Goal: Task Accomplishment & Management: Complete application form

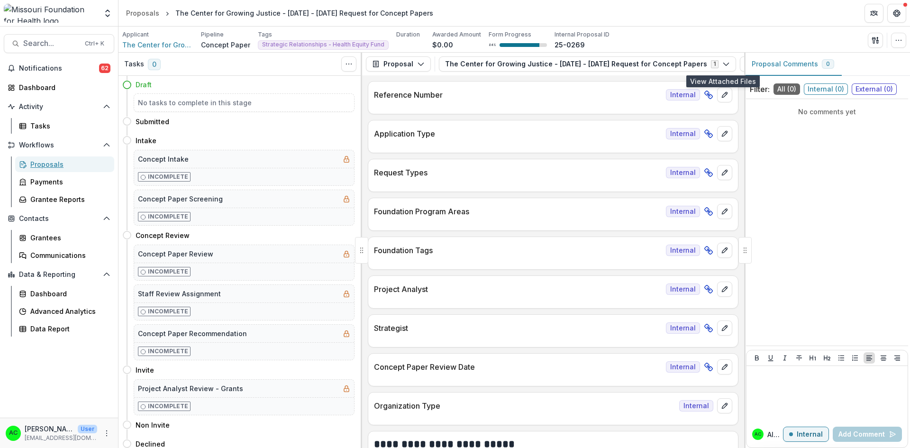
click at [44, 162] on div "Proposals" at bounding box center [68, 164] width 76 height 10
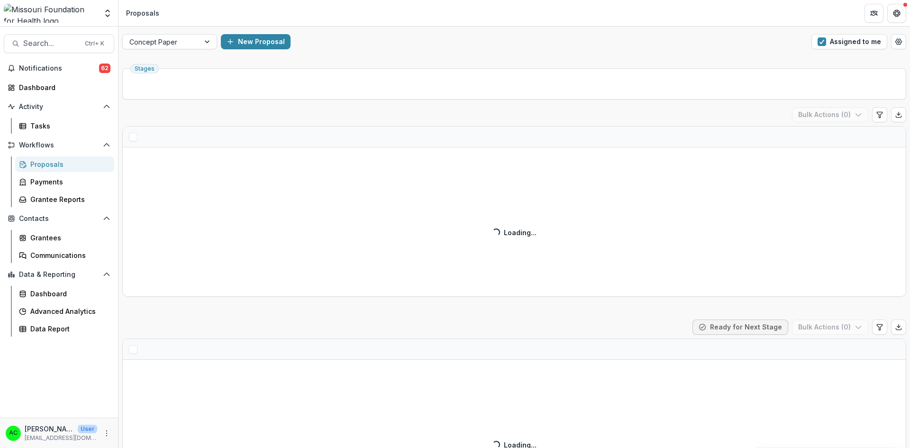
click at [481, 397] on div "Submitted ( ) Ready for Next Stage Bulk Actions ( 0 ) Loading... Loading..." at bounding box center [514, 415] width 784 height 190
click at [837, 42] on button "Assigned to me" at bounding box center [850, 41] width 76 height 15
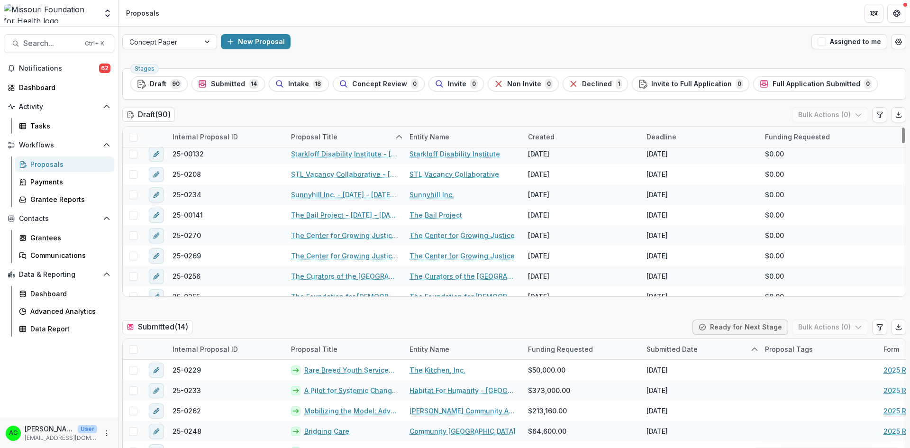
scroll to position [1339, 0]
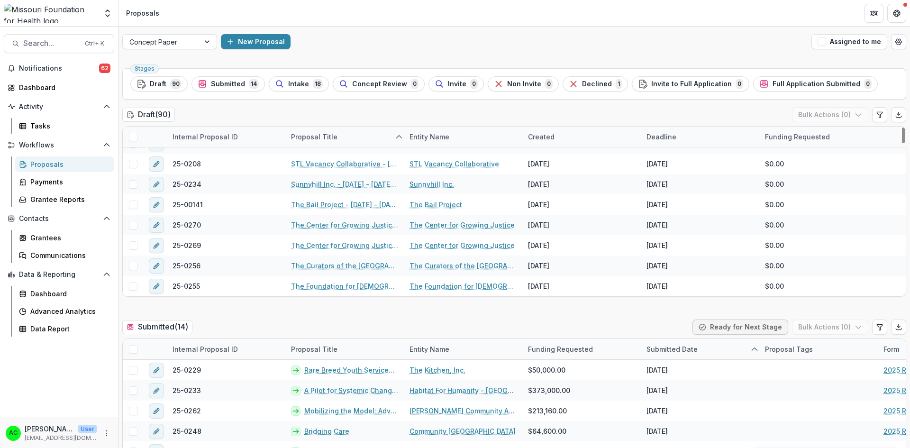
drag, startPoint x: 899, startPoint y: 136, endPoint x: 889, endPoint y: 257, distance: 121.4
click at [902, 143] on div at bounding box center [903, 136] width 3 height 16
click at [422, 266] on link "The Curators of the University of Missouri on behalf of UMSL" at bounding box center [463, 266] width 107 height 10
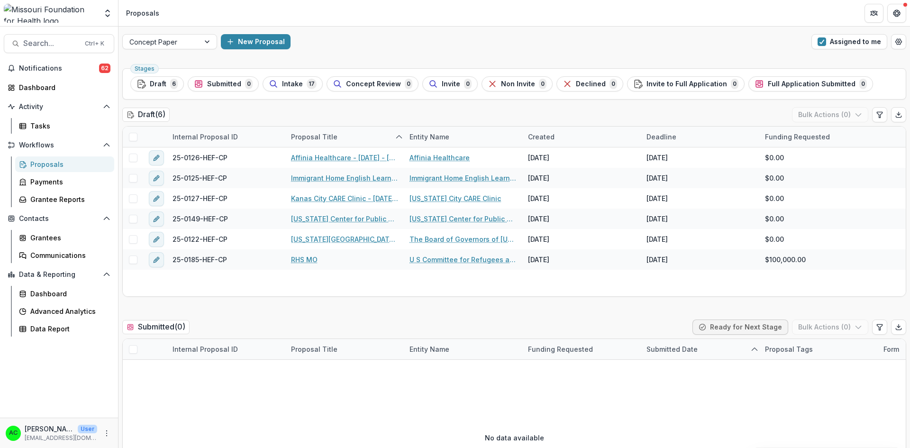
click at [894, 146] on div "Internal Proposal ID Proposal Title Entity Name Created Deadline Funding Reques…" at bounding box center [514, 137] width 783 height 21
click at [903, 141] on div "Internal Proposal ID Proposal Title Entity Name Created Deadline Funding Reques…" at bounding box center [514, 137] width 783 height 21
click at [883, 161] on div "25-0126-HEF-CP Affinia Healthcare - 2025 - 2025 Request for Concept Papers Affi…" at bounding box center [514, 157] width 783 height 20
click at [875, 225] on div "$0.00" at bounding box center [819, 219] width 119 height 20
click at [870, 206] on div "$0.00" at bounding box center [819, 198] width 119 height 20
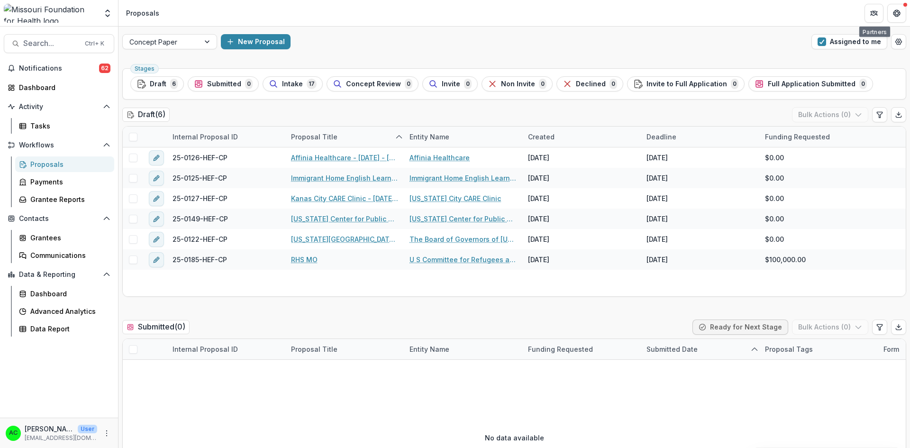
click at [868, 41] on button "Assigned to me" at bounding box center [850, 41] width 76 height 15
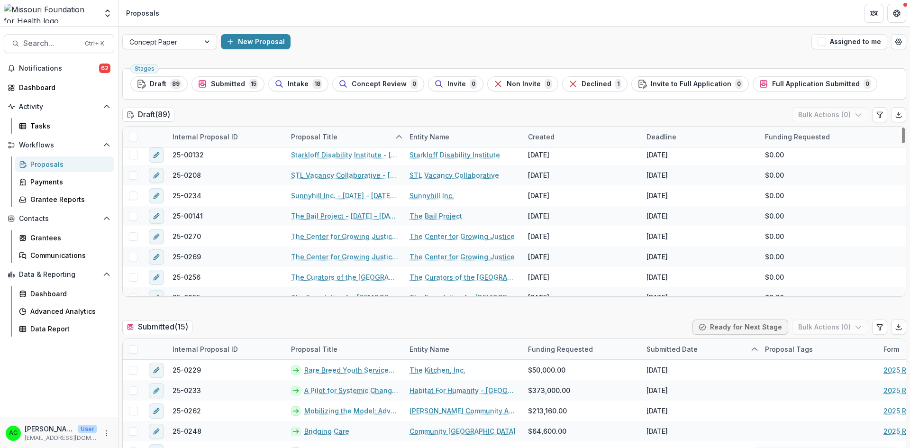
scroll to position [1313, 0]
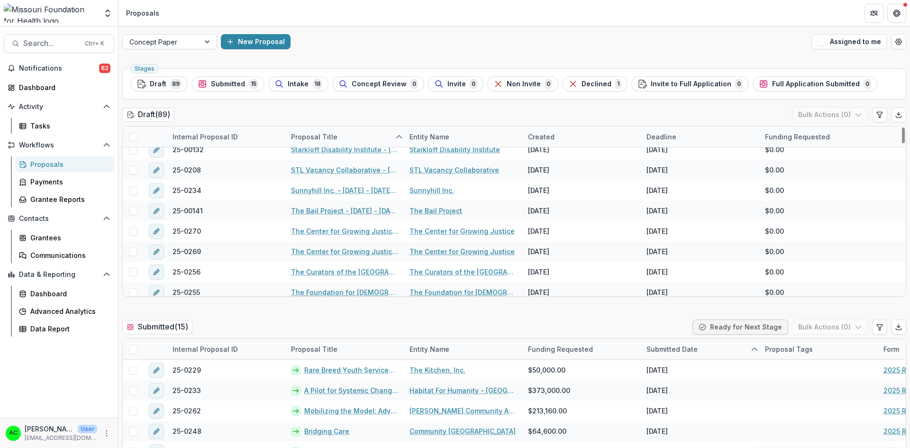
drag, startPoint x: 901, startPoint y: 139, endPoint x: 896, endPoint y: 259, distance: 120.1
click at [902, 143] on div at bounding box center [903, 136] width 3 height 16
click at [482, 250] on link "The Center for Growing Justice" at bounding box center [462, 252] width 105 height 10
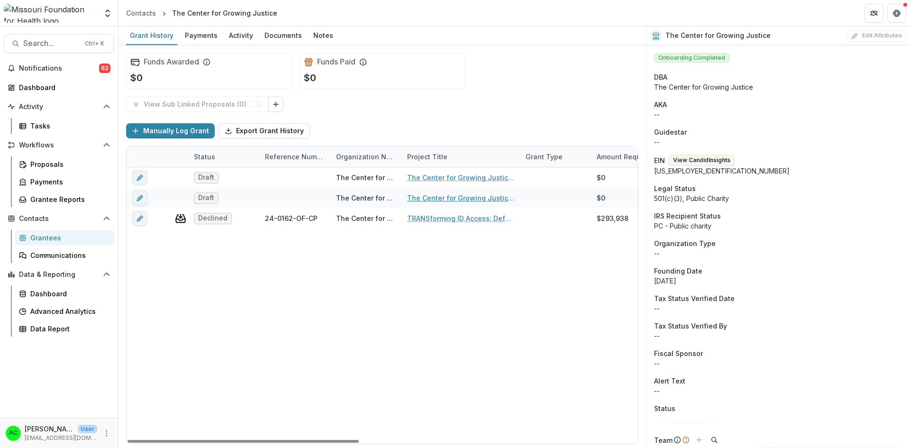
click at [464, 197] on link "The Center for Growing Justice - 2025 - 2025 Request for Concept Papers" at bounding box center [460, 198] width 107 height 10
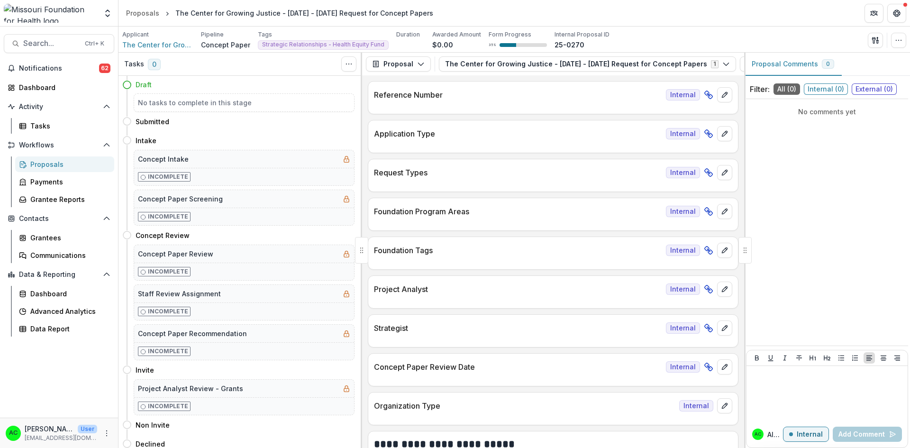
click at [744, 83] on div at bounding box center [744, 250] width 1 height 395
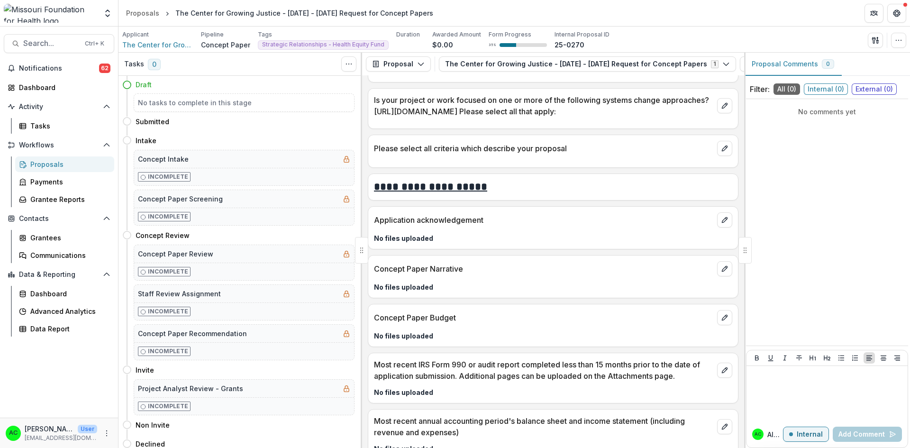
scroll to position [1922, 0]
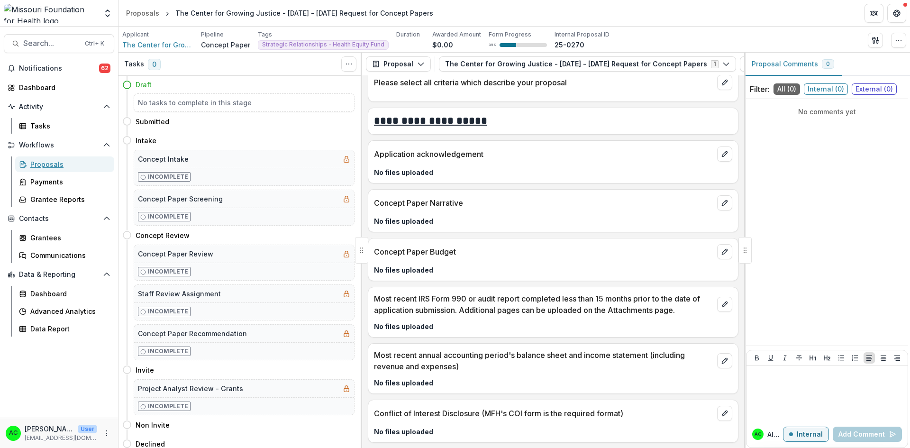
click at [37, 169] on div "Proposals" at bounding box center [68, 164] width 76 height 10
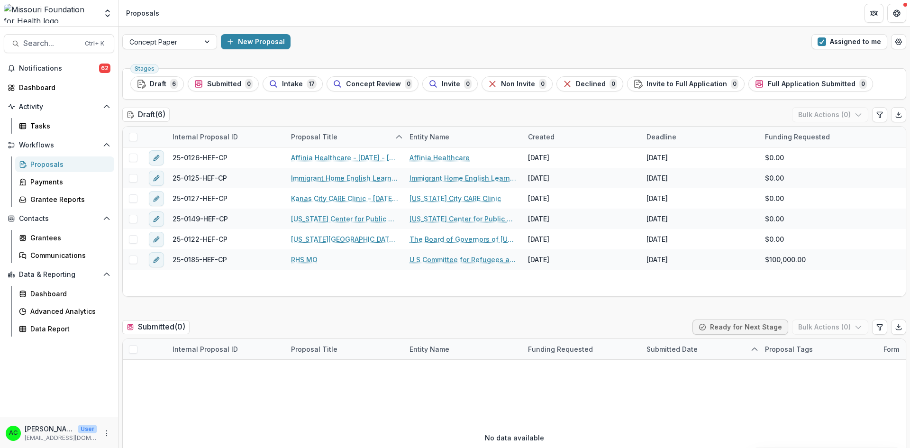
click at [834, 40] on button "Assigned to me" at bounding box center [850, 41] width 76 height 15
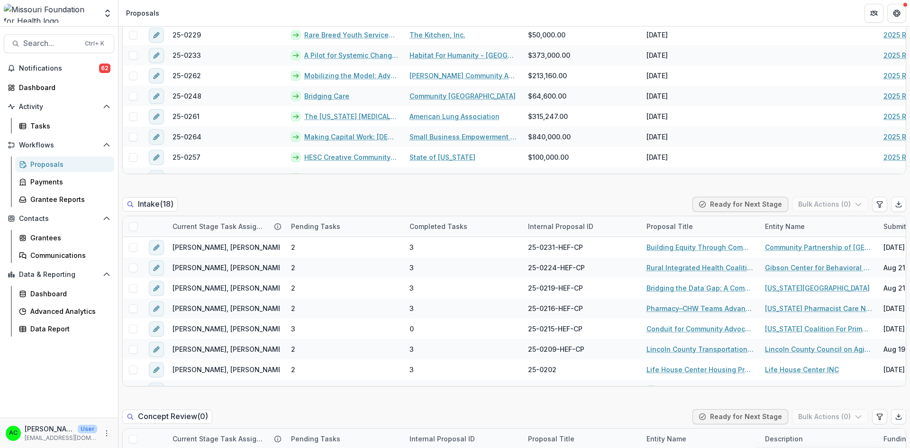
scroll to position [317, 0]
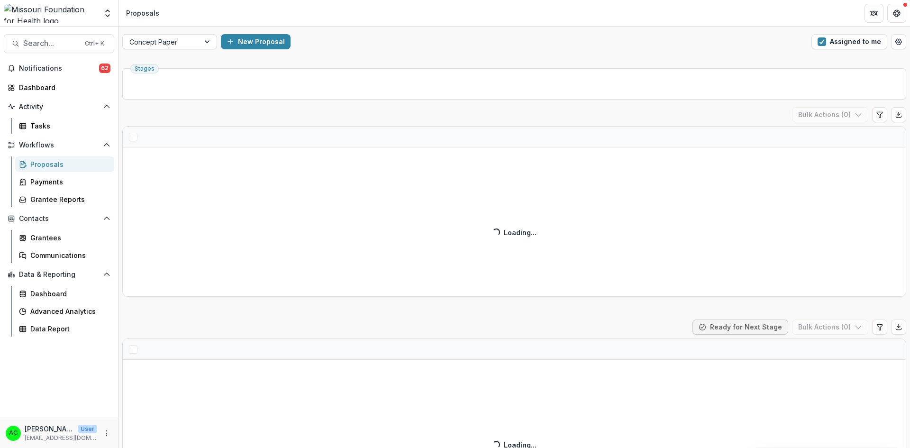
click at [847, 42] on button "Assigned to me" at bounding box center [850, 41] width 76 height 15
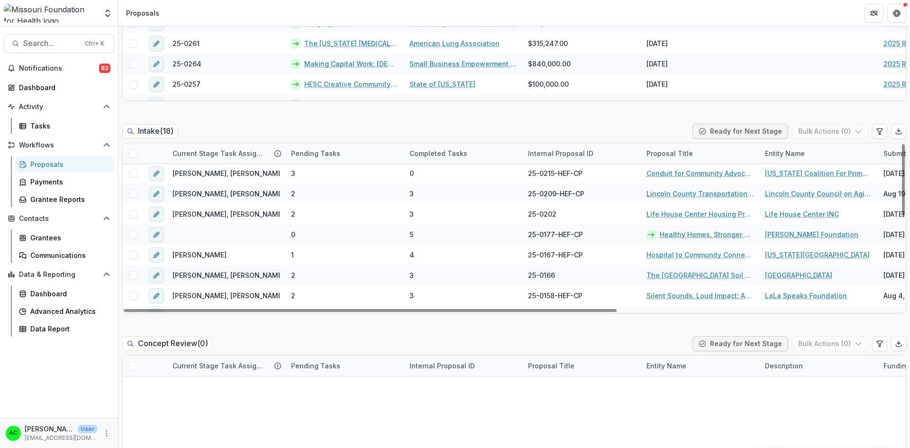
scroll to position [88, 0]
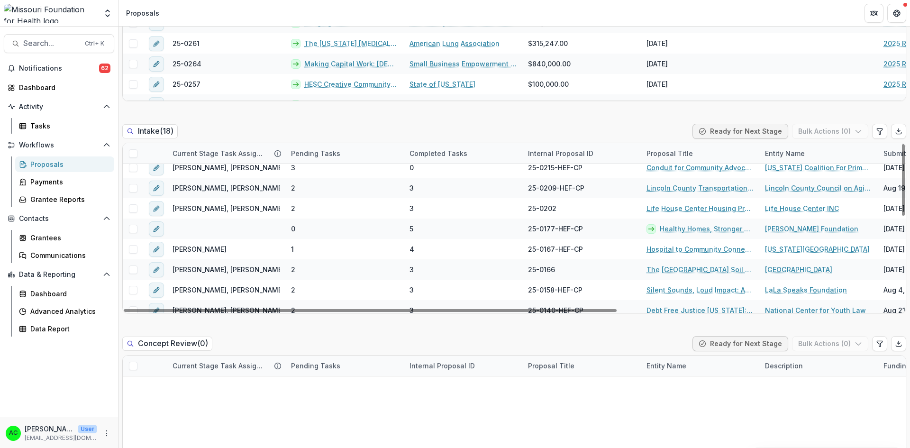
drag, startPoint x: 901, startPoint y: 148, endPoint x: 894, endPoint y: 185, distance: 37.7
click at [902, 185] on div at bounding box center [903, 180] width 3 height 72
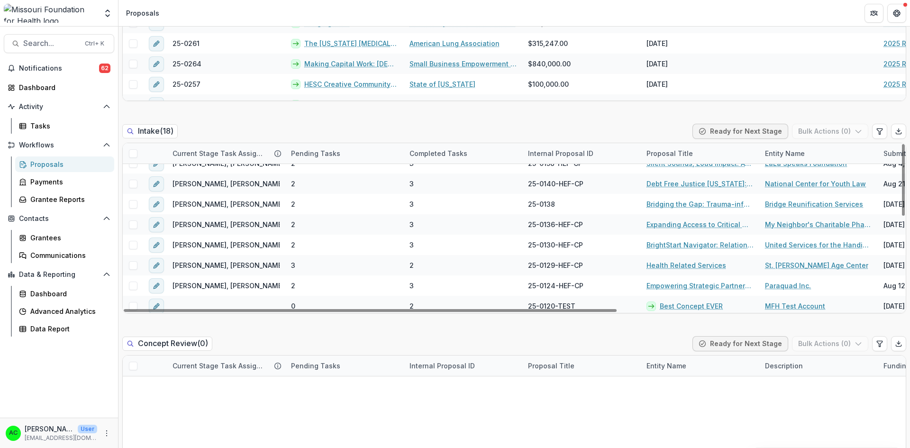
scroll to position [218, 0]
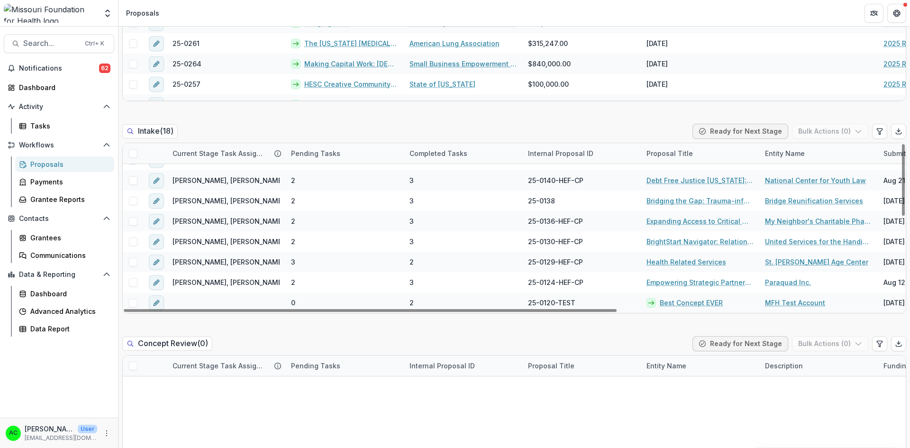
drag, startPoint x: 902, startPoint y: 196, endPoint x: 897, endPoint y: 263, distance: 67.5
click at [902, 216] on div at bounding box center [903, 180] width 3 height 72
drag, startPoint x: 902, startPoint y: 263, endPoint x: 906, endPoint y: 150, distance: 112.9
drag, startPoint x: 906, startPoint y: 150, endPoint x: 631, endPoint y: 334, distance: 330.2
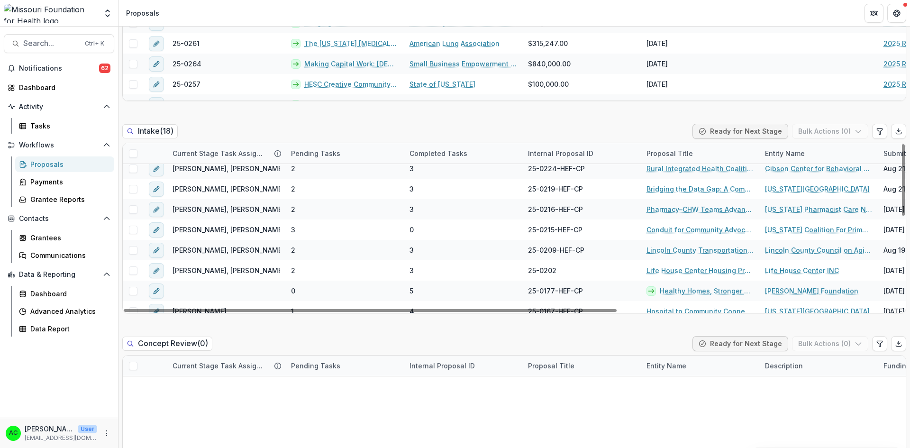
scroll to position [0, 0]
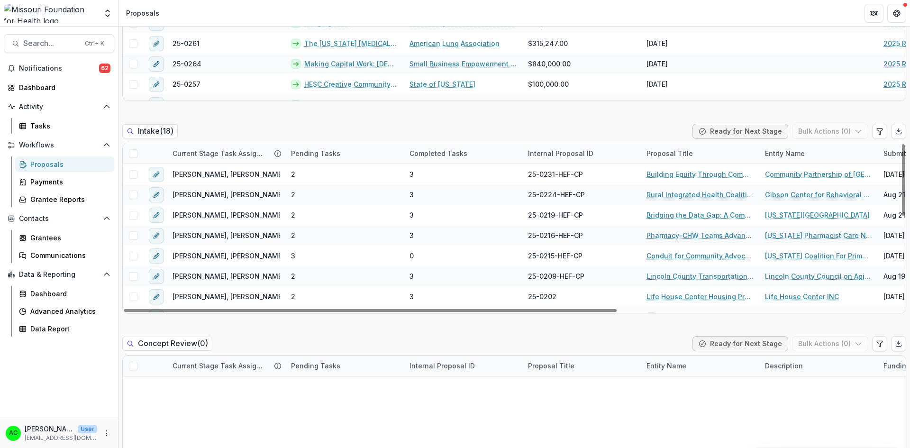
drag, startPoint x: 901, startPoint y: 274, endPoint x: 910, endPoint y: 159, distance: 115.5
click at [905, 159] on div at bounding box center [903, 180] width 3 height 72
drag, startPoint x: 902, startPoint y: 172, endPoint x: 892, endPoint y: 160, distance: 15.5
click at [902, 160] on div at bounding box center [903, 180] width 3 height 72
click at [738, 174] on link "Building Equity Through Community Finance - CPSEMO’s Path to CDFI Certification" at bounding box center [700, 174] width 107 height 10
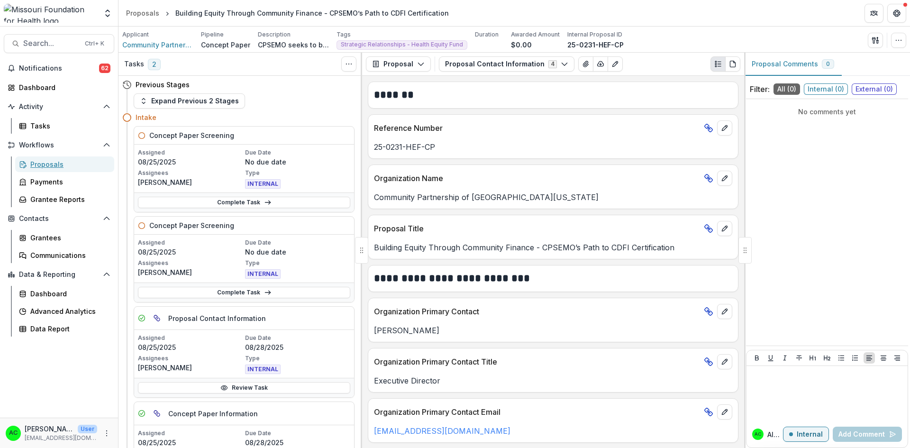
click at [50, 164] on div "Proposals" at bounding box center [68, 164] width 76 height 10
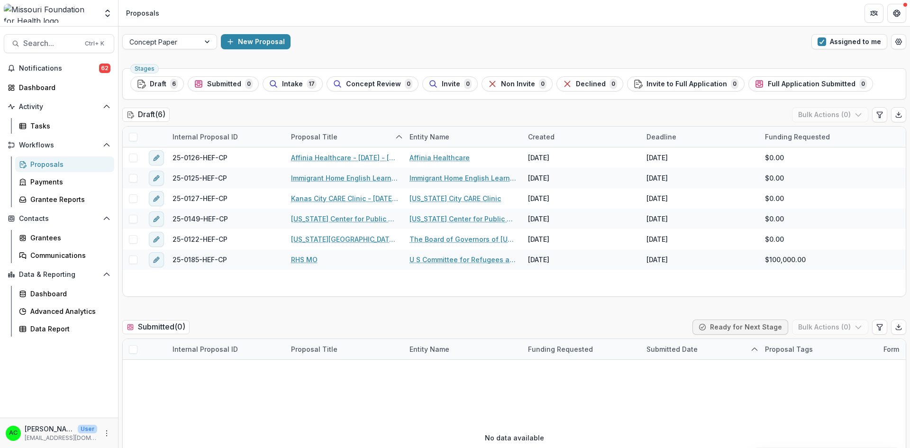
click at [848, 41] on button "Assigned to me" at bounding box center [850, 41] width 76 height 15
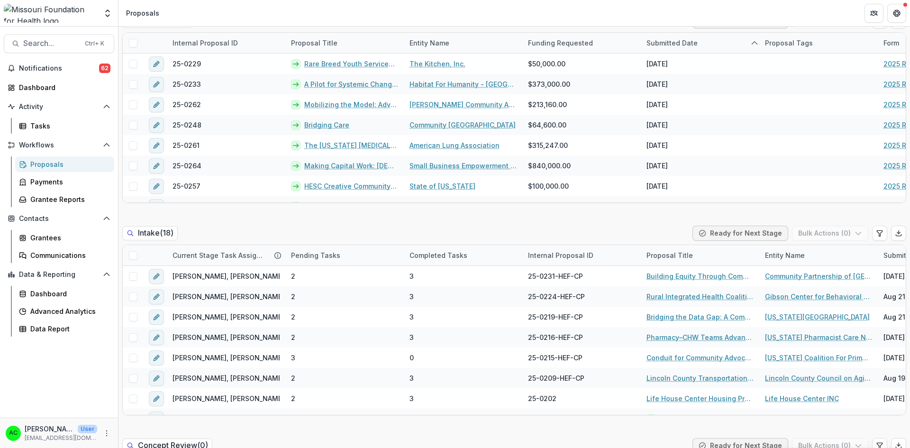
scroll to position [353, 0]
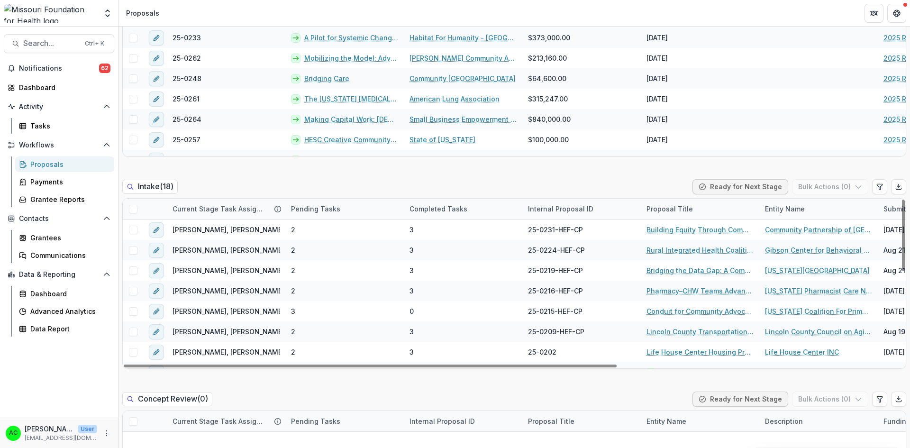
click at [212, 229] on span "Reana Thomas, Alyssa Curran" at bounding box center [229, 230] width 112 height 10
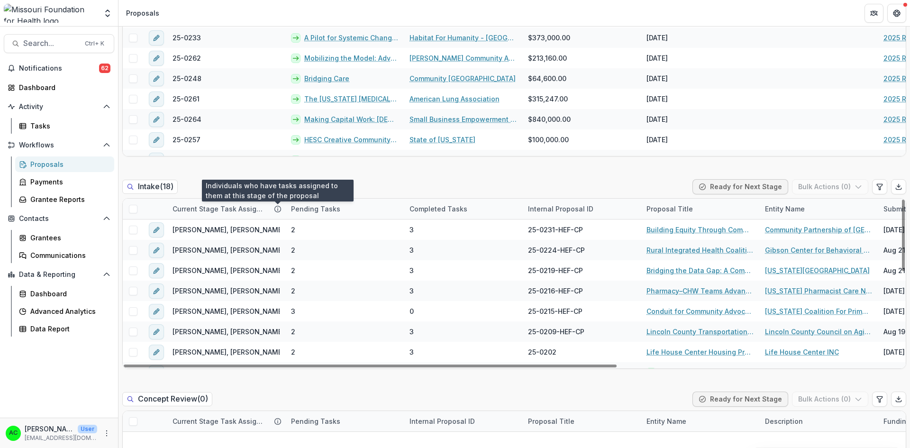
click at [275, 211] on circle at bounding box center [278, 209] width 6 height 6
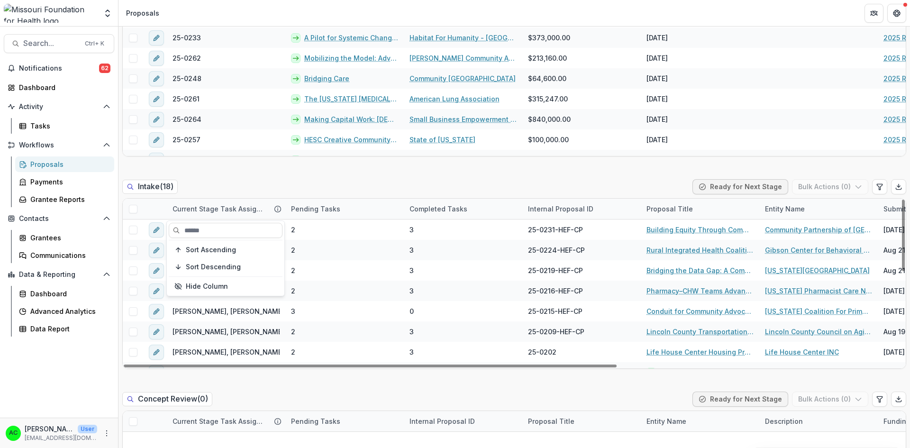
click at [275, 211] on circle at bounding box center [278, 209] width 6 height 6
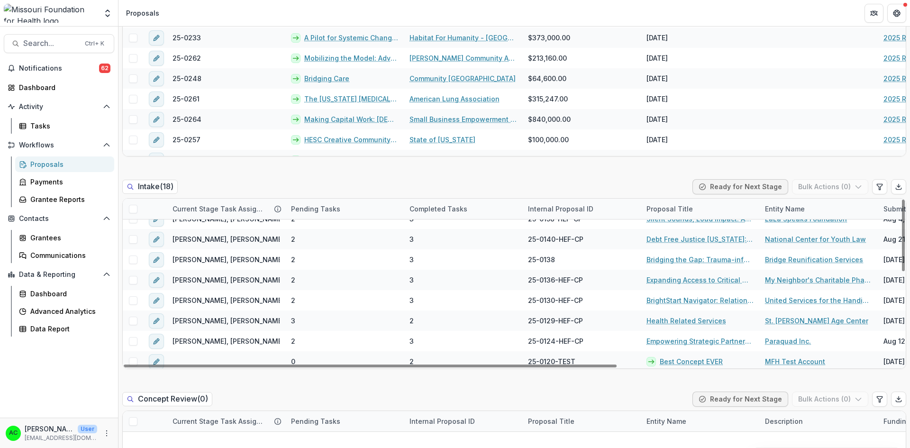
scroll to position [218, 0]
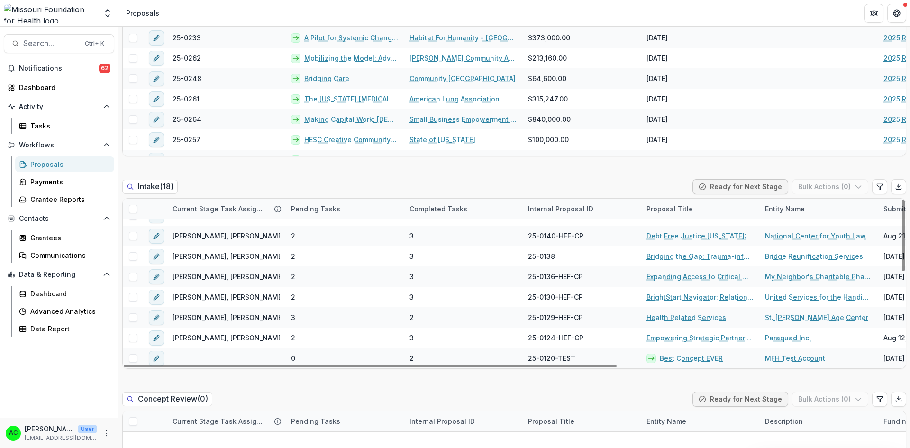
drag, startPoint x: 900, startPoint y: 216, endPoint x: 910, endPoint y: 322, distance: 107.1
click at [905, 271] on div at bounding box center [903, 236] width 3 height 72
click at [676, 339] on link "Empowering Strategic Partnerships to Advocate for Common Issues of Concern" at bounding box center [700, 338] width 107 height 10
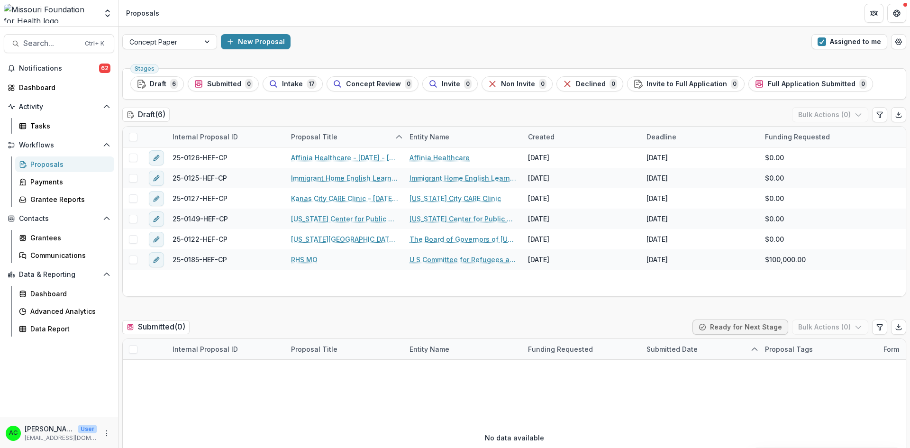
click at [829, 44] on button "Assigned to me" at bounding box center [850, 41] width 76 height 15
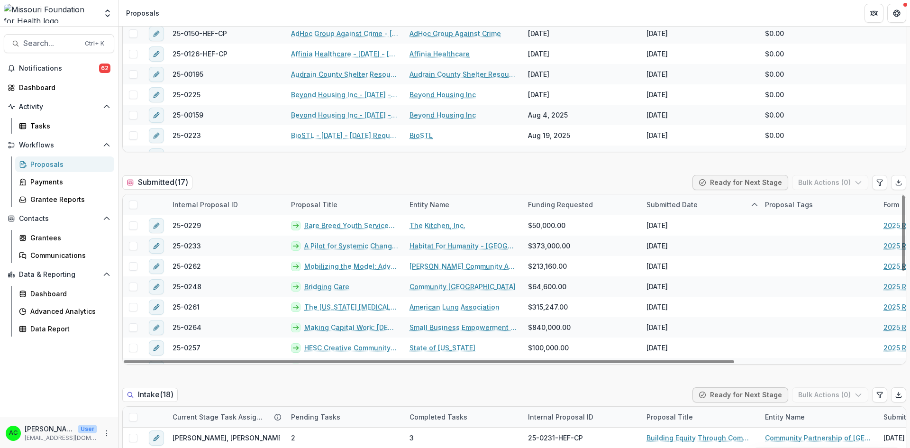
drag, startPoint x: 899, startPoint y: 207, endPoint x: 907, endPoint y: 198, distance: 12.1
click at [905, 198] on div at bounding box center [903, 232] width 3 height 75
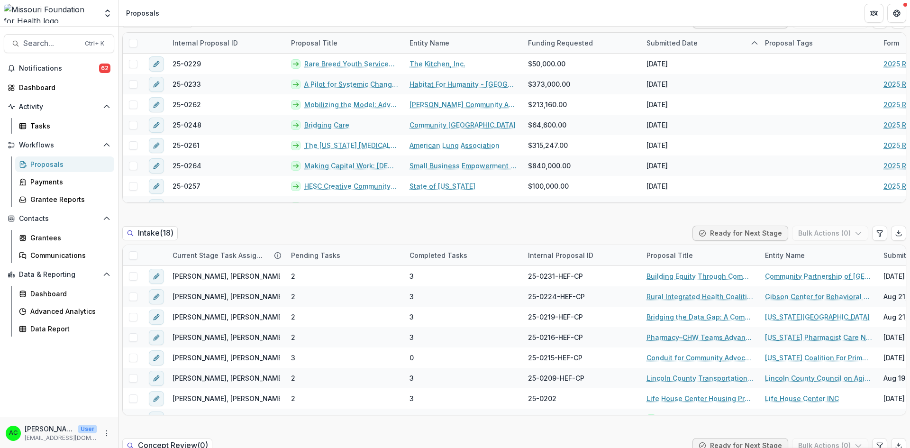
scroll to position [215, 0]
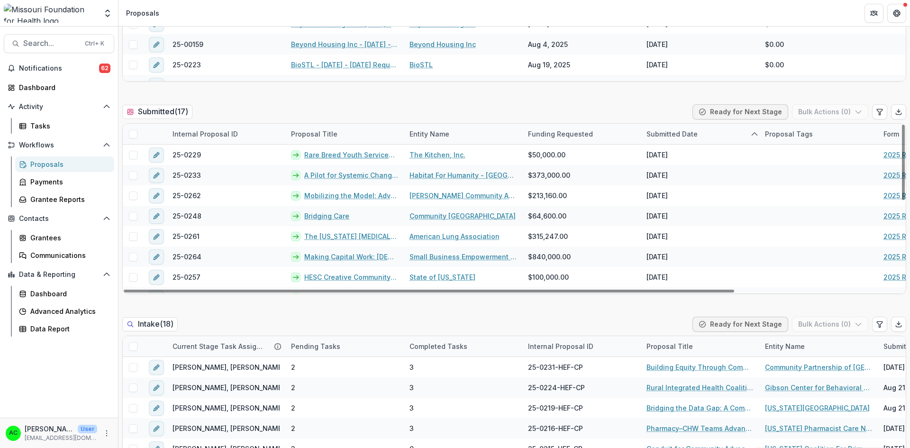
click at [379, 154] on link "Rare Breed Youth Services - Unhouse, Unheard" at bounding box center [351, 155] width 94 height 10
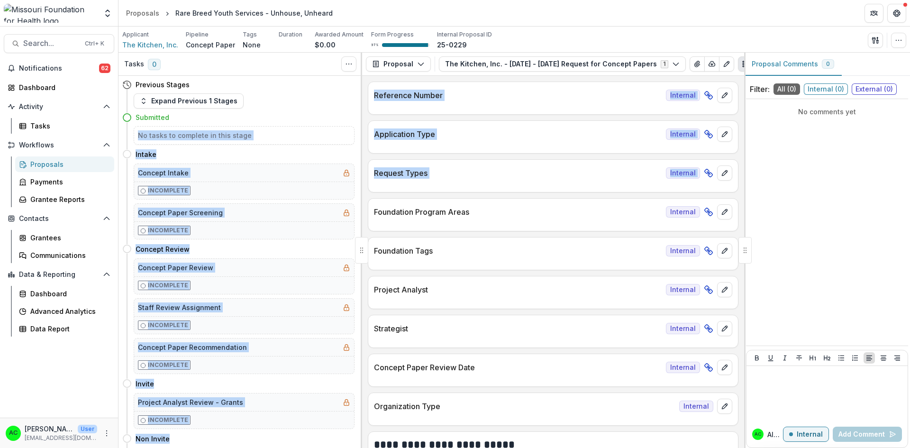
drag, startPoint x: 358, startPoint y: 124, endPoint x: 367, endPoint y: 195, distance: 72.0
click at [367, 195] on div "Tasks 0 Show Cancelled Tasks Previous Stages Expand Previous 1 Stages Submitted…" at bounding box center [515, 250] width 792 height 395
click at [345, 109] on div "Submitted" at bounding box center [238, 118] width 232 height 18
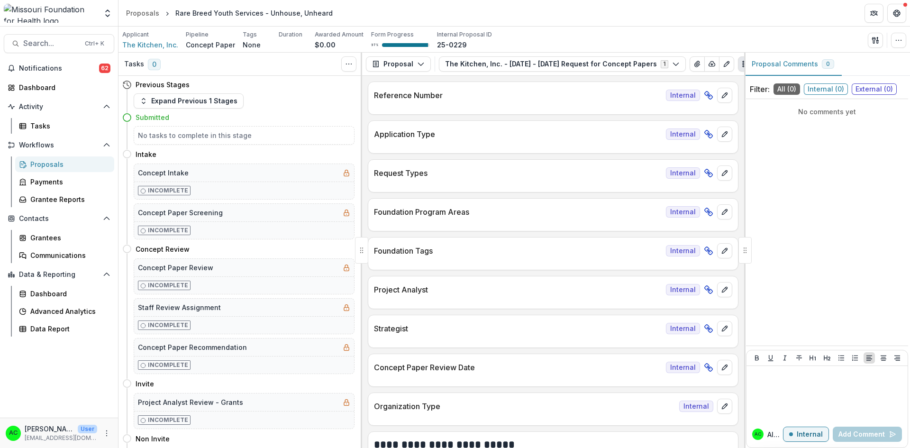
click at [221, 100] on button "Expand Previous 1 Stages" at bounding box center [189, 100] width 110 height 15
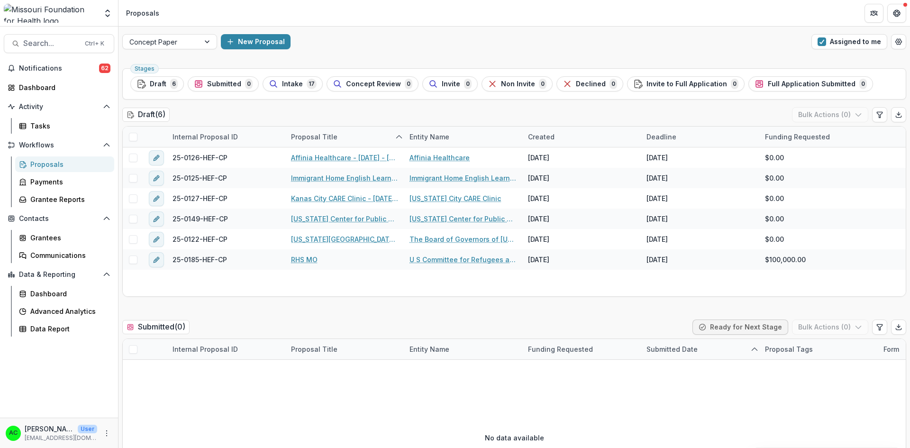
click at [873, 44] on button "Assigned to me" at bounding box center [850, 41] width 76 height 15
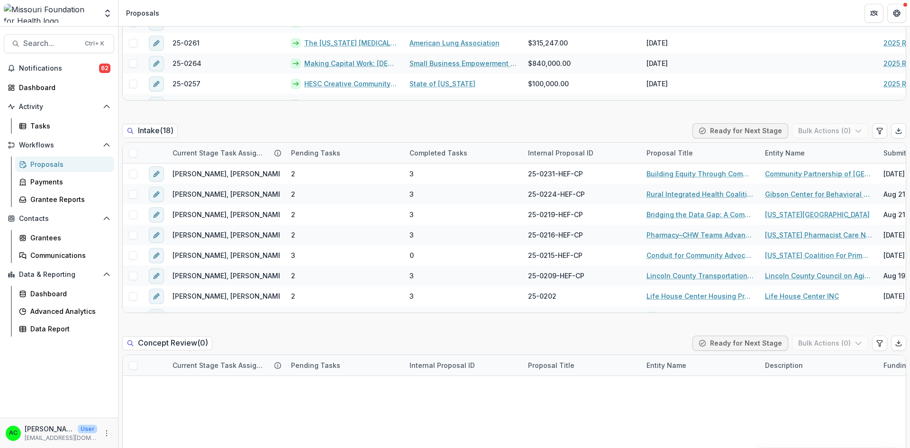
scroll to position [422, 0]
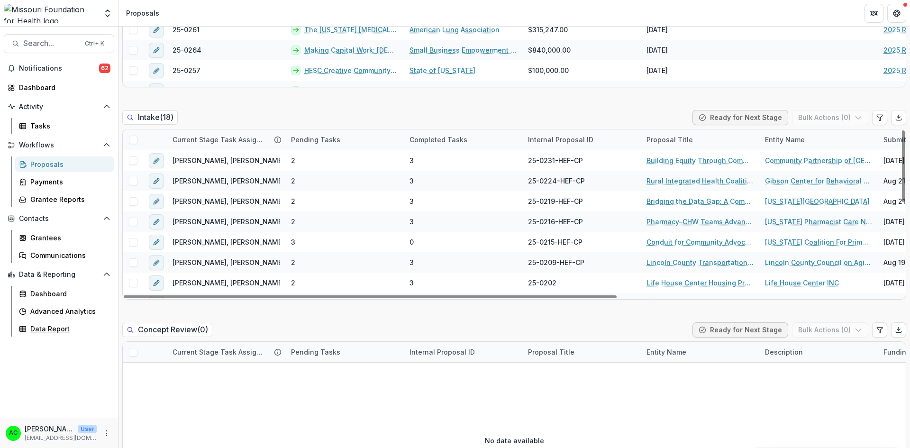
click at [45, 331] on div "Data Report" at bounding box center [68, 329] width 76 height 10
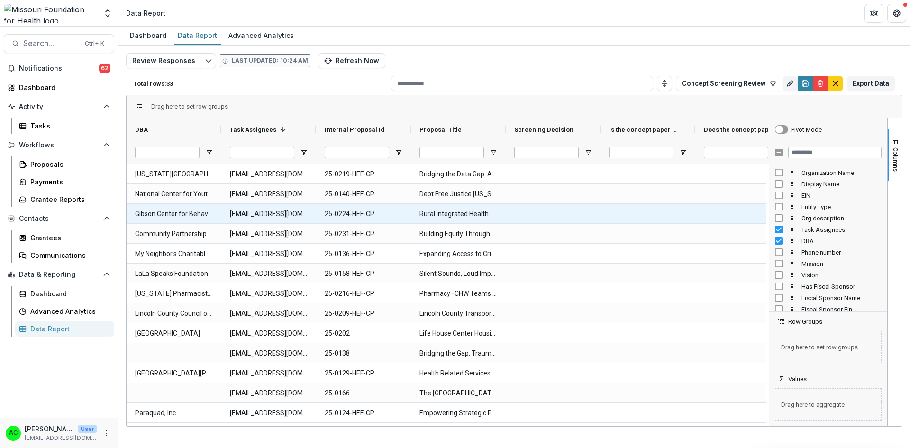
click at [704, 211] on div at bounding box center [743, 213] width 95 height 19
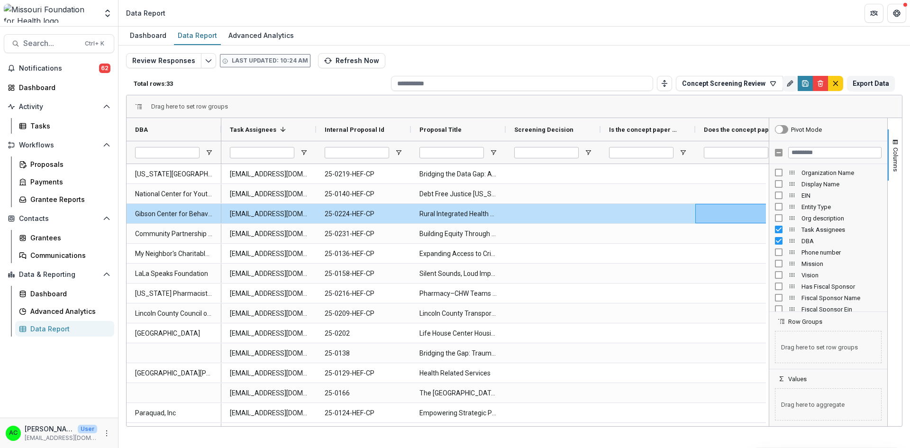
drag, startPoint x: 819, startPoint y: 122, endPoint x: 887, endPoint y: 121, distance: 68.3
click at [887, 121] on div "Pivot Mode" at bounding box center [829, 129] width 118 height 23
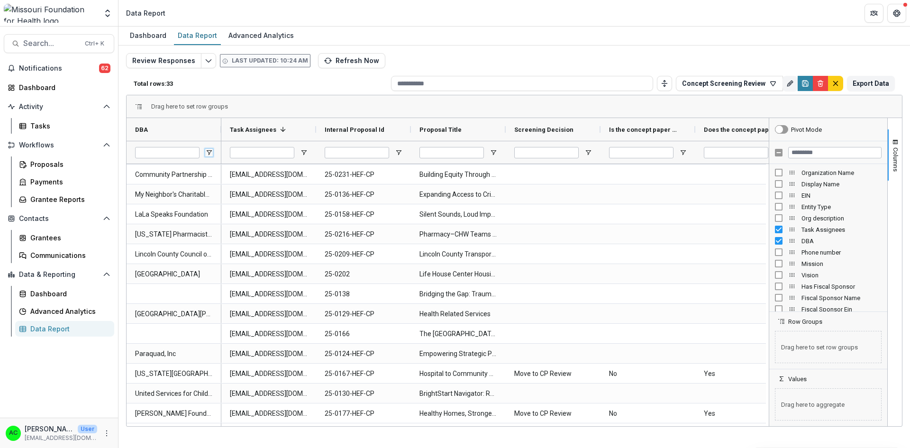
click at [209, 151] on span "Open Filter Menu" at bounding box center [209, 153] width 8 height 8
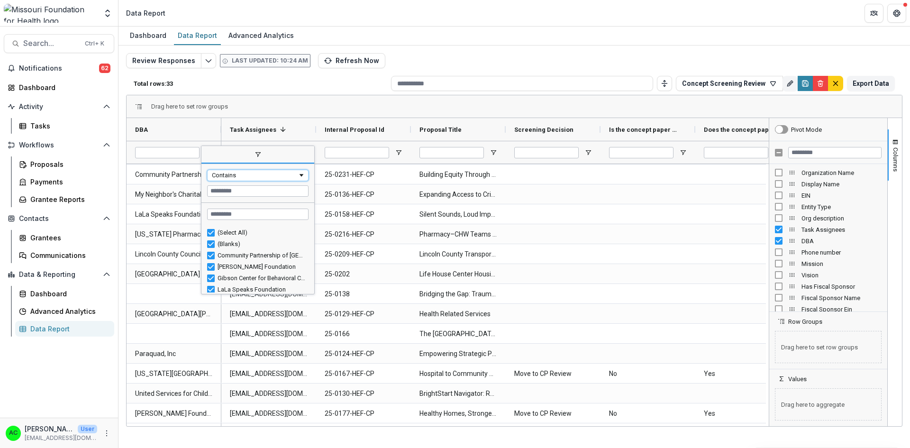
click at [303, 176] on span "Filtering operator" at bounding box center [302, 176] width 8 height 8
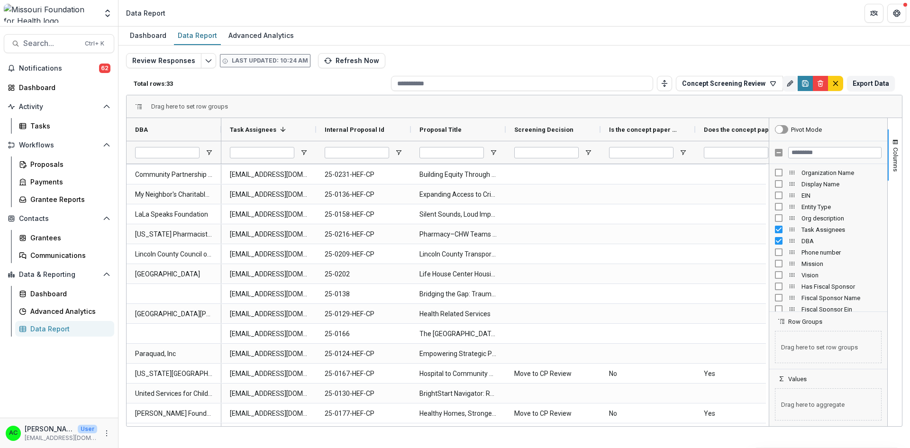
click at [278, 104] on div "Drag here to set row groups" at bounding box center [515, 106] width 776 height 23
click at [208, 134] on div "DBA" at bounding box center [174, 129] width 78 height 23
click at [210, 128] on span at bounding box center [209, 130] width 8 height 8
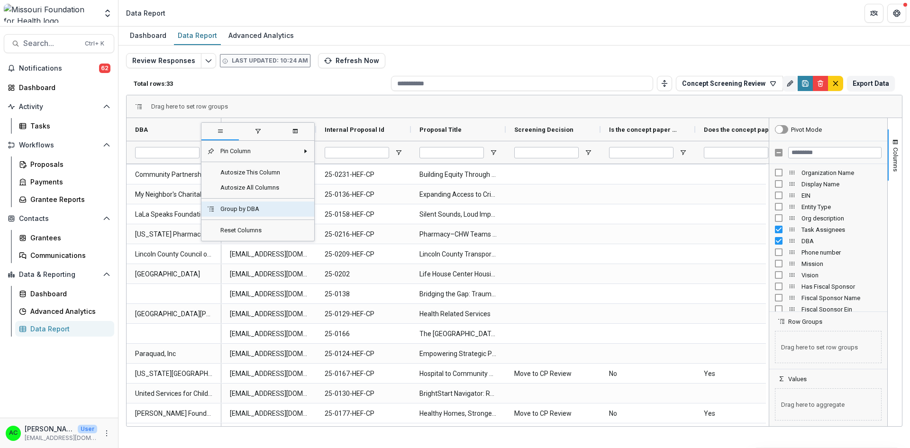
click at [241, 208] on span "Group by DBA" at bounding box center [257, 209] width 84 height 15
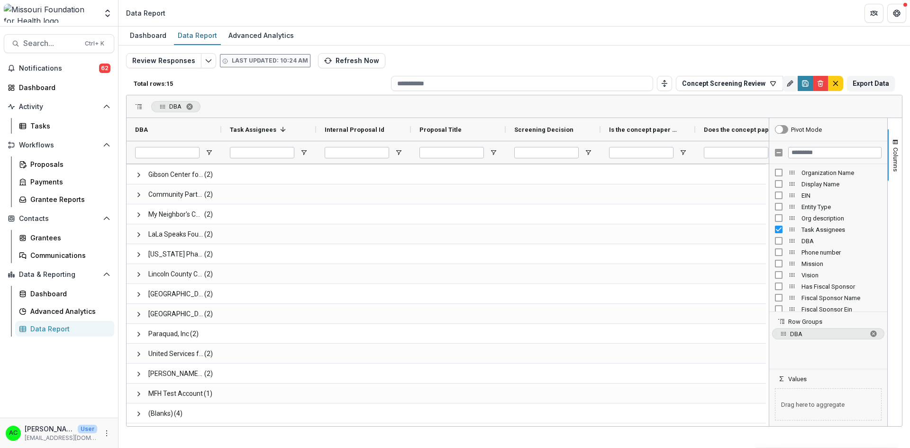
click at [769, 209] on div at bounding box center [769, 272] width 2 height 308
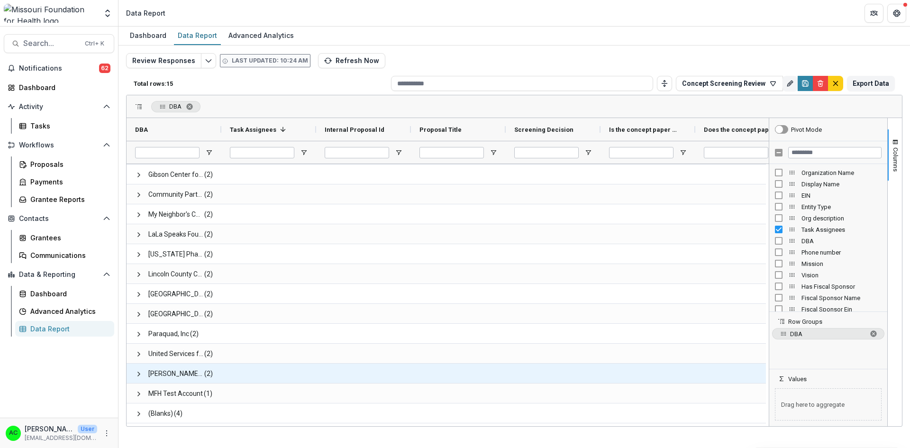
click at [140, 376] on span at bounding box center [139, 374] width 8 height 8
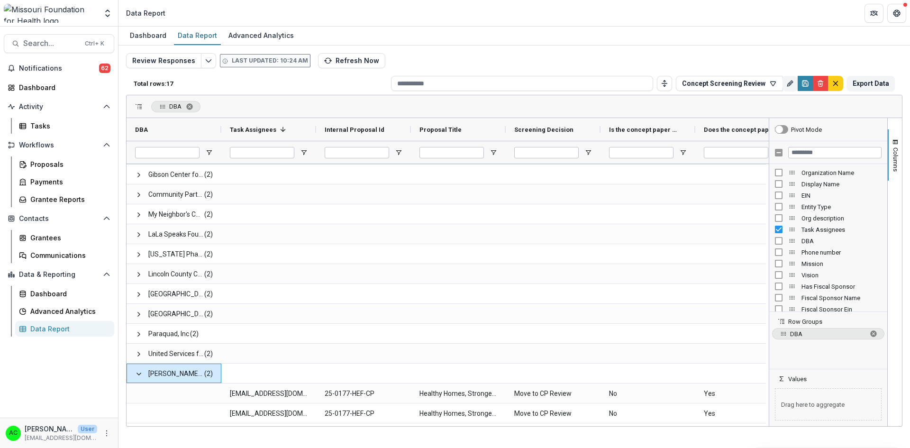
click at [768, 247] on div at bounding box center [769, 272] width 2 height 308
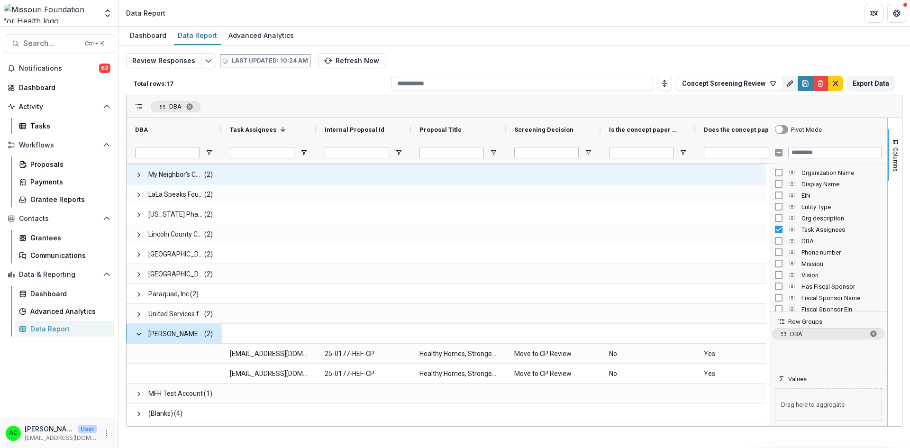
click at [138, 171] on span at bounding box center [139, 175] width 8 height 8
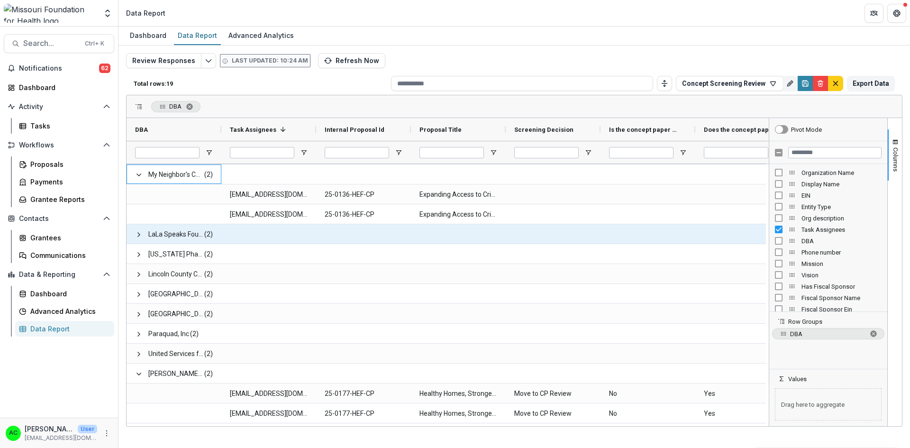
click at [135, 238] on div "LaLa Speaks Foundation (2)" at bounding box center [174, 233] width 95 height 19
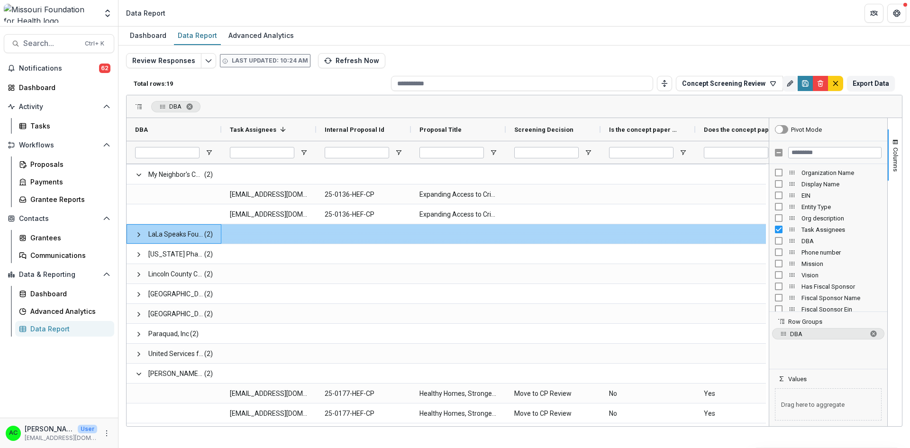
click at [138, 234] on span at bounding box center [139, 235] width 8 height 8
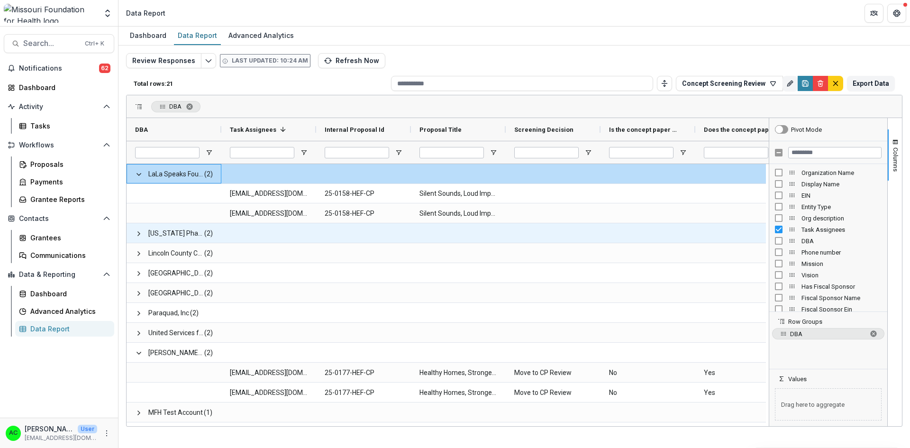
click at [138, 235] on span at bounding box center [139, 234] width 8 height 8
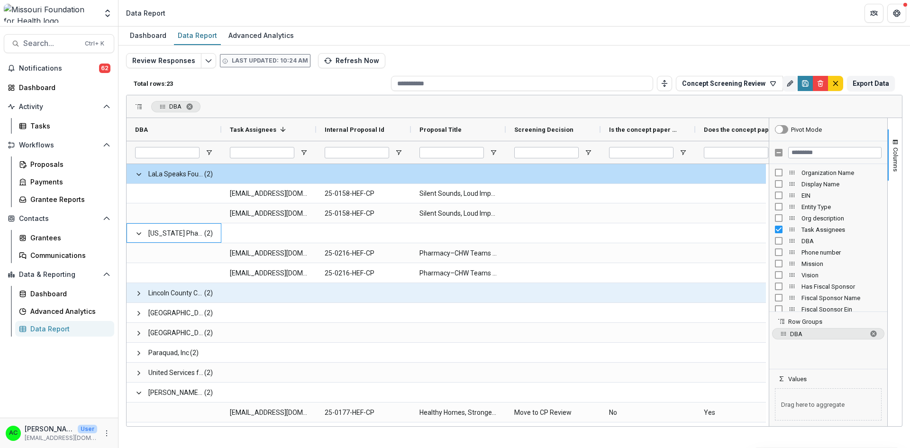
click at [136, 292] on span at bounding box center [139, 294] width 8 height 8
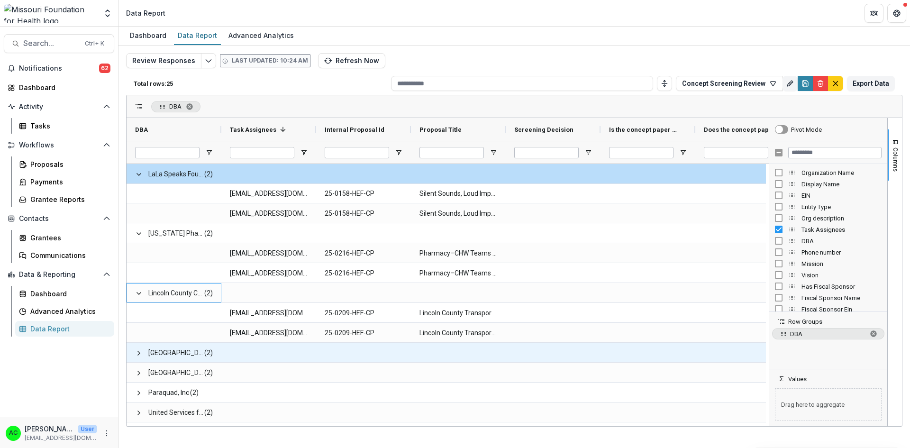
click at [136, 352] on span at bounding box center [139, 353] width 8 height 8
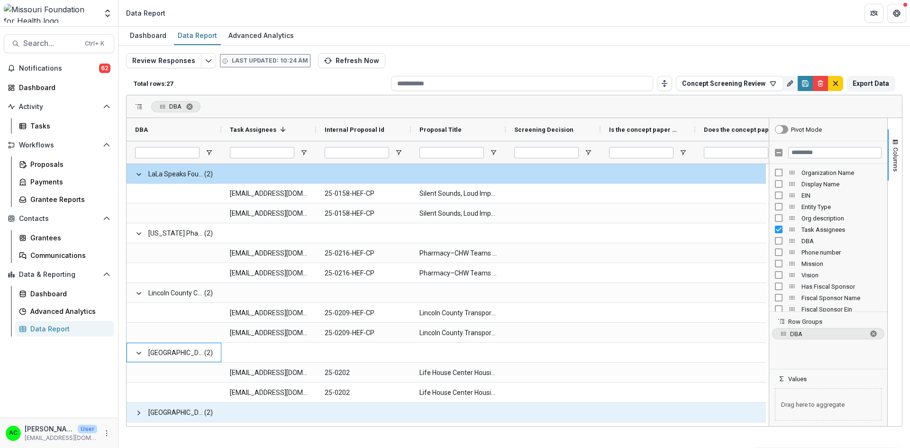
click at [135, 412] on span at bounding box center [139, 413] width 8 height 8
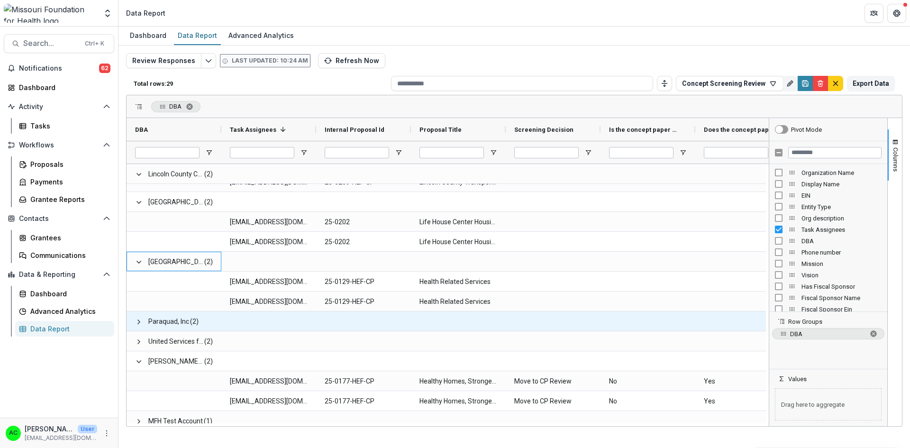
click at [138, 319] on span at bounding box center [139, 322] width 8 height 8
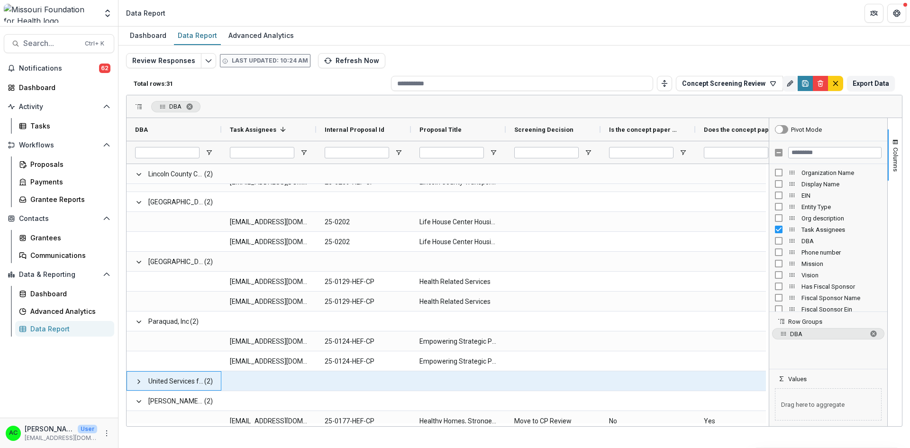
click at [136, 377] on span at bounding box center [139, 381] width 8 height 19
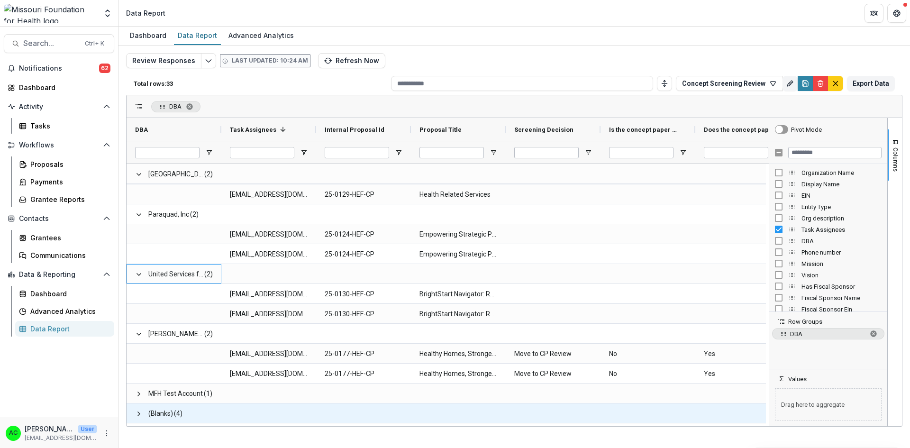
click at [138, 413] on span at bounding box center [139, 414] width 8 height 8
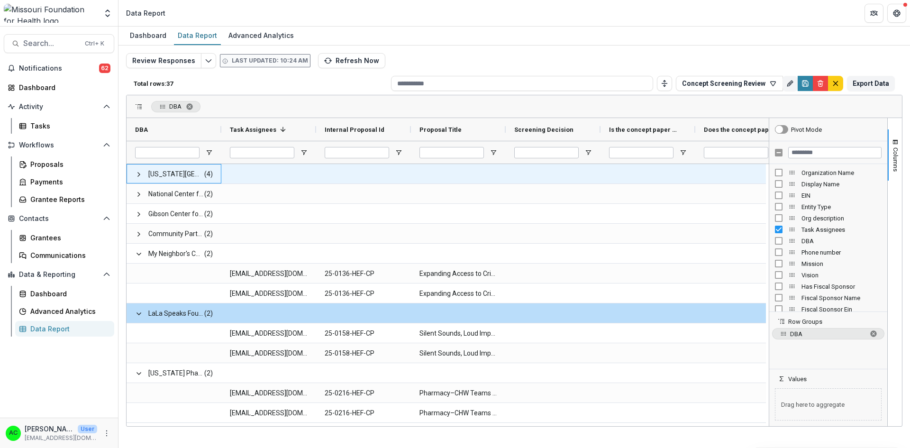
click at [140, 175] on span at bounding box center [139, 175] width 8 height 8
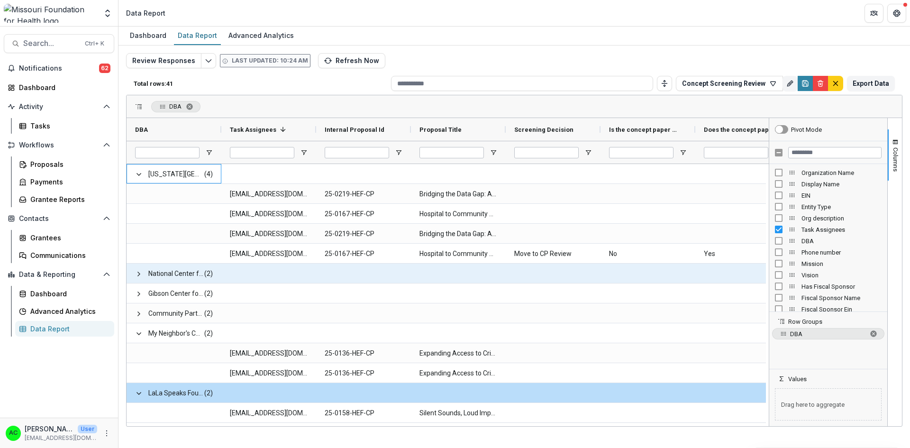
click at [138, 277] on span at bounding box center [139, 274] width 8 height 8
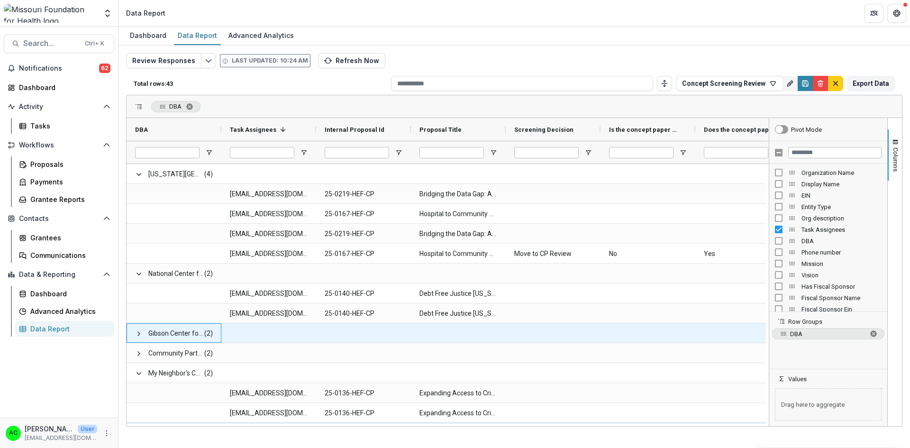
click at [138, 336] on span at bounding box center [139, 334] width 8 height 8
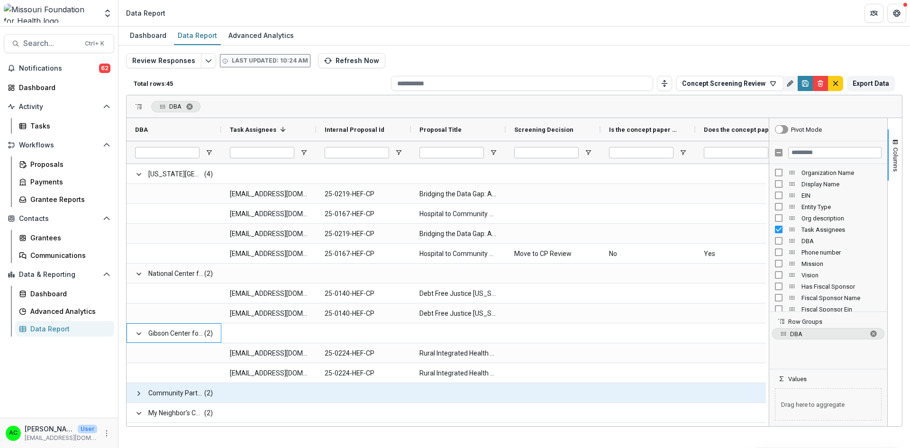
click at [139, 390] on span at bounding box center [139, 394] width 8 height 8
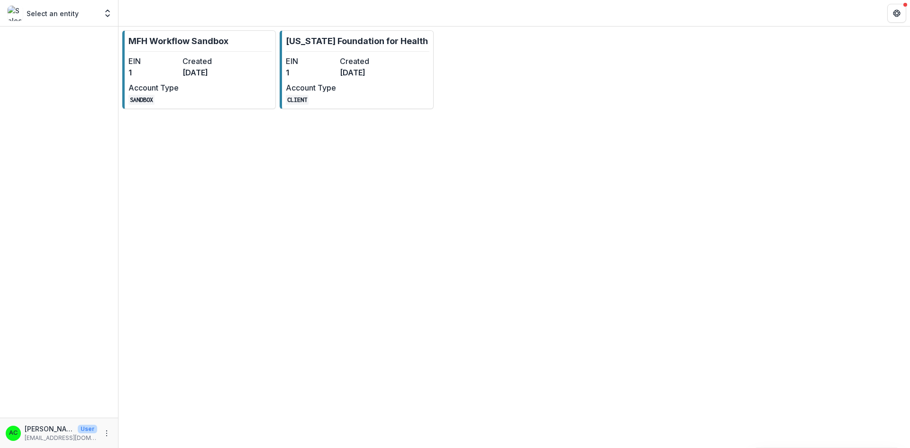
click at [389, 85] on div "EIN 1 Created 6 months ago Account Type CLIENT" at bounding box center [338, 79] width 104 height 49
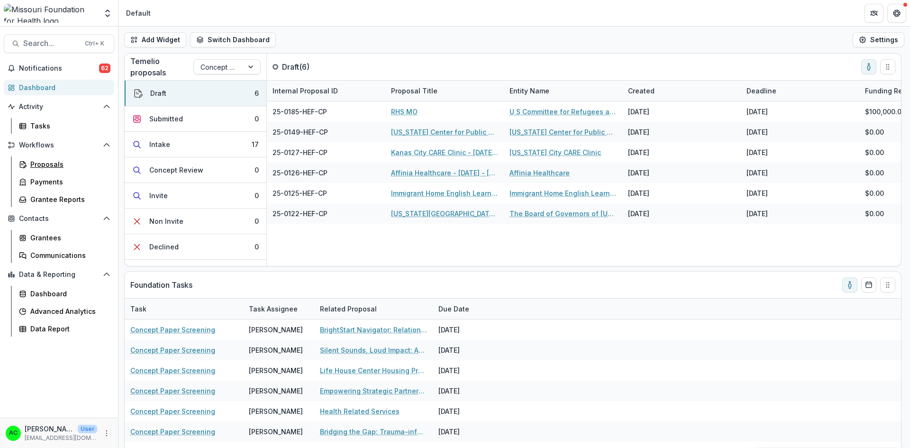
click at [46, 164] on div "Proposals" at bounding box center [68, 164] width 76 height 10
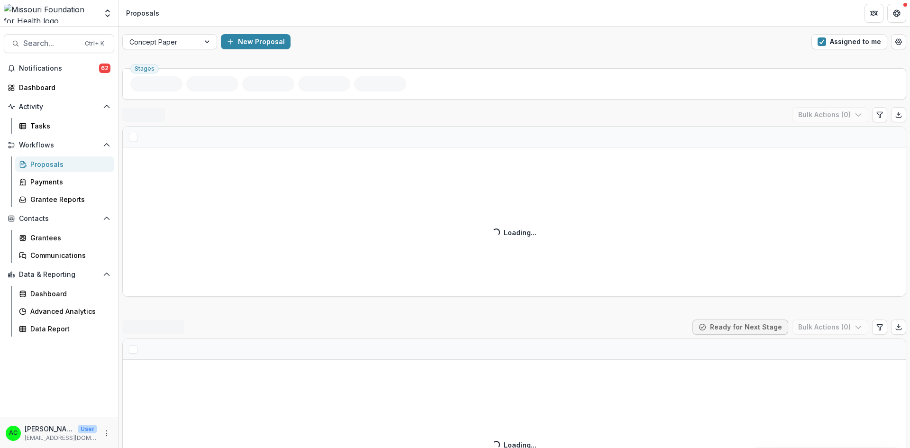
click at [848, 44] on button "Assigned to me" at bounding box center [850, 41] width 76 height 15
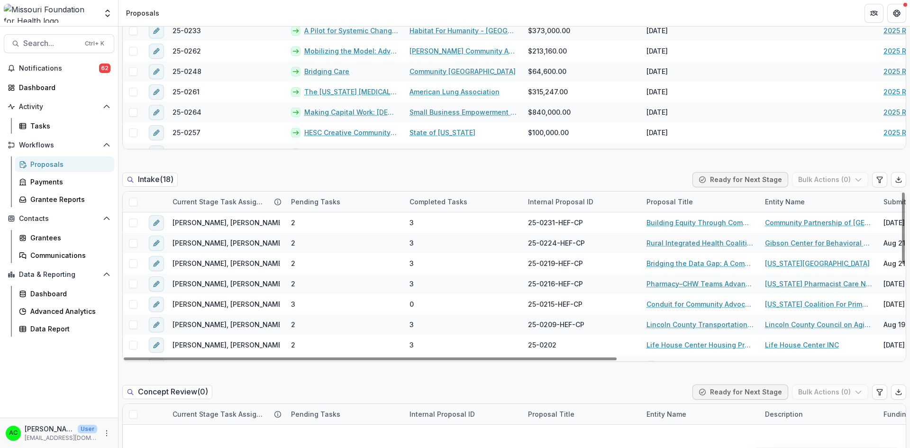
drag, startPoint x: 902, startPoint y: 200, endPoint x: 910, endPoint y: 188, distance: 14.3
click at [905, 193] on div at bounding box center [903, 229] width 3 height 72
drag, startPoint x: 901, startPoint y: 204, endPoint x: 902, endPoint y: 186, distance: 17.6
click at [902, 193] on div at bounding box center [903, 229] width 3 height 72
click at [656, 222] on link "Building Equity Through Community Finance - CPSEMO’s Path to CDFI Certification" at bounding box center [700, 223] width 107 height 10
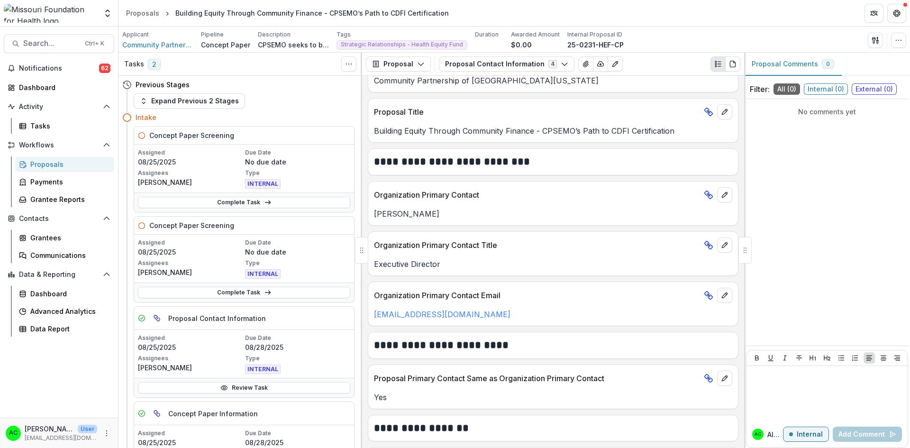
scroll to position [142, 0]
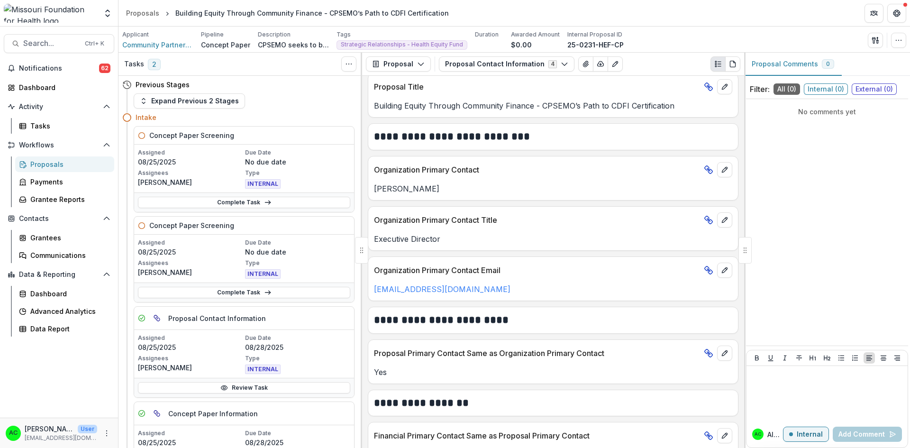
click at [519, 66] on button "Proposal Contact Information 4" at bounding box center [507, 63] width 136 height 15
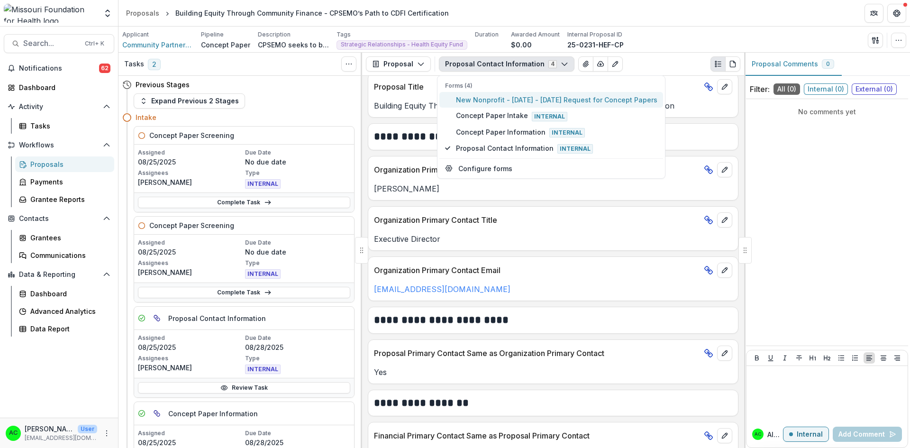
click at [502, 100] on span "New Nonprofit - 2025 - 2025 Request for Concept Papers" at bounding box center [557, 100] width 202 height 10
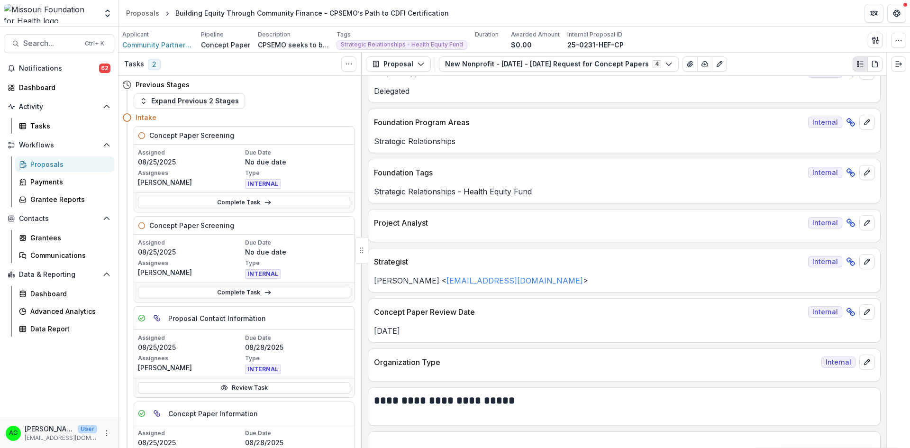
scroll to position [0, 0]
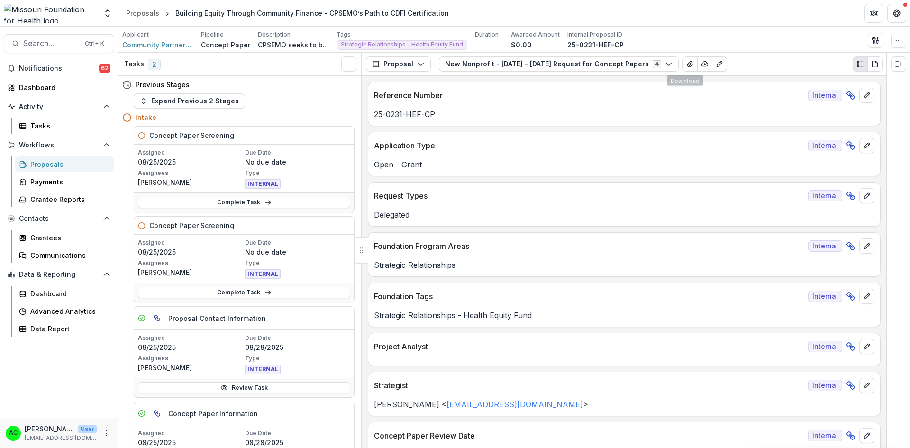
click at [688, 66] on icon "View Attached Files" at bounding box center [690, 64] width 5 height 6
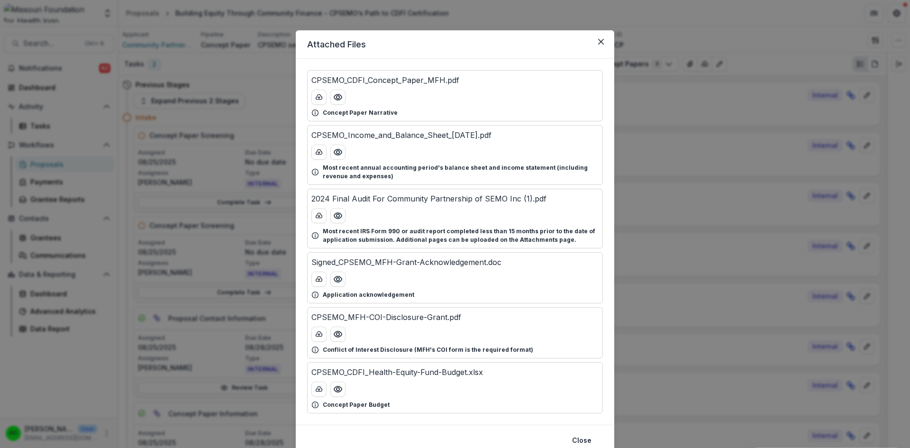
click at [471, 386] on div at bounding box center [455, 389] width 287 height 15
click at [334, 390] on icon "Preview CPSEMO_CDFI_Health-Equity-Fund-Budget.xlsx" at bounding box center [337, 389] width 9 height 9
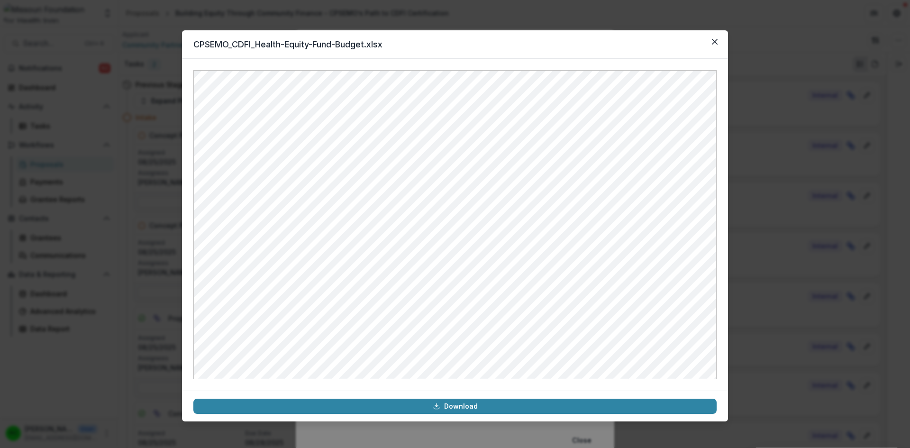
click at [714, 37] on button "Close" at bounding box center [714, 41] width 15 height 15
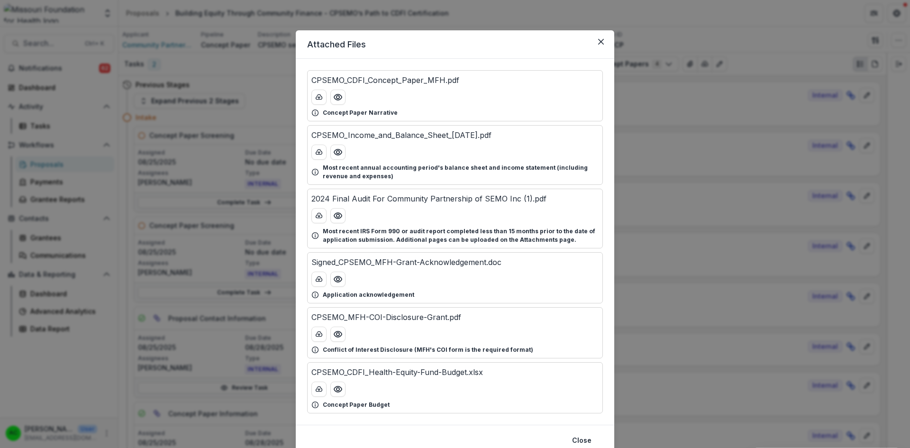
click at [433, 88] on div "CPSEMO_CDFI_Concept_Paper_MFH.pdf Concept Paper Narrative" at bounding box center [455, 95] width 296 height 51
click at [340, 100] on icon "Preview CPSEMO_CDFI_Concept_Paper_MFH.pdf" at bounding box center [337, 96] width 9 height 9
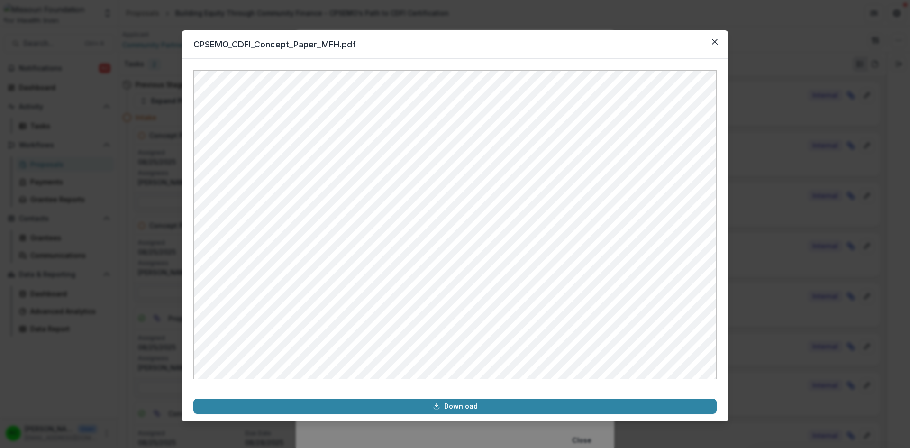
click at [716, 42] on icon "Close" at bounding box center [715, 42] width 6 height 6
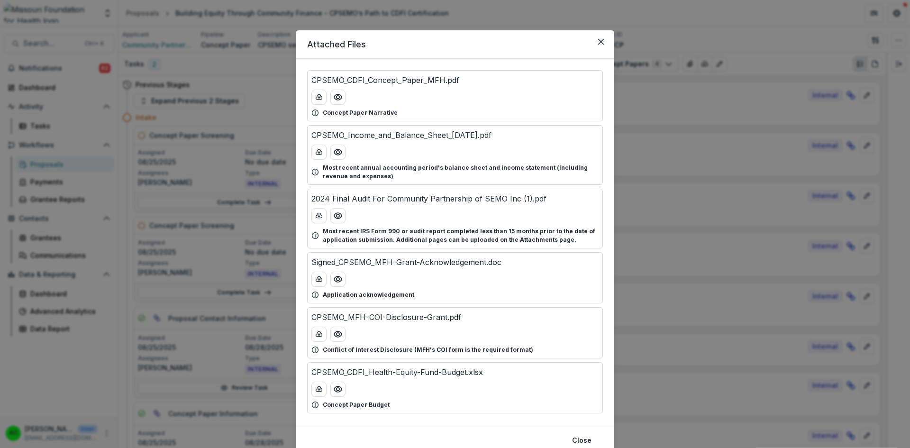
click at [601, 37] on button "Close" at bounding box center [601, 41] width 15 height 15
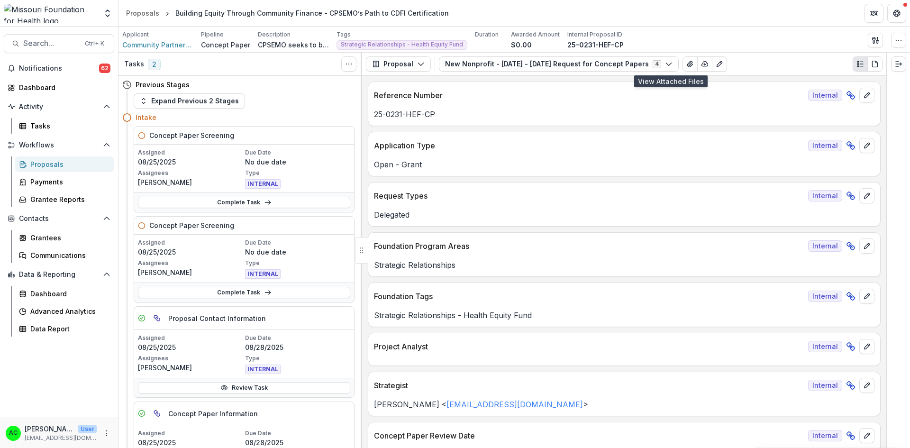
click at [270, 294] on link "Complete Task" at bounding box center [244, 292] width 212 height 11
click at [274, 292] on link "Complete Task" at bounding box center [244, 292] width 212 height 11
click at [242, 290] on link "Complete Task" at bounding box center [244, 292] width 212 height 11
click at [188, 100] on button "Expand Previous 2 Stages" at bounding box center [189, 100] width 111 height 15
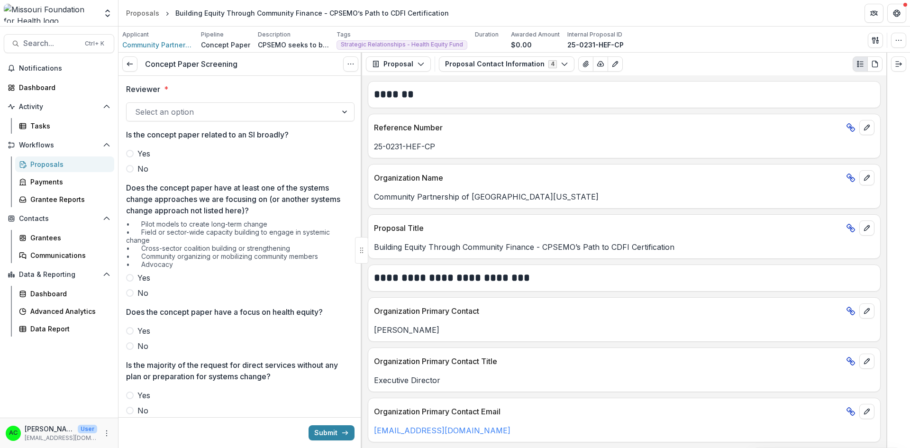
click at [267, 118] on div at bounding box center [231, 111] width 193 height 13
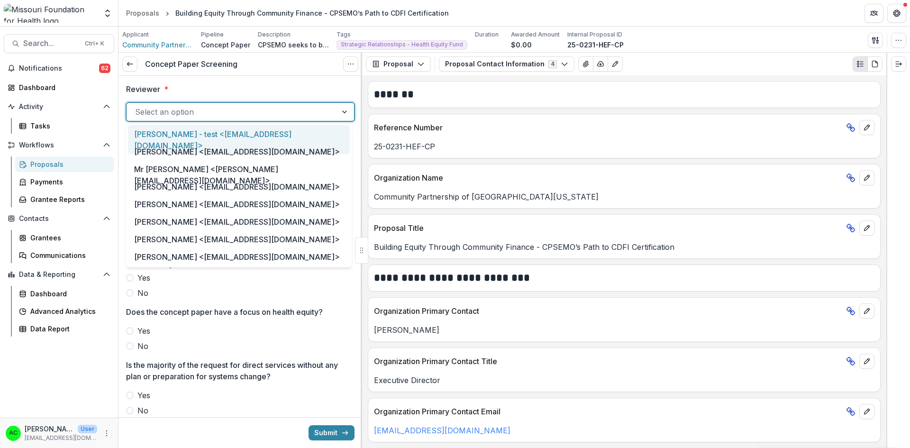
click at [273, 82] on div "Reviewer * 56 results available. Use Up and Down to choose options, press Enter…" at bounding box center [240, 432] width 229 height 713
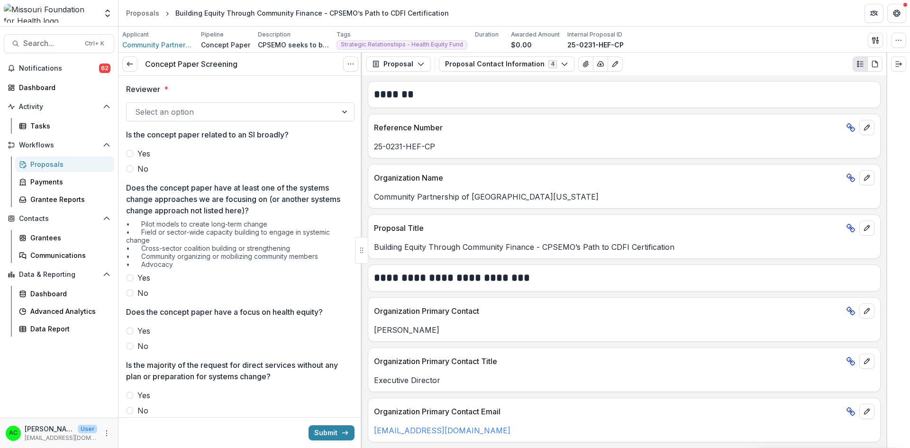
click at [267, 115] on div at bounding box center [231, 111] width 193 height 13
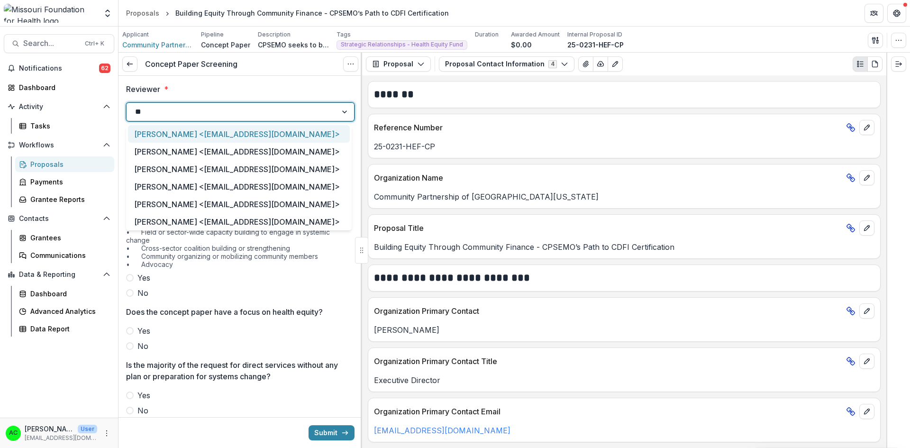
type input "***"
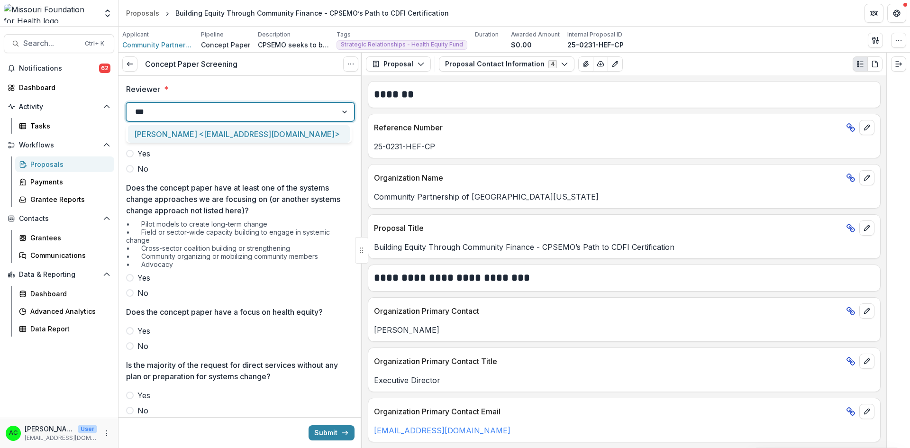
click at [239, 135] on div "Alyssa Curran <acurran@mffh.org>" at bounding box center [239, 134] width 222 height 18
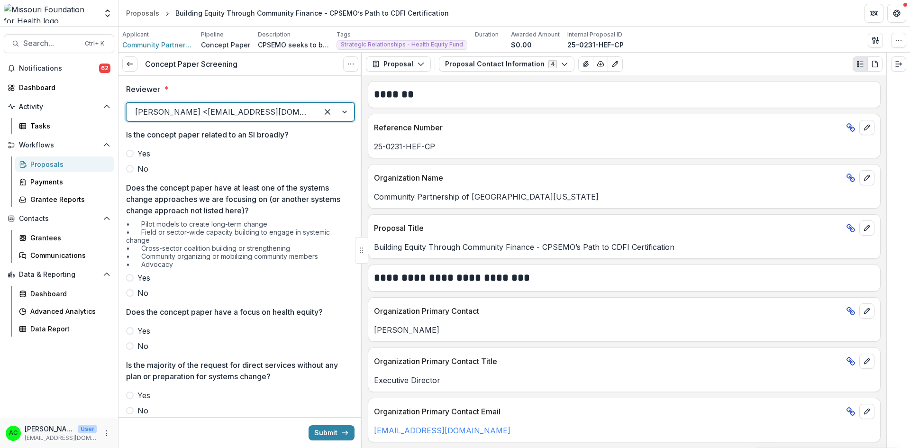
click at [143, 173] on span "No" at bounding box center [143, 168] width 11 height 11
click at [142, 280] on span "Yes" at bounding box center [144, 277] width 13 height 11
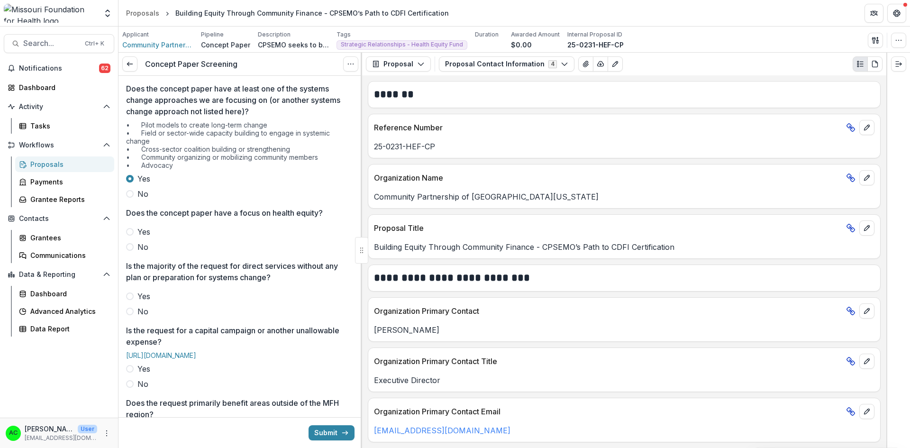
scroll to position [102, 0]
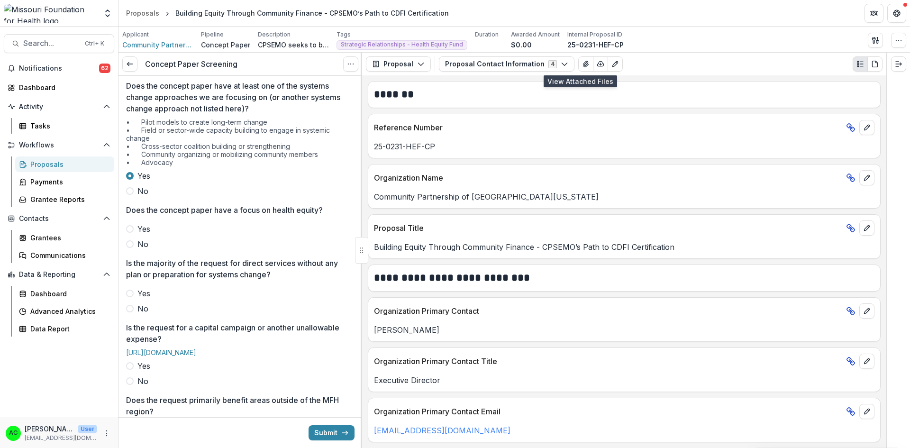
click at [582, 64] on icon "View Attached Files" at bounding box center [586, 64] width 8 height 8
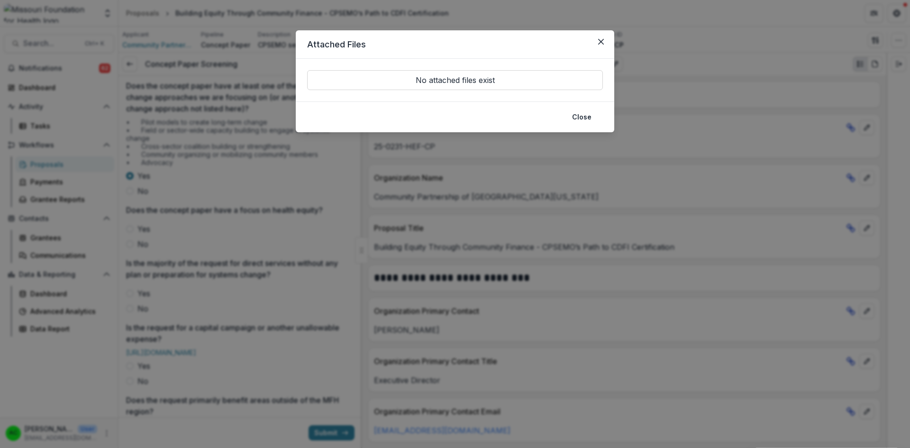
click at [601, 40] on icon "Close" at bounding box center [601, 42] width 6 height 6
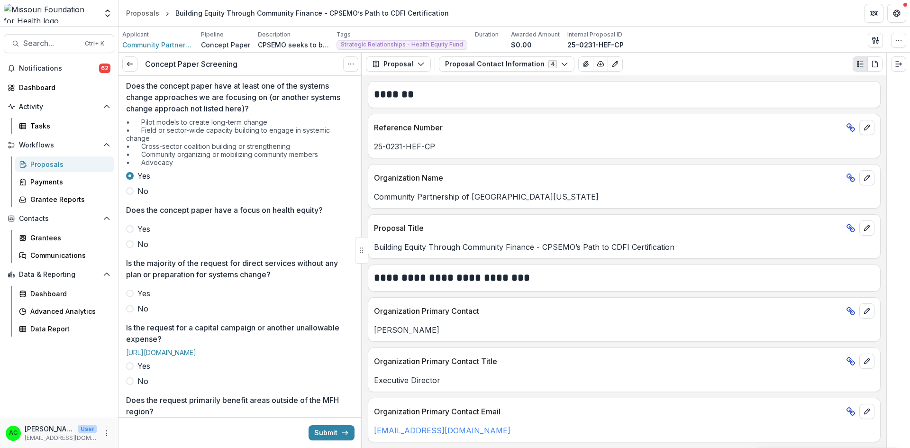
click at [495, 64] on button "Proposal Contact Information 4" at bounding box center [507, 63] width 136 height 15
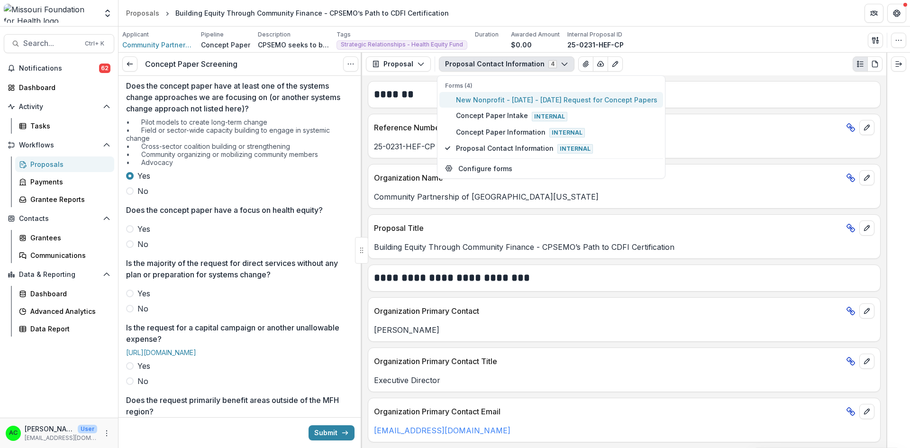
click at [477, 102] on span "New Nonprofit - [DATE] - [DATE] Request for Concept Papers" at bounding box center [557, 100] width 202 height 10
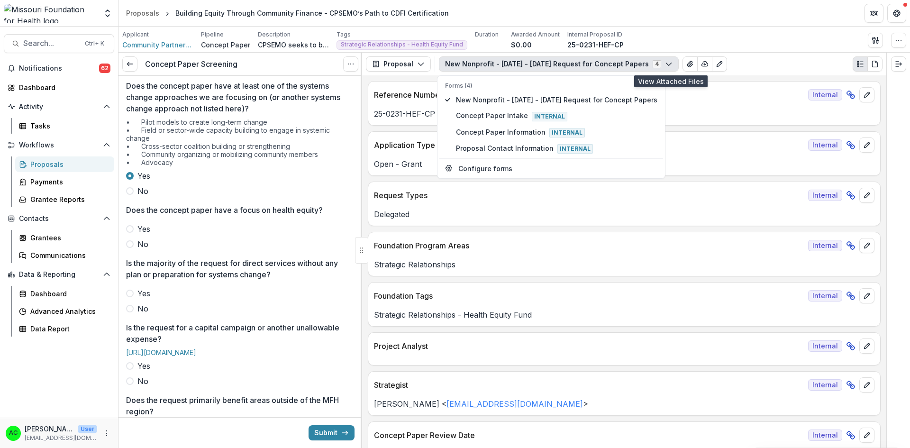
click at [688, 64] on icon "View Attached Files" at bounding box center [690, 64] width 5 height 6
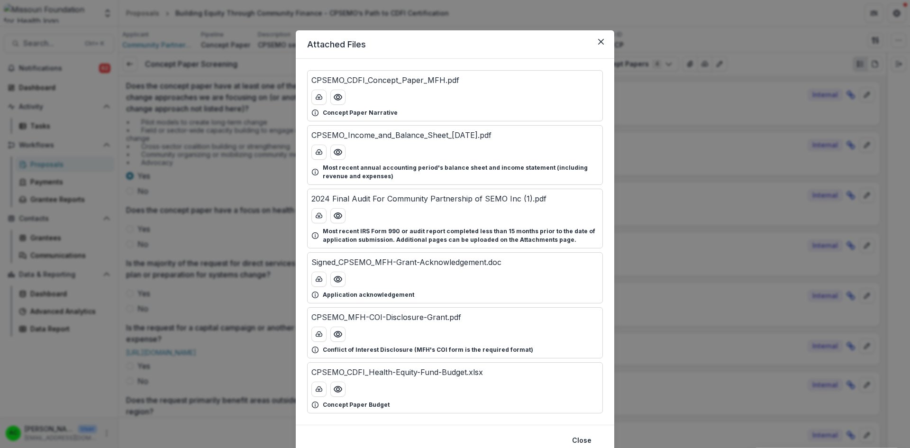
click at [447, 87] on div "CPSEMO_CDFI_Concept_Paper_MFH.pdf Concept Paper Narrative" at bounding box center [455, 95] width 296 height 51
click at [333, 100] on icon "Preview CPSEMO_CDFI_Concept_Paper_MFH.pdf" at bounding box center [337, 96] width 9 height 9
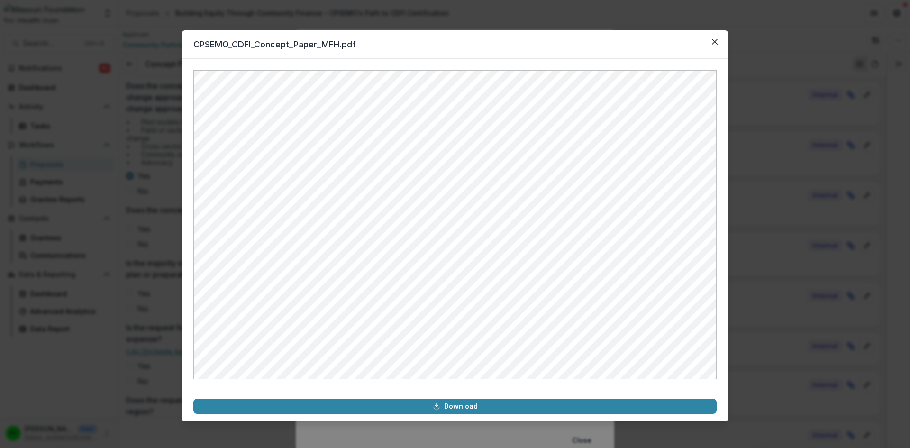
click at [711, 40] on button "Close" at bounding box center [714, 41] width 15 height 15
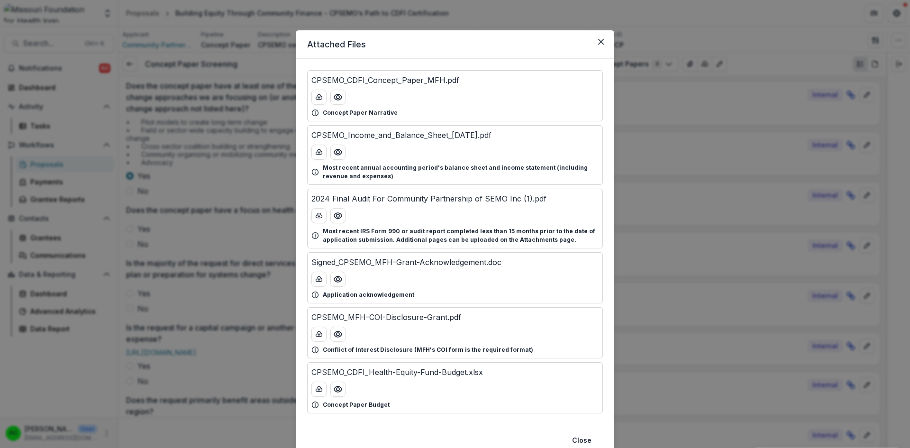
click at [602, 41] on icon "Close" at bounding box center [601, 42] width 6 height 6
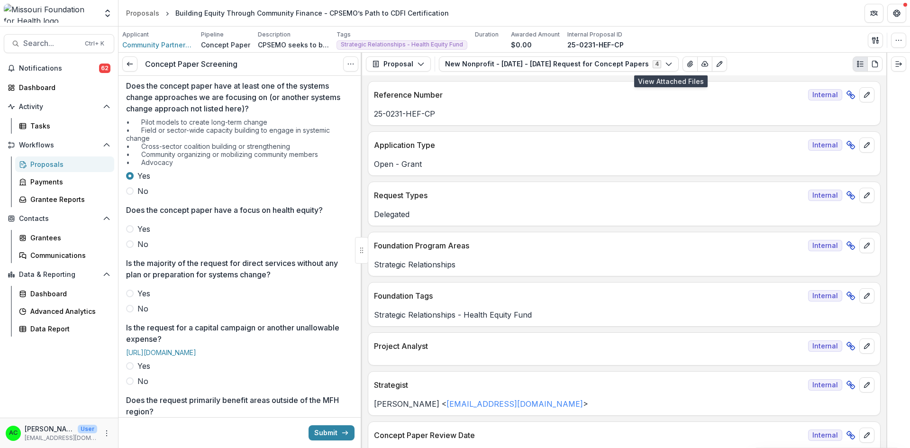
click at [142, 226] on span "Yes" at bounding box center [144, 228] width 13 height 11
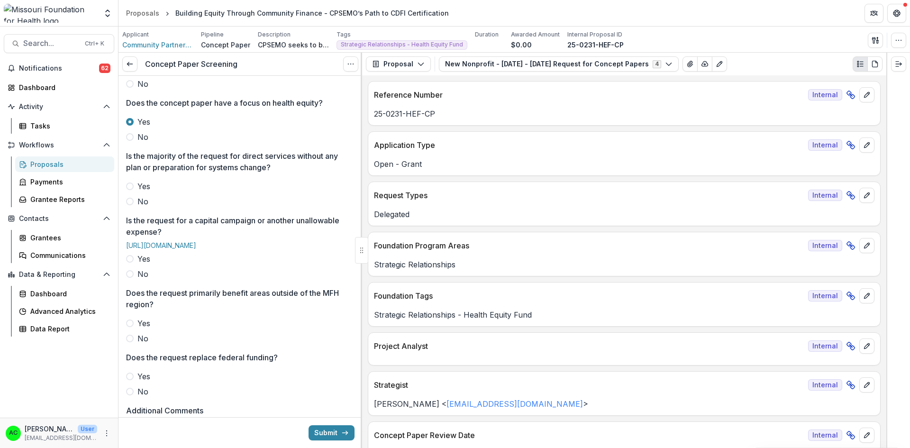
scroll to position [217, 0]
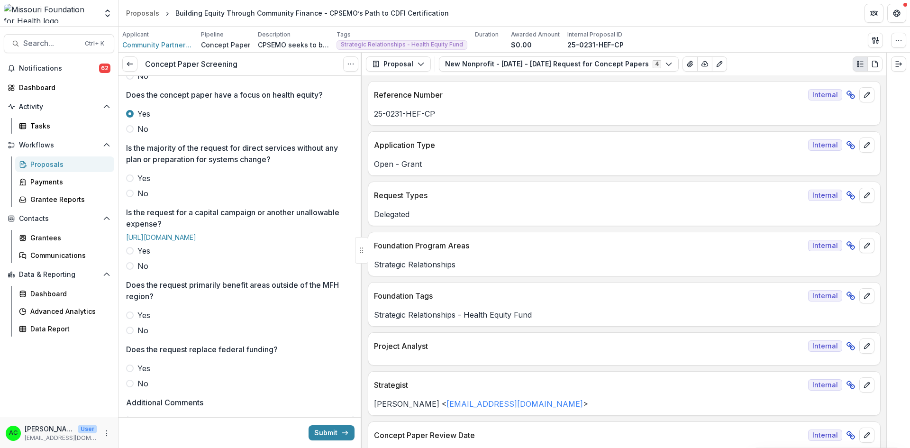
click at [130, 199] on label "No" at bounding box center [240, 193] width 229 height 11
click at [132, 270] on span at bounding box center [130, 266] width 8 height 8
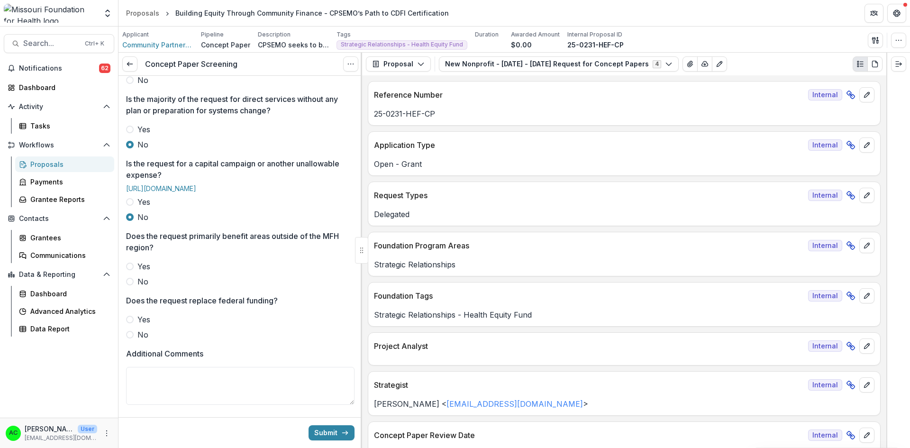
scroll to position [333, 0]
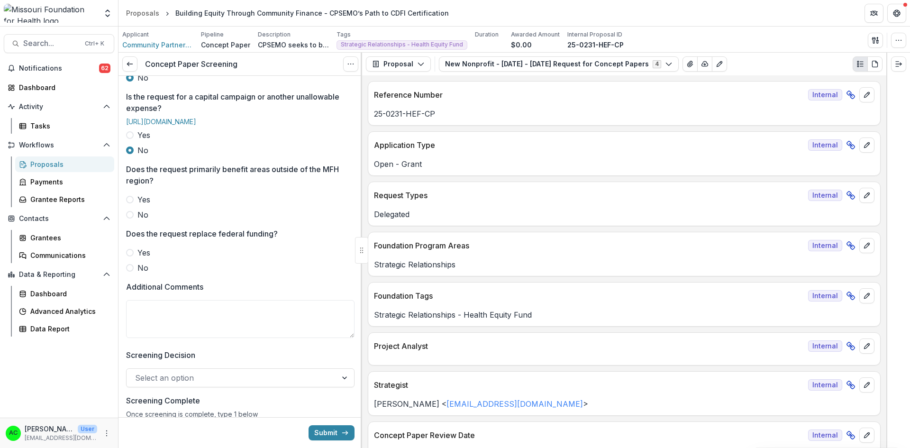
click at [130, 219] on span at bounding box center [130, 215] width 8 height 8
click at [130, 272] on span at bounding box center [130, 268] width 8 height 8
click at [148, 327] on textarea "Additional Comments" at bounding box center [240, 319] width 229 height 38
type textarea "*"
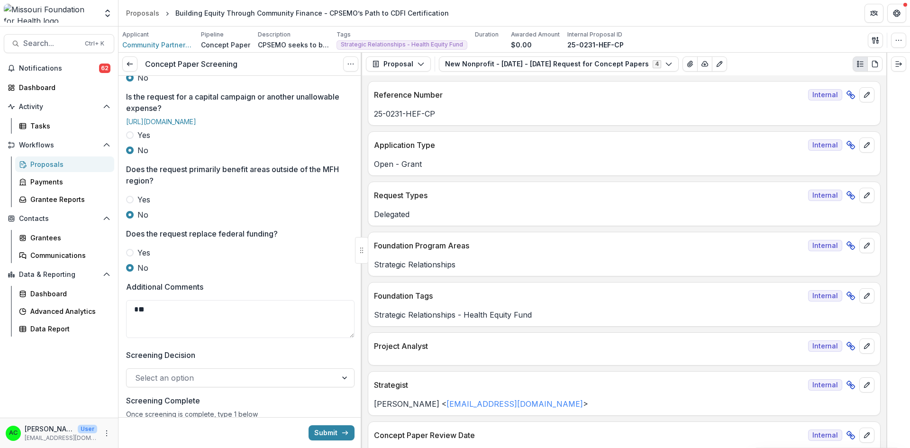
type textarea "*"
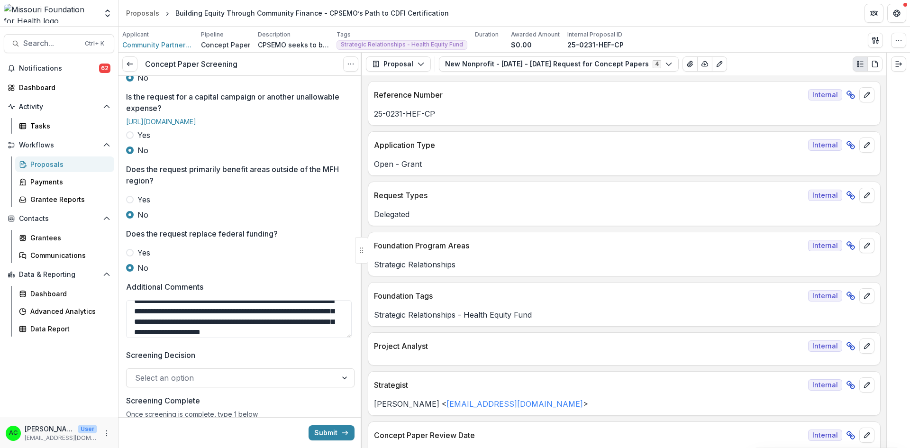
scroll to position [19, 0]
click at [340, 338] on textarea "**********" at bounding box center [239, 319] width 226 height 38
drag, startPoint x: 292, startPoint y: 339, endPoint x: 339, endPoint y: 339, distance: 47.4
click at [339, 338] on textarea "**********" at bounding box center [239, 319] width 226 height 38
click at [289, 338] on textarea "**********" at bounding box center [239, 319] width 226 height 38
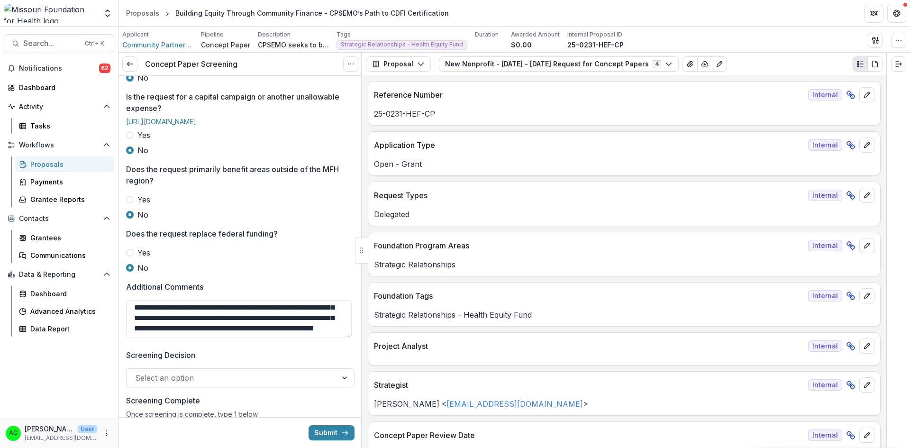
scroll to position [40, 0]
type textarea "**********"
click at [251, 385] on div at bounding box center [231, 377] width 193 height 13
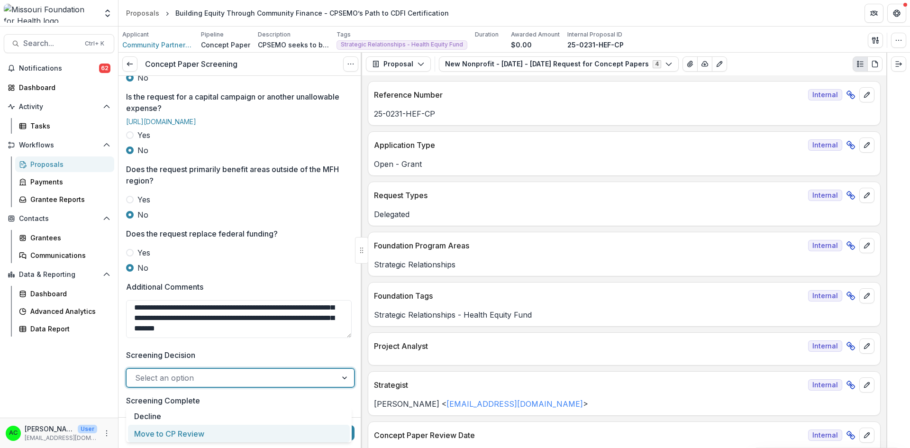
click at [217, 438] on div "Move to CP Review" at bounding box center [239, 434] width 222 height 18
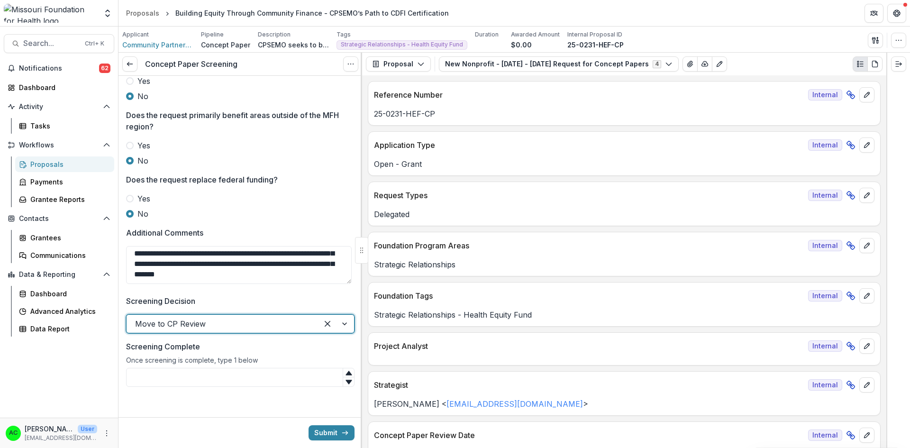
scroll to position [403, 0]
click at [309, 380] on input "Screening Complete" at bounding box center [240, 377] width 229 height 19
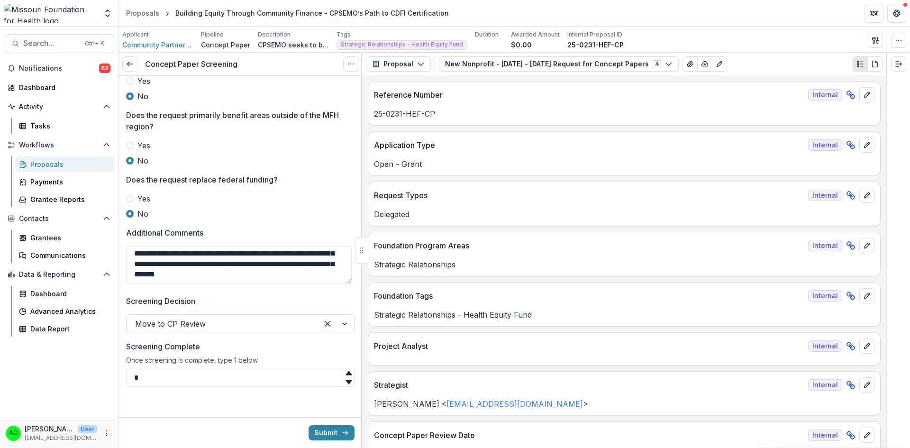
type input "*"
click at [324, 431] on button "Submit" at bounding box center [332, 432] width 46 height 15
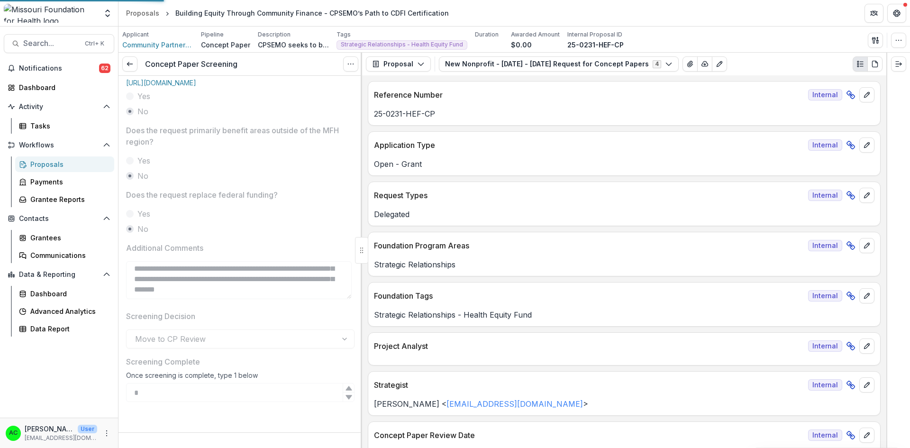
scroll to position [388, 0]
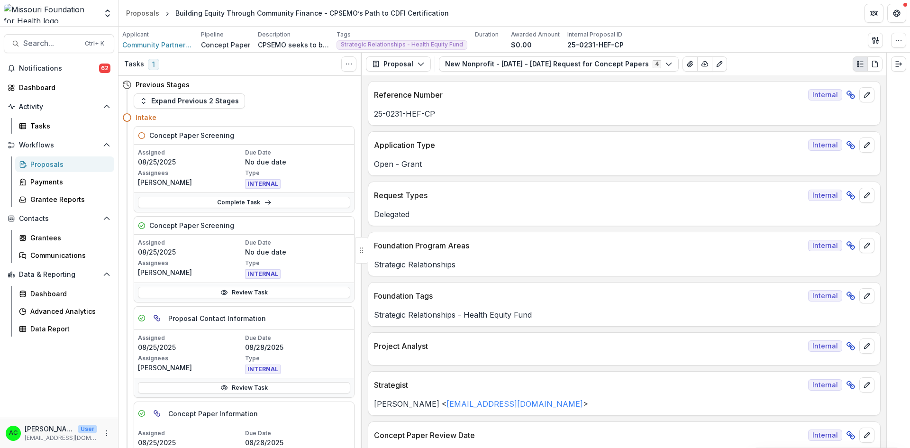
click at [138, 11] on div "Proposals" at bounding box center [142, 13] width 33 height 10
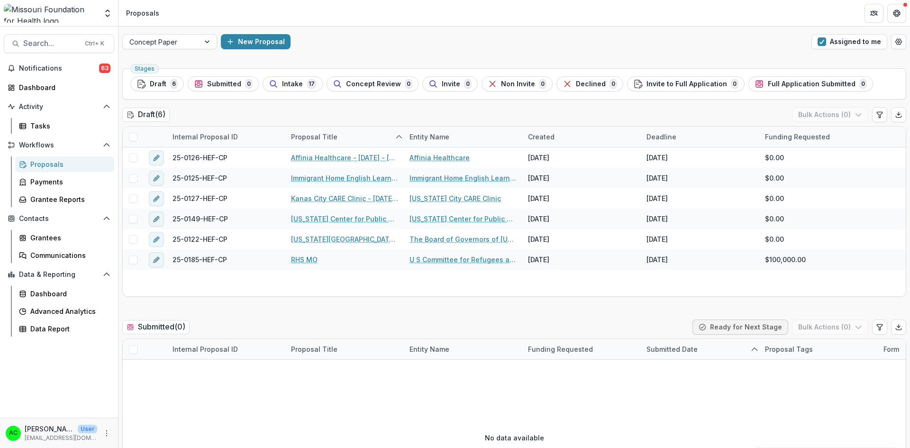
click at [822, 44] on span "button" at bounding box center [822, 41] width 9 height 9
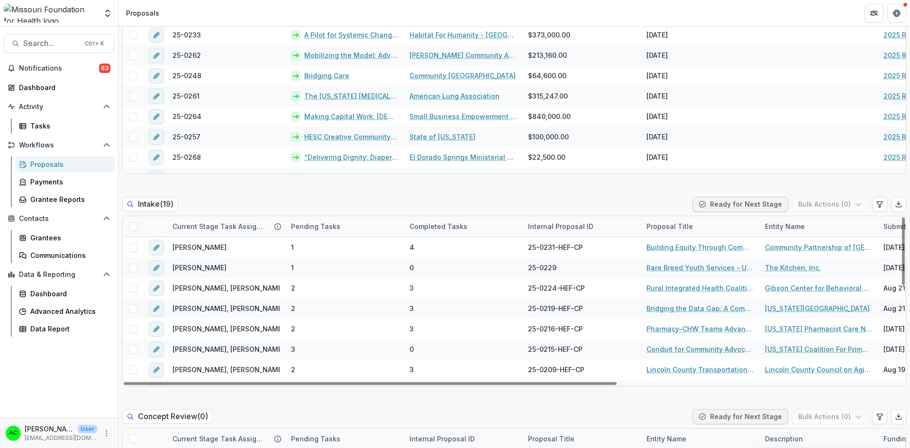
drag, startPoint x: 900, startPoint y: 226, endPoint x: 901, endPoint y: 217, distance: 9.5
click at [902, 217] on div at bounding box center [903, 251] width 3 height 68
click at [659, 269] on link "Rare Breed Youth Services - Unhouse, Unheard" at bounding box center [700, 268] width 107 height 10
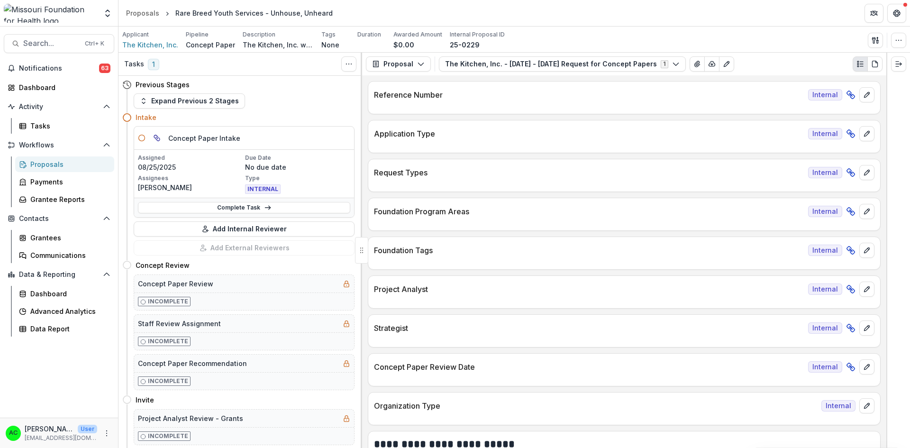
click at [303, 232] on button "Add Internal Reviewer" at bounding box center [244, 228] width 221 height 15
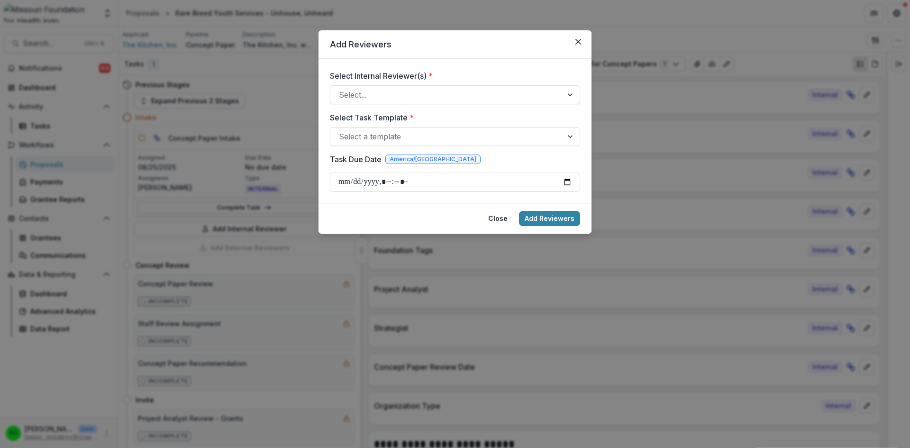
click at [415, 91] on div at bounding box center [446, 94] width 215 height 13
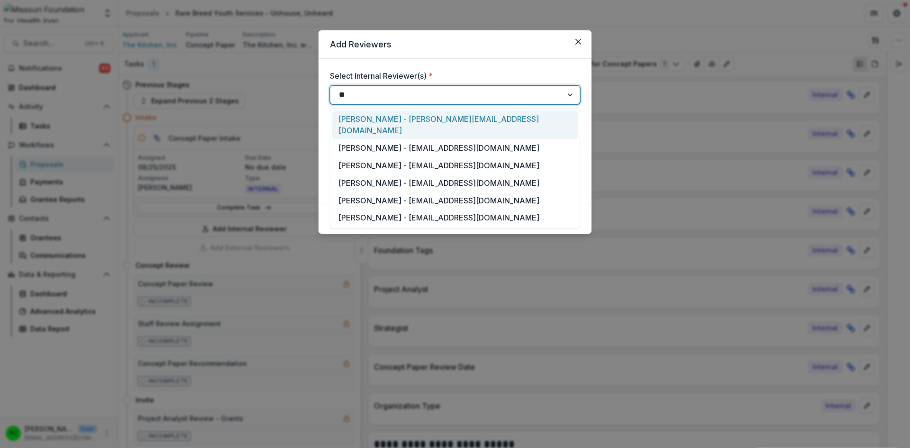
type input "***"
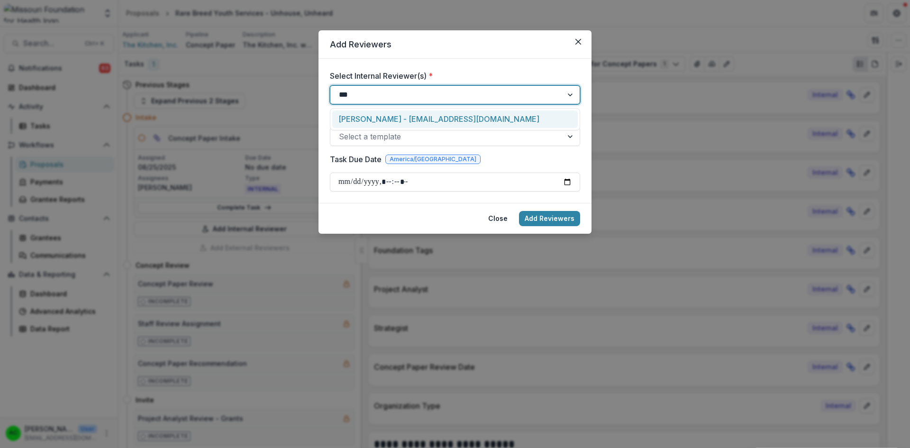
click at [387, 120] on div "Alyssa Curran - acurran@mffh.org" at bounding box center [455, 119] width 246 height 18
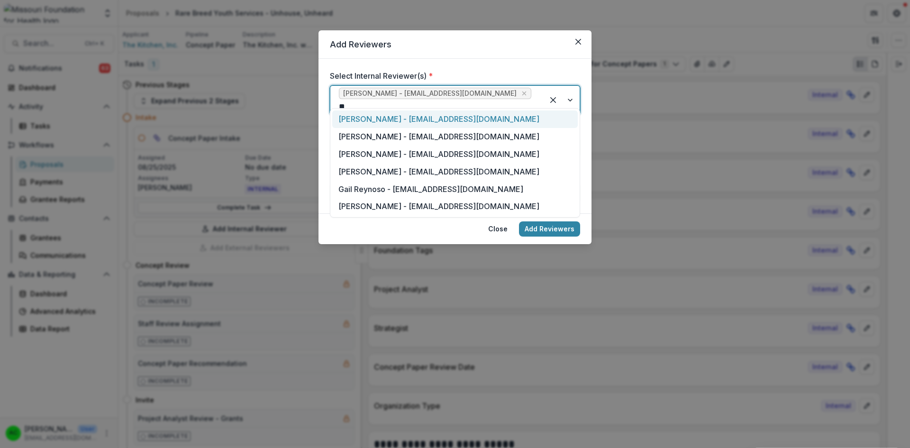
type input "***"
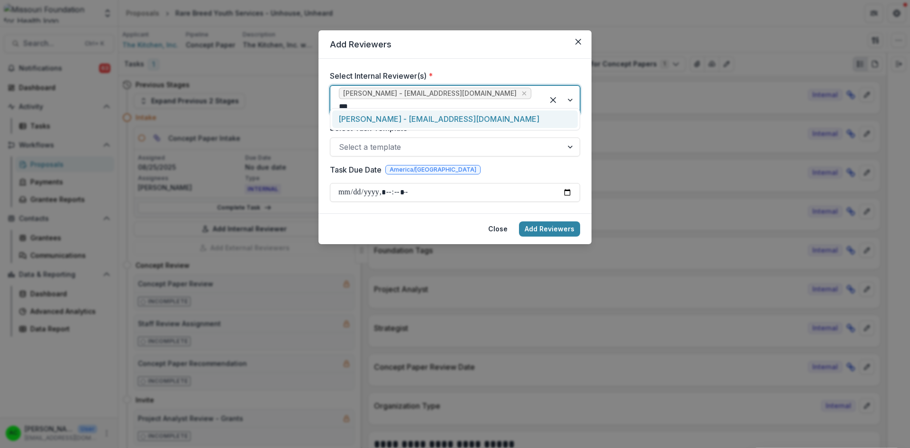
click at [395, 110] on div "Reana Thomas - rthomas@mffh.org" at bounding box center [455, 119] width 246 height 18
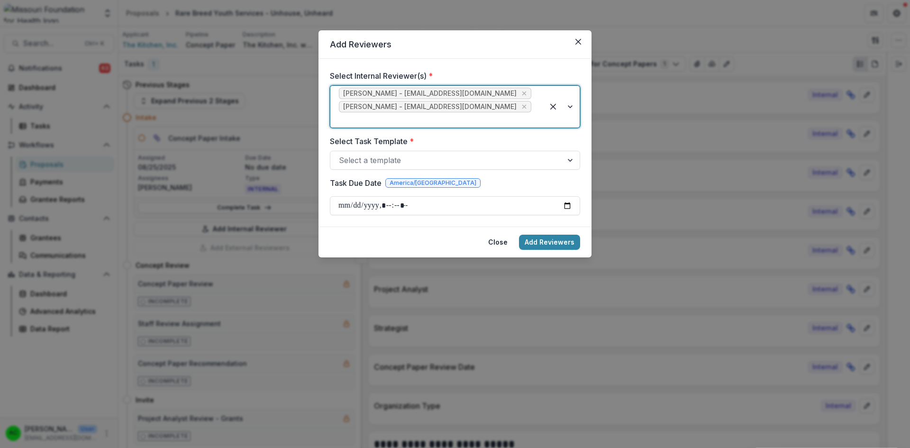
click at [387, 154] on div at bounding box center [446, 160] width 215 height 13
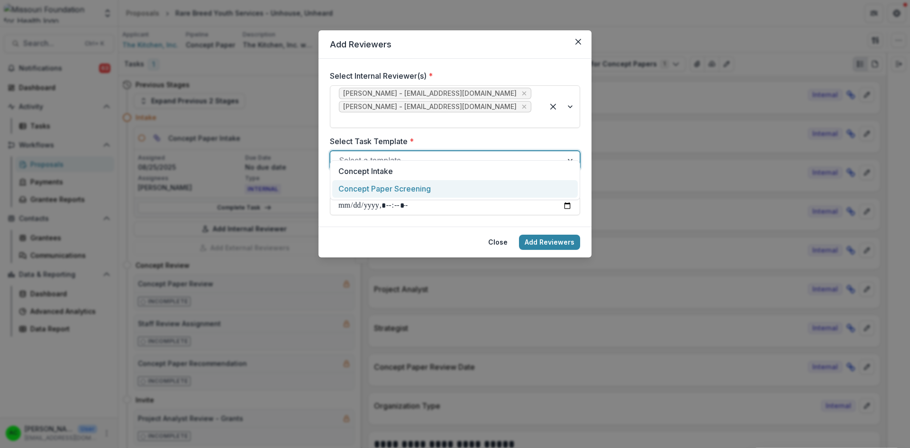
click at [386, 188] on div "Concept Paper Screening" at bounding box center [455, 189] width 246 height 18
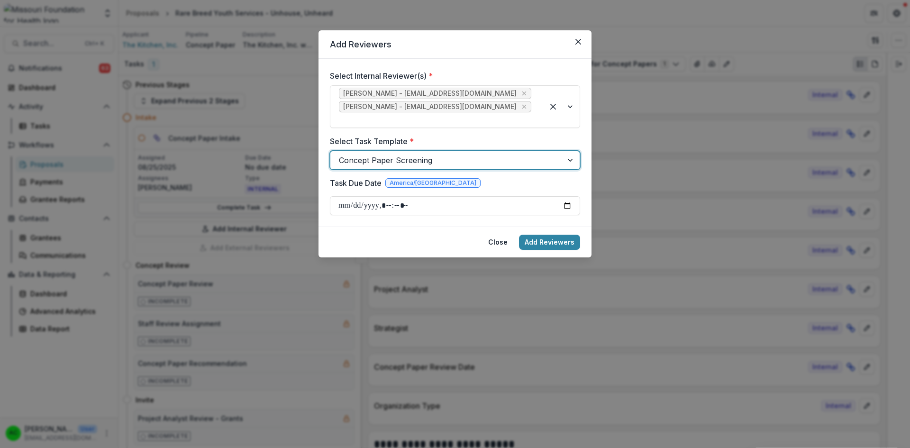
click at [377, 196] on input "Task Due Date" at bounding box center [455, 205] width 250 height 19
click at [571, 196] on input "Task Due Date" at bounding box center [455, 205] width 250 height 19
type input "**********"
click at [546, 235] on button "Add Reviewers" at bounding box center [549, 242] width 61 height 15
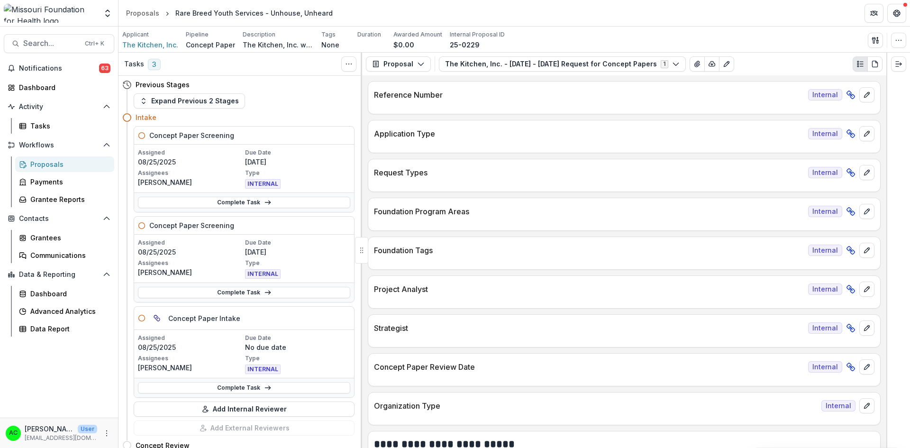
click at [649, 67] on button "The Kitchen, Inc. - 2025 - 2025 Request for Concept Papers 1" at bounding box center [562, 63] width 247 height 15
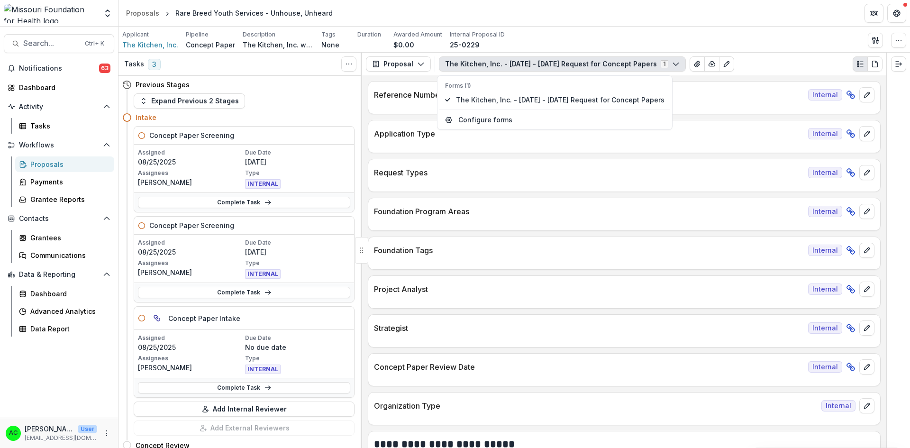
click at [673, 65] on polyline "button" at bounding box center [675, 64] width 5 height 3
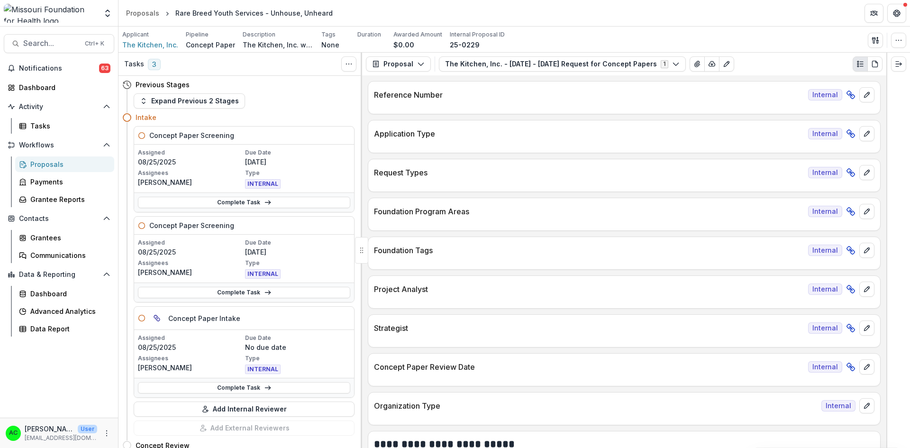
click at [673, 65] on polyline "button" at bounding box center [675, 64] width 5 height 3
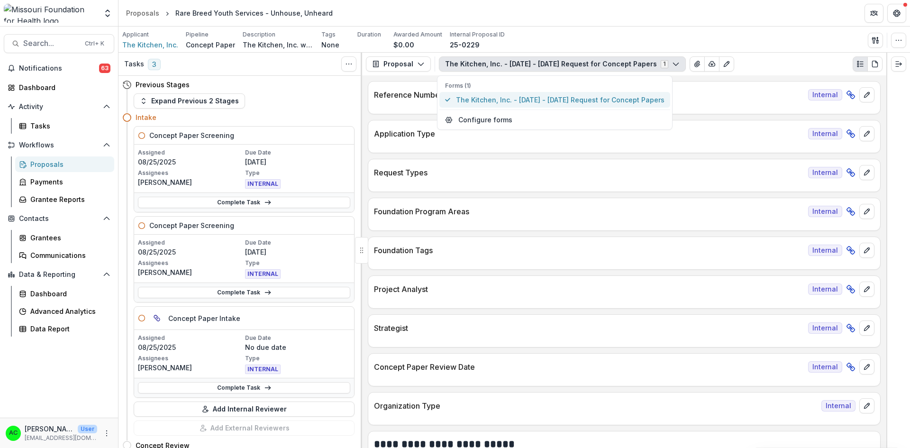
click at [629, 101] on span "The Kitchen, Inc. - [DATE] - [DATE] Request for Concept Papers" at bounding box center [560, 100] width 209 height 10
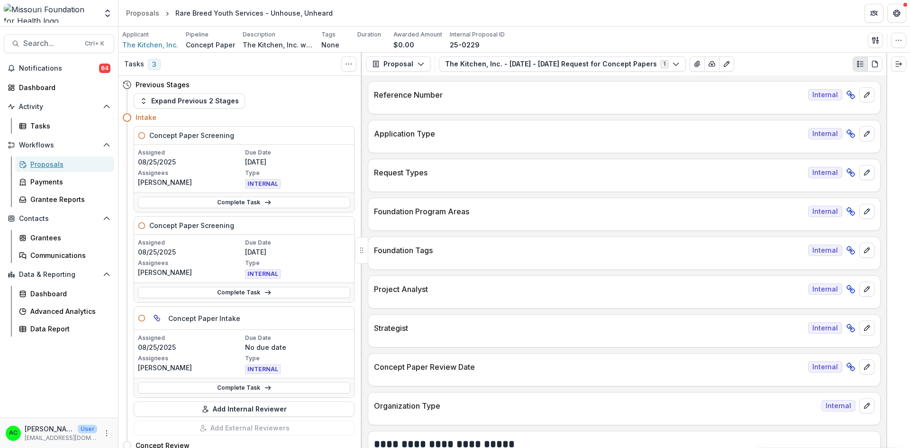
click at [54, 162] on div "Proposals" at bounding box center [68, 164] width 76 height 10
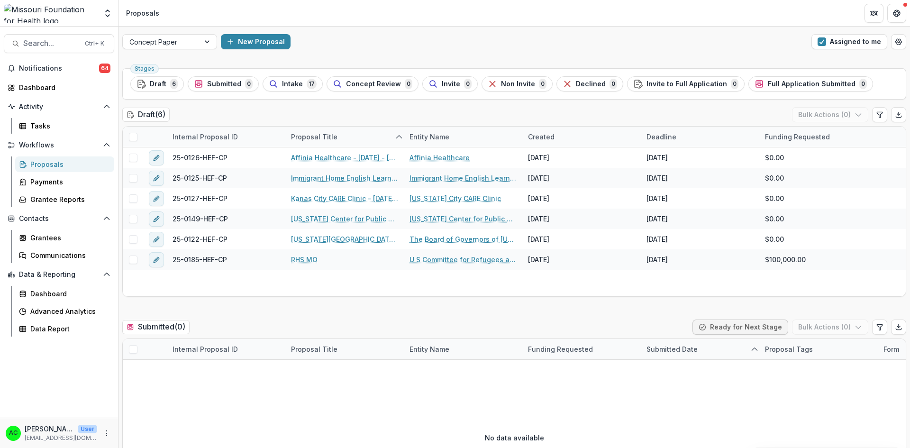
click at [870, 39] on button "Assigned to me" at bounding box center [850, 41] width 76 height 15
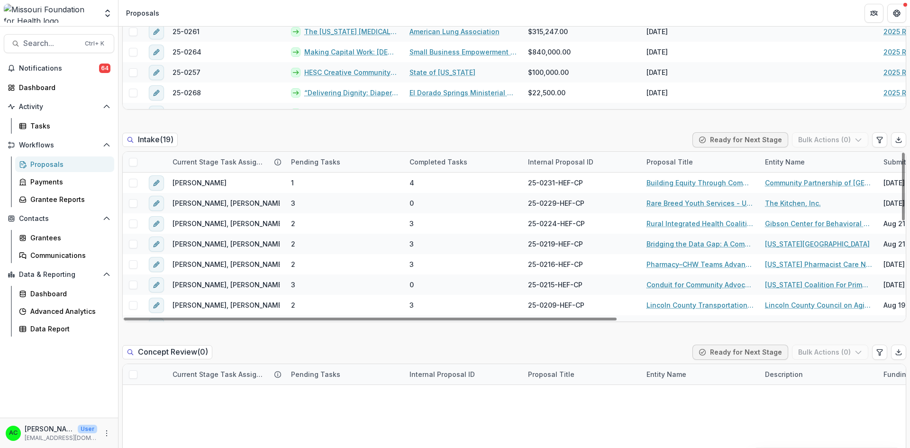
drag, startPoint x: 902, startPoint y: 168, endPoint x: 910, endPoint y: 155, distance: 15.3
click at [905, 155] on div at bounding box center [903, 187] width 3 height 68
click at [718, 183] on link "Building Equity Through Community Finance - CPSEMO’s Path to CDFI Certification" at bounding box center [700, 183] width 107 height 10
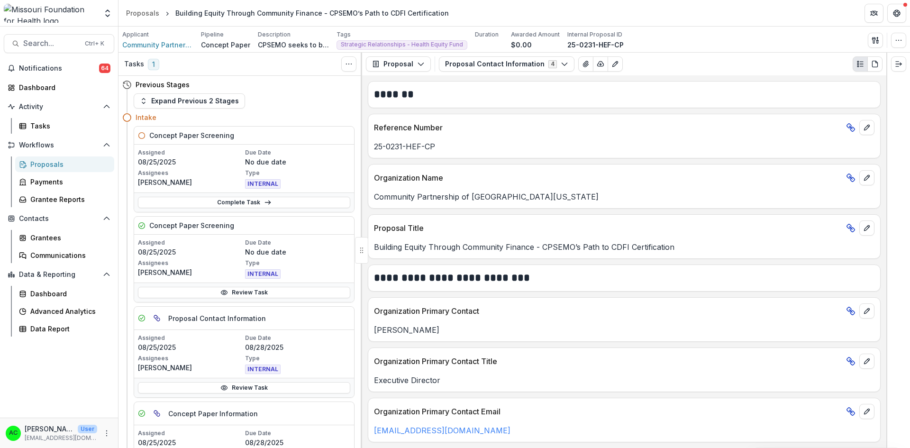
click at [260, 295] on link "Review Task" at bounding box center [244, 292] width 212 height 11
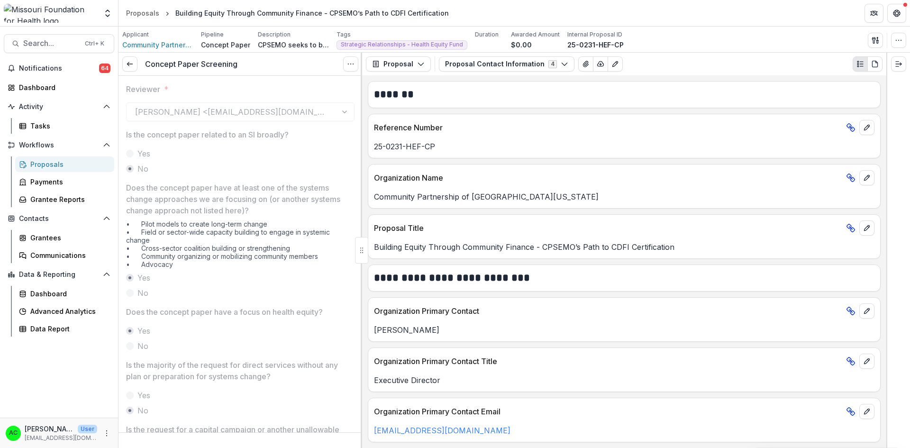
click at [354, 67] on icon "Options" at bounding box center [351, 64] width 8 height 8
click at [317, 108] on button "Reopen Task" at bounding box center [305, 106] width 101 height 16
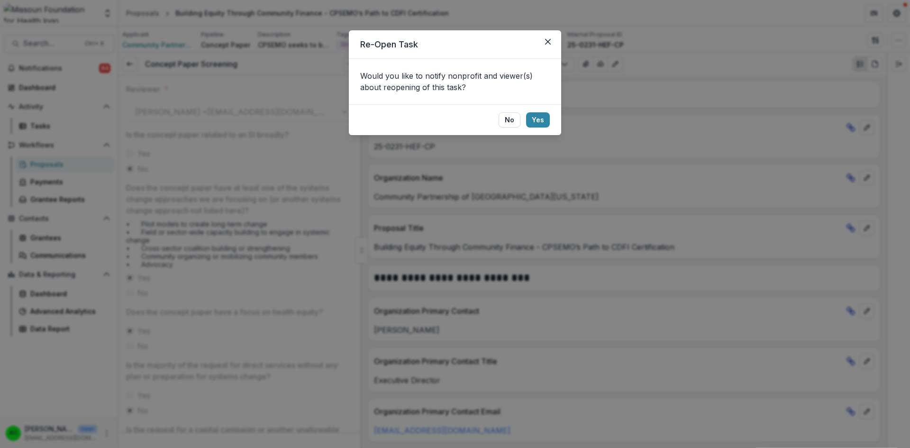
click at [544, 115] on button "Yes" at bounding box center [538, 119] width 24 height 15
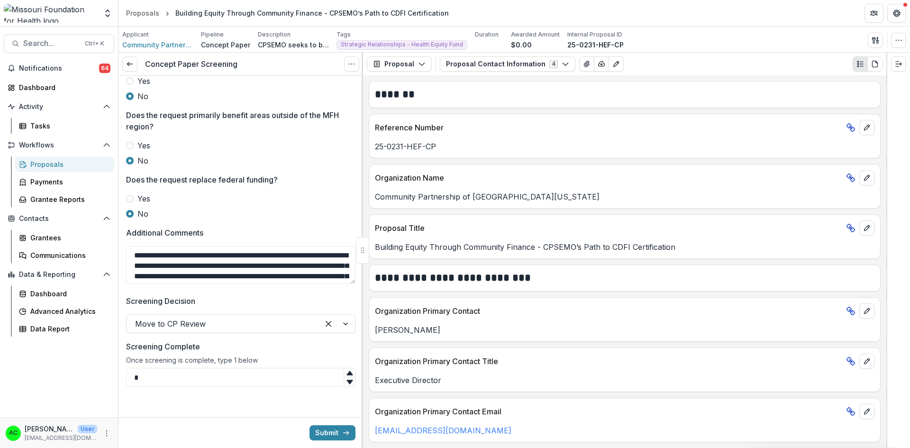
scroll to position [403, 0]
click at [329, 276] on textarea "**********" at bounding box center [240, 265] width 229 height 38
click at [133, 256] on textarea "**********" at bounding box center [240, 265] width 229 height 38
click at [216, 257] on textarea "**********" at bounding box center [240, 265] width 229 height 38
type textarea "**********"
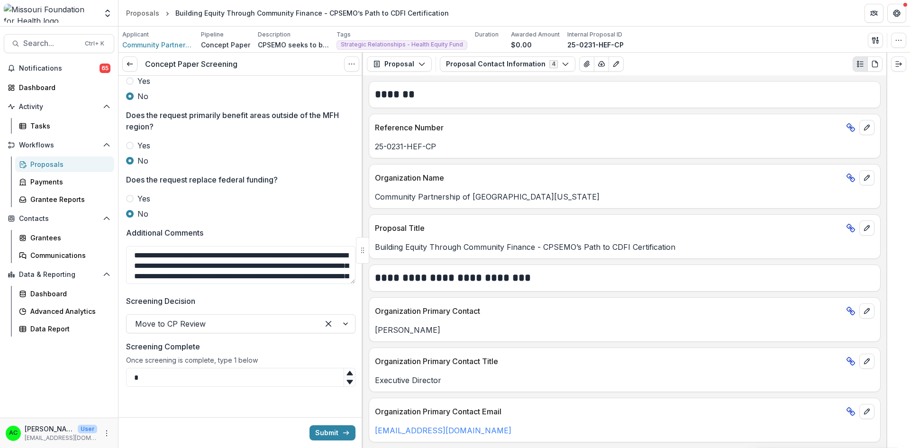
click at [325, 431] on button "Submit" at bounding box center [333, 432] width 46 height 15
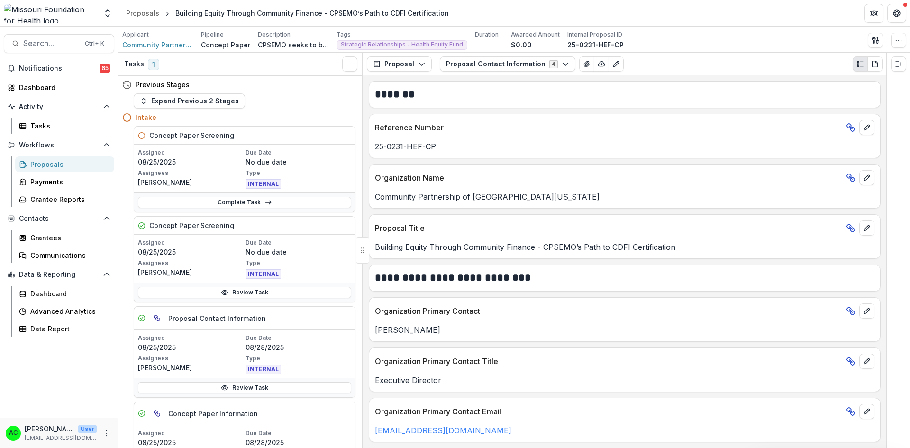
click at [148, 14] on div "Proposals" at bounding box center [142, 13] width 33 height 10
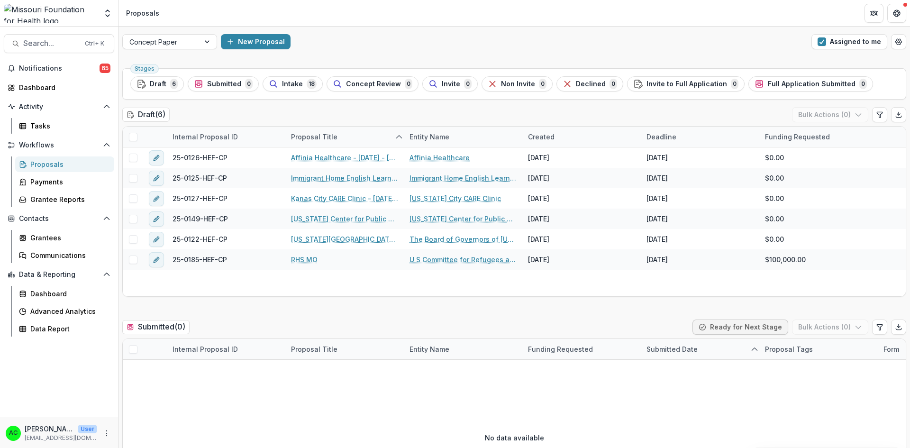
click at [841, 39] on button "Assigned to me" at bounding box center [850, 41] width 76 height 15
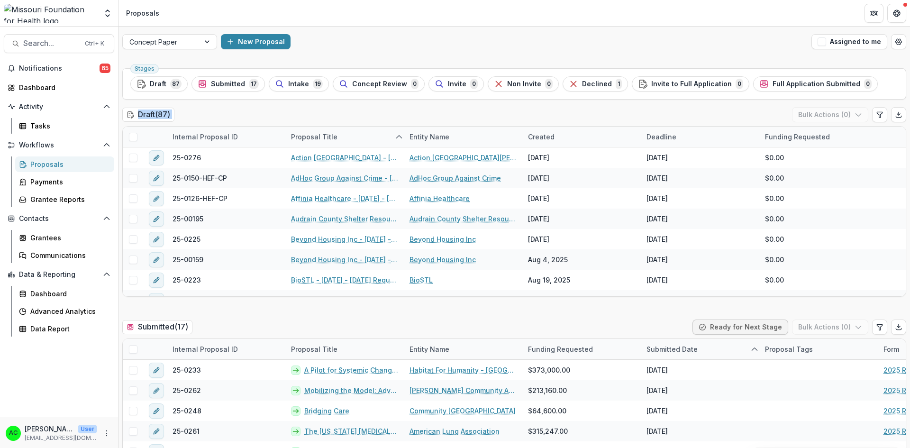
drag, startPoint x: 907, startPoint y: 87, endPoint x: 910, endPoint y: 177, distance: 90.6
click at [910, 177] on div "Concept Paper New Proposal Assigned to me Stages Draft 87 Submitted 17 Intake 1…" at bounding box center [515, 238] width 792 height 422
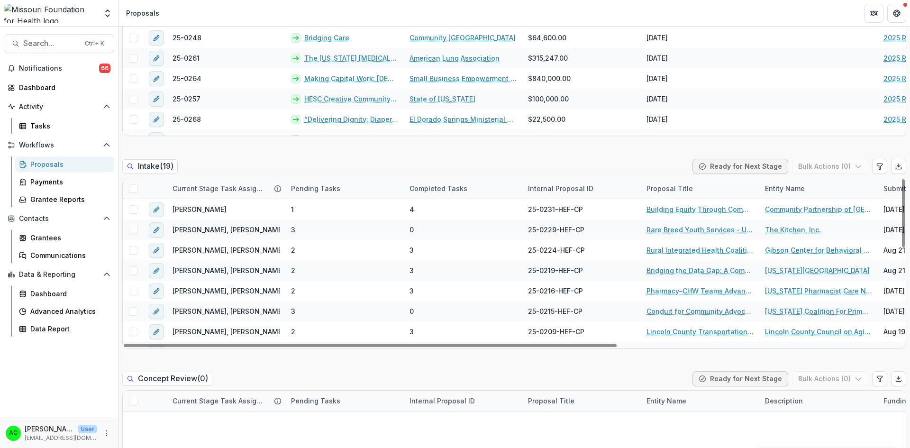
drag, startPoint x: 900, startPoint y: 211, endPoint x: 905, endPoint y: 192, distance: 20.1
click at [905, 192] on div at bounding box center [903, 213] width 3 height 68
click at [678, 210] on link "Building Equity Through Community Finance - CPSEMO’s Path to CDFI Certification" at bounding box center [700, 209] width 107 height 10
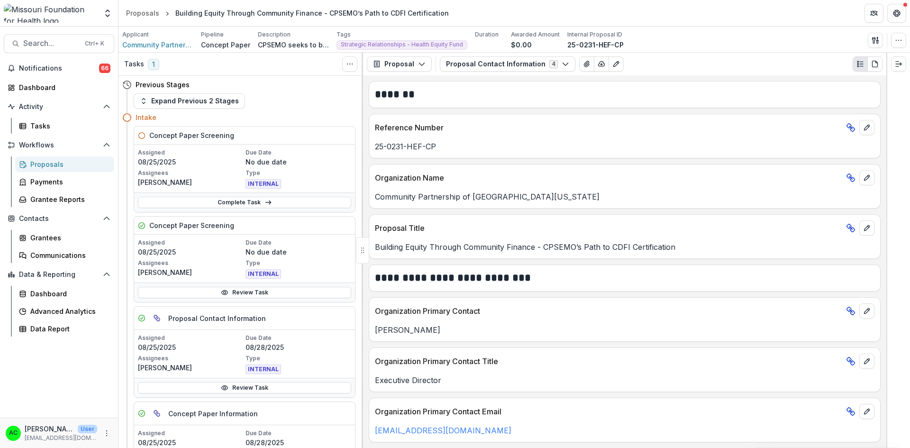
click at [249, 293] on link "Review Task" at bounding box center [244, 292] width 213 height 11
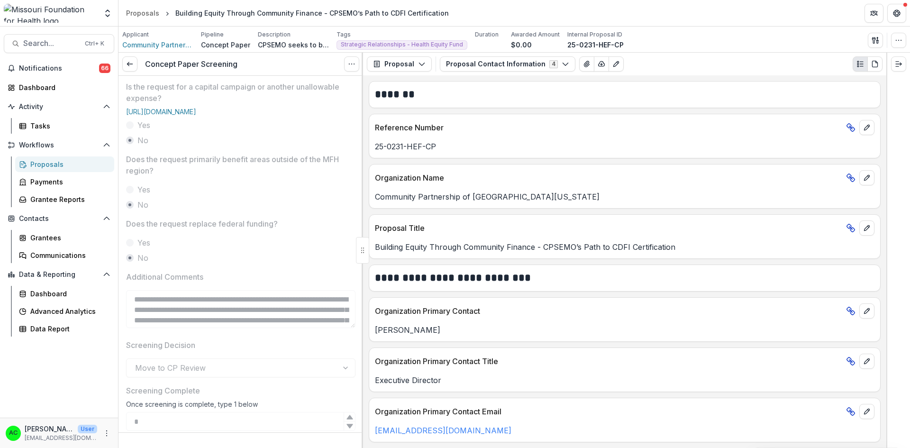
scroll to position [388, 0]
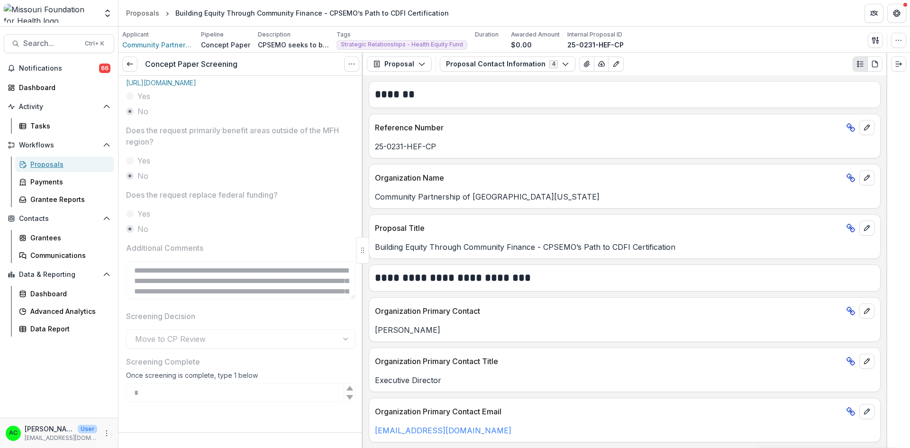
click at [63, 165] on div "Proposals" at bounding box center [68, 164] width 76 height 10
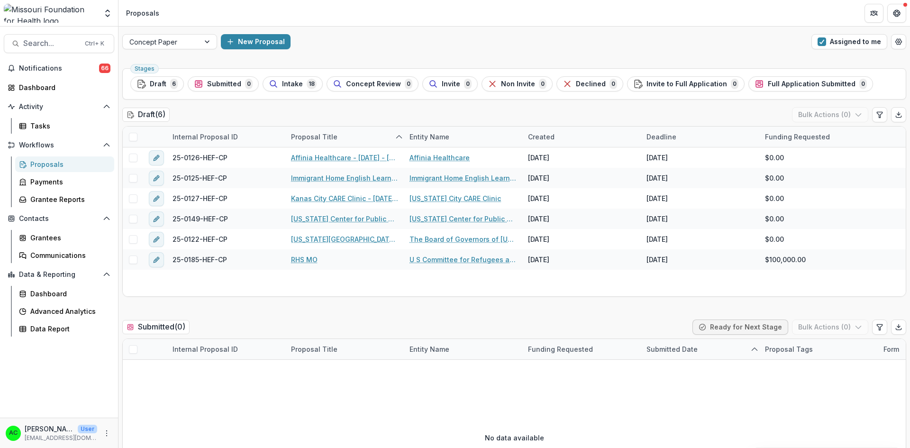
click at [824, 40] on span "button" at bounding box center [822, 41] width 9 height 9
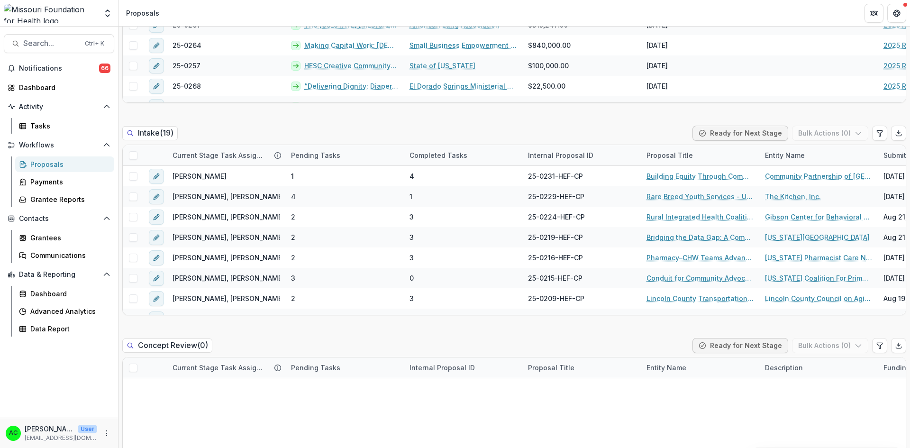
scroll to position [411, 0]
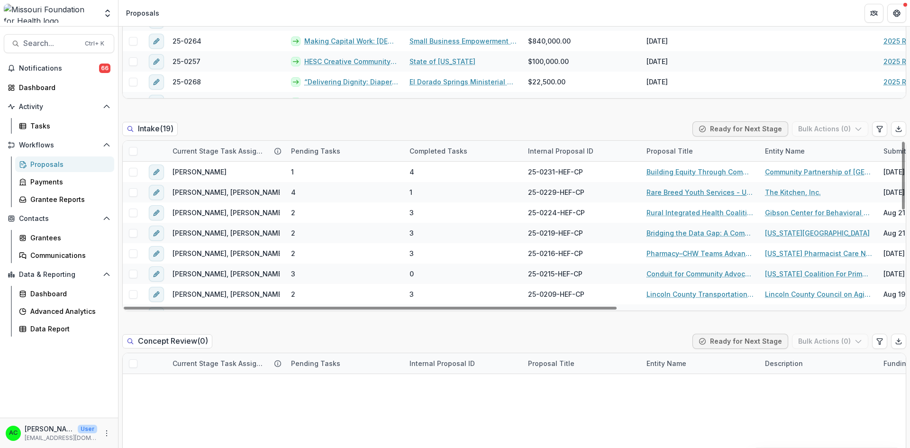
click at [709, 193] on link "Rare Breed Youth Services - Unhouse, Unheard" at bounding box center [700, 192] width 107 height 10
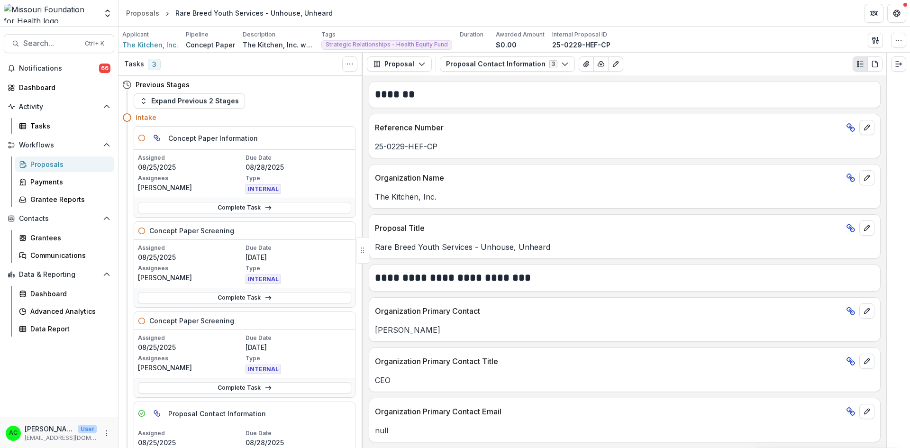
click at [561, 64] on icon "button" at bounding box center [565, 64] width 8 height 8
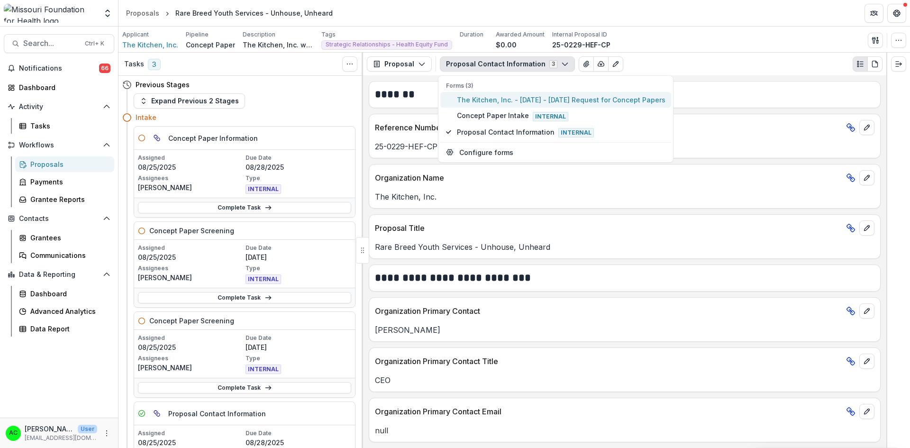
click at [549, 103] on span "The Kitchen, Inc. - 2025 - 2025 Request for Concept Papers" at bounding box center [561, 100] width 209 height 10
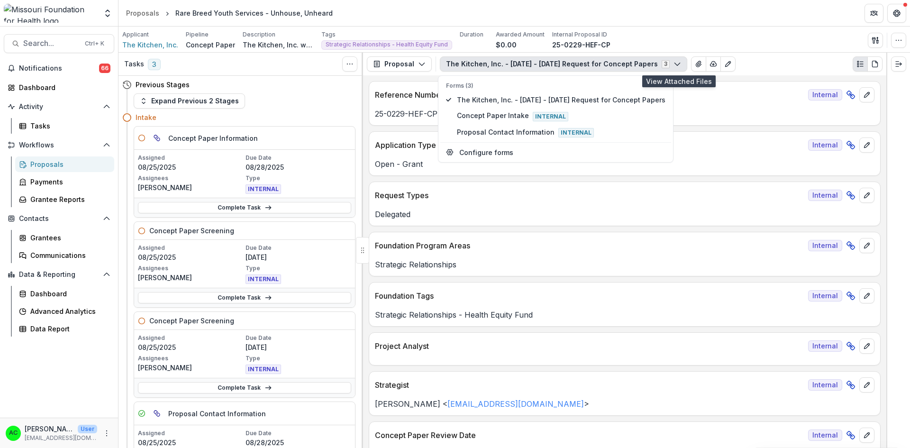
click at [695, 61] on icon "View Attached Files" at bounding box center [699, 64] width 8 height 8
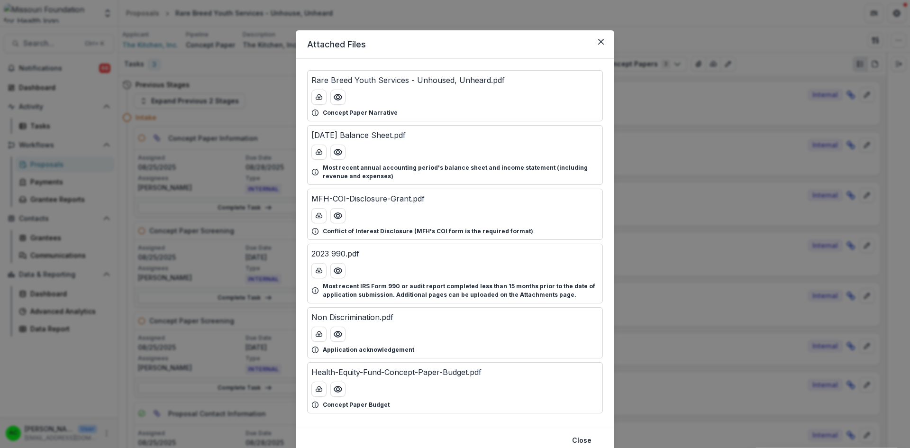
click at [338, 391] on icon "Preview Health-Equity-Fund-Concept-Paper-Budget.pdf" at bounding box center [337, 389] width 9 height 9
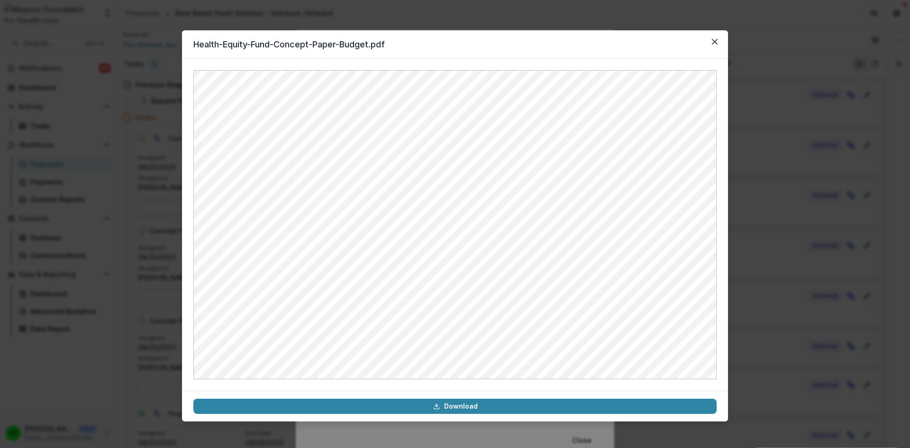
click at [715, 43] on icon "Close" at bounding box center [715, 42] width 6 height 6
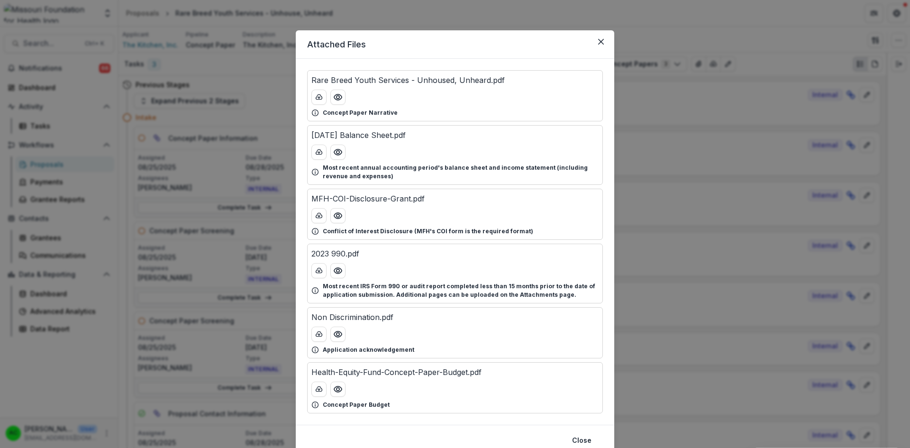
click at [335, 392] on icon "Preview Health-Equity-Fund-Concept-Paper-Budget.pdf" at bounding box center [338, 389] width 8 height 6
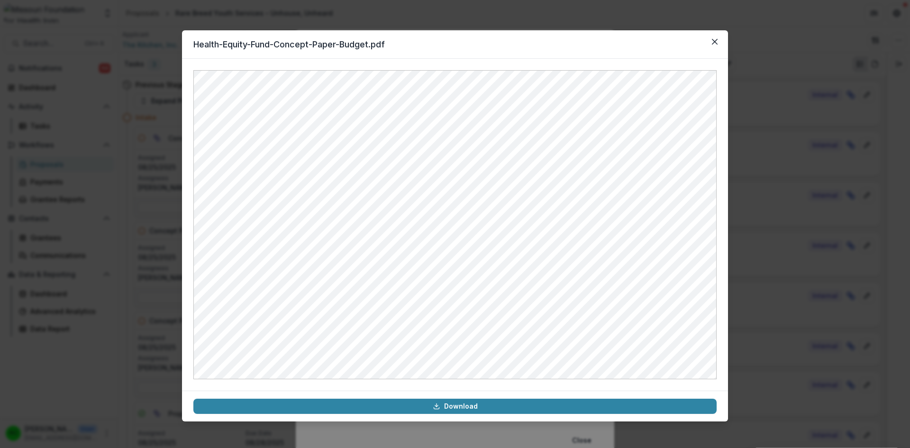
click at [717, 44] on icon "Close" at bounding box center [715, 42] width 6 height 6
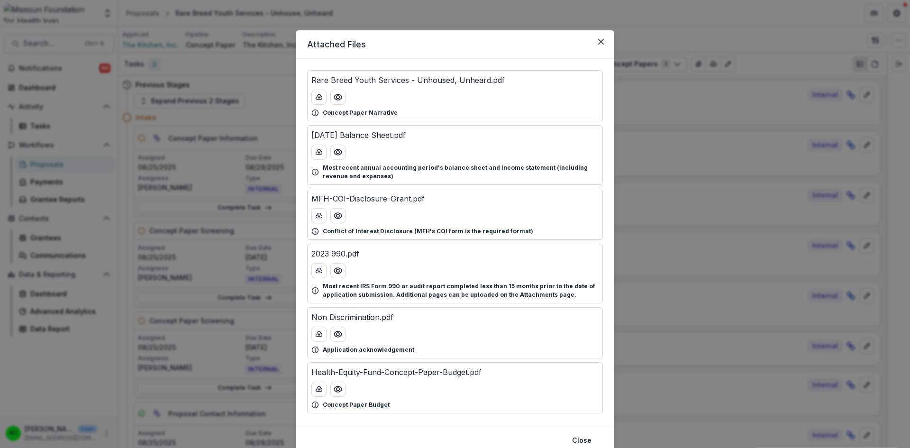
click at [339, 98] on icon "Preview Rare Breed Youth Services - Unhoused, Unheard.pdf" at bounding box center [337, 96] width 9 height 9
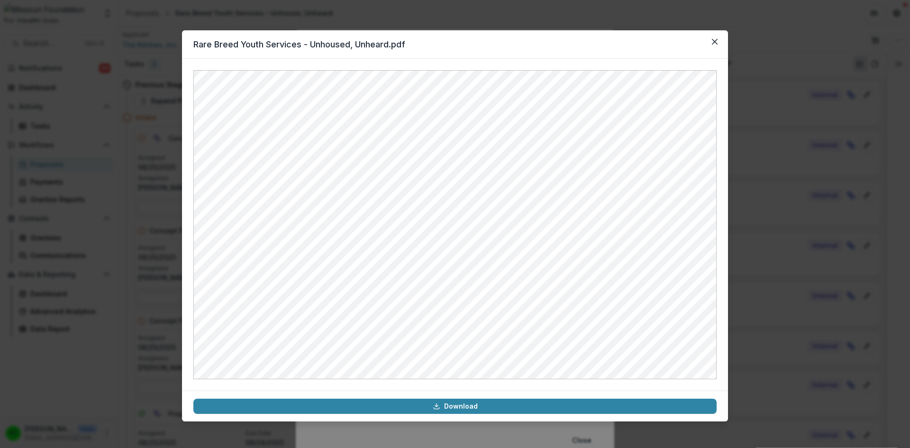
click at [715, 43] on icon "Close" at bounding box center [715, 42] width 6 height 6
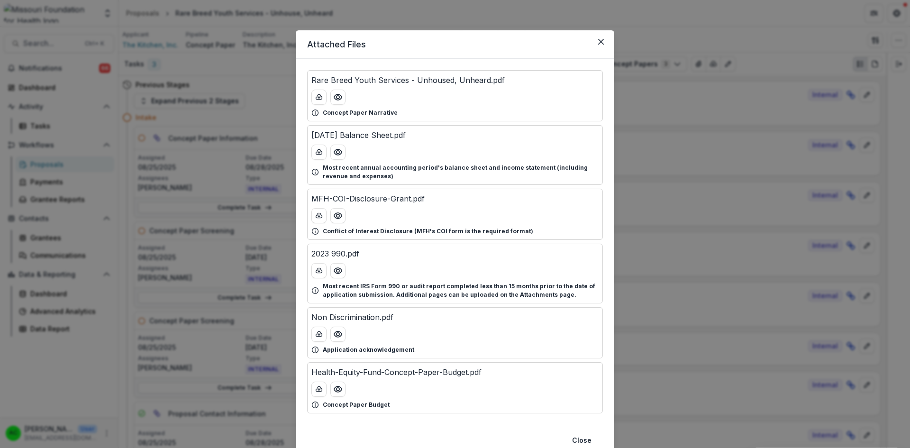
click at [603, 45] on button "Close" at bounding box center [601, 41] width 15 height 15
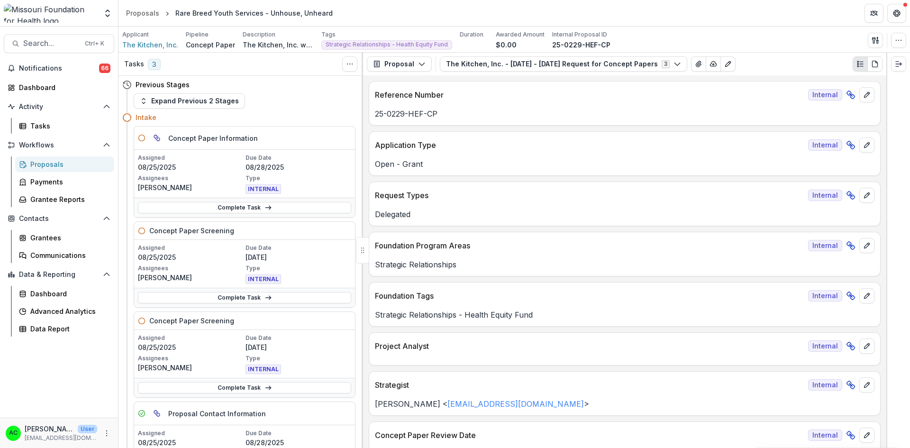
click at [257, 388] on link "Complete Task" at bounding box center [244, 387] width 213 height 11
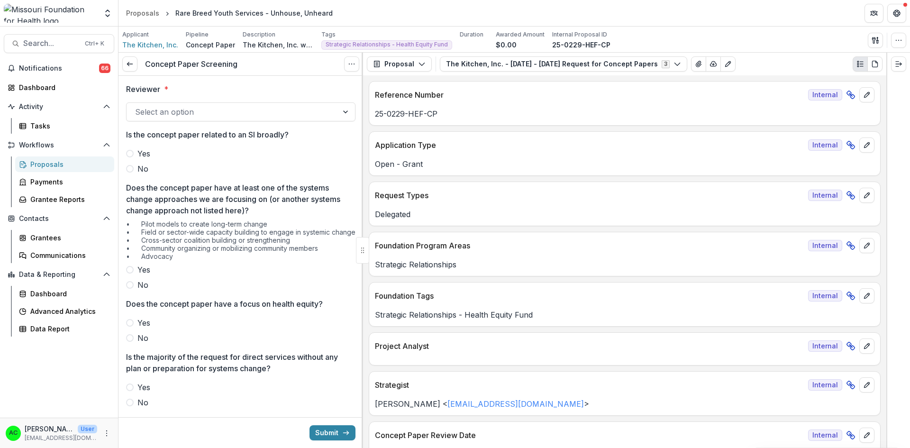
click at [275, 109] on div at bounding box center [232, 111] width 194 height 13
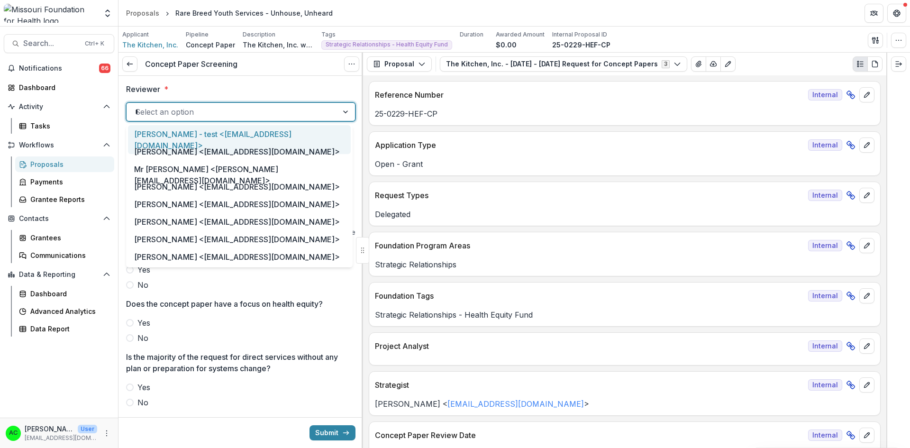
type input "***"
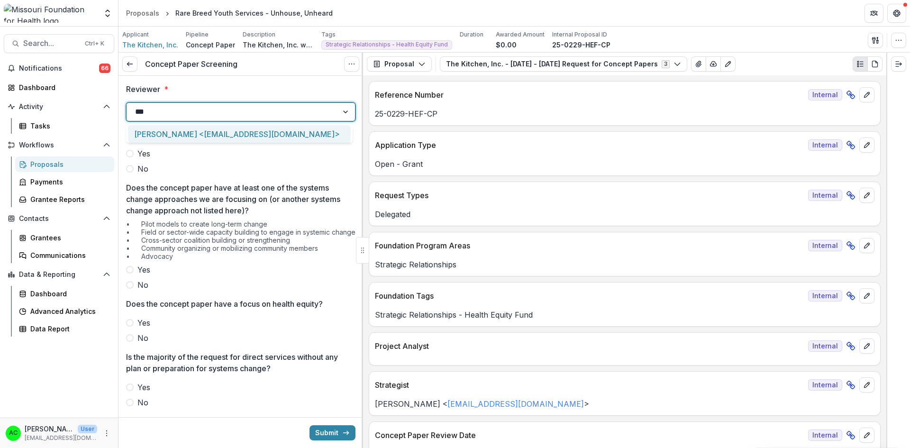
click at [246, 138] on div "Alyssa Curran <acurran@mffh.org>" at bounding box center [239, 134] width 223 height 18
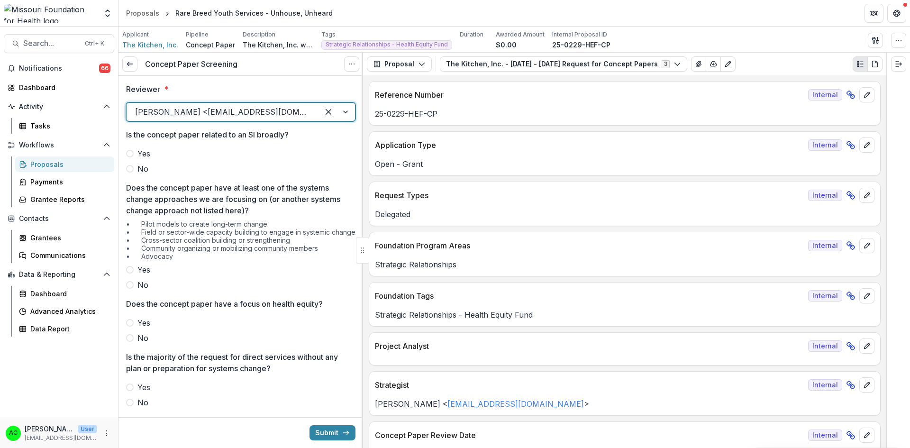
click at [139, 170] on span "No" at bounding box center [143, 168] width 11 height 11
click at [142, 291] on span "No" at bounding box center [143, 284] width 11 height 11
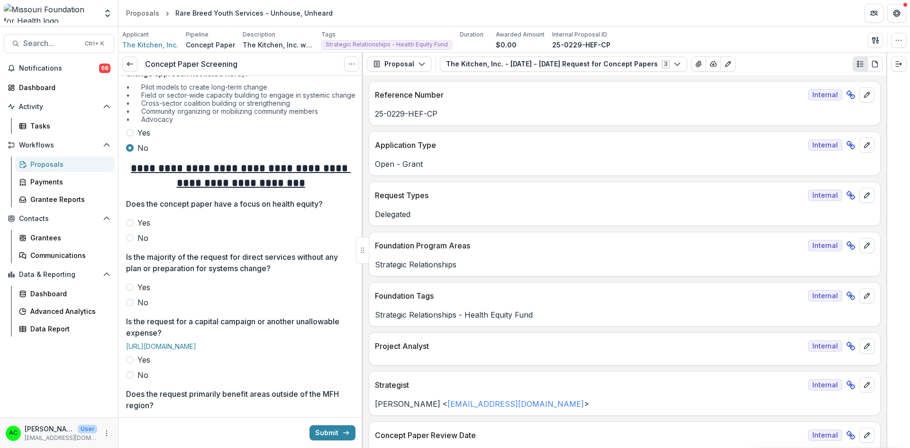
scroll to position [143, 0]
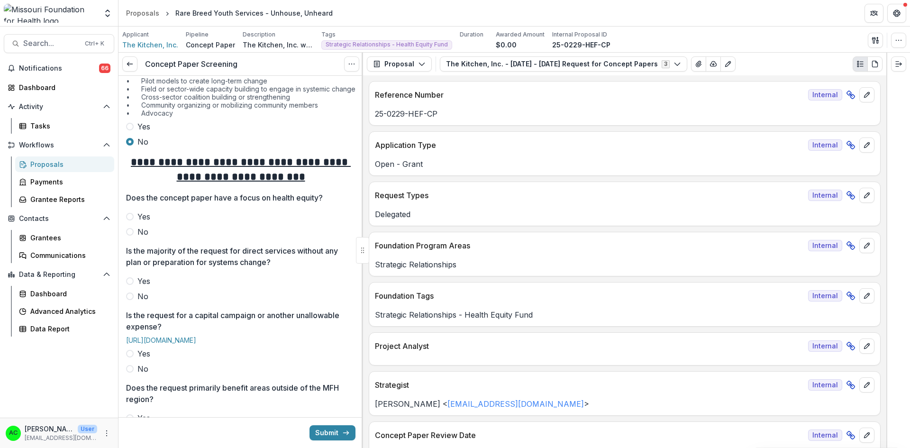
click at [136, 238] on label "No" at bounding box center [240, 231] width 229 height 11
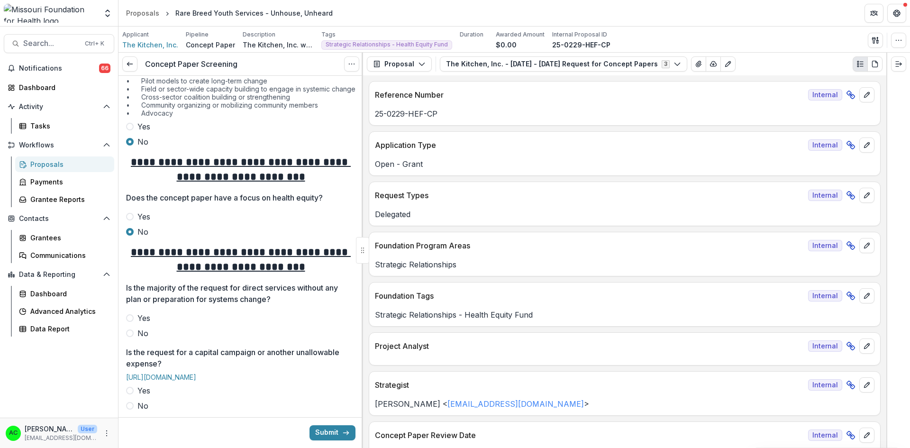
click at [130, 220] on span at bounding box center [130, 217] width 8 height 8
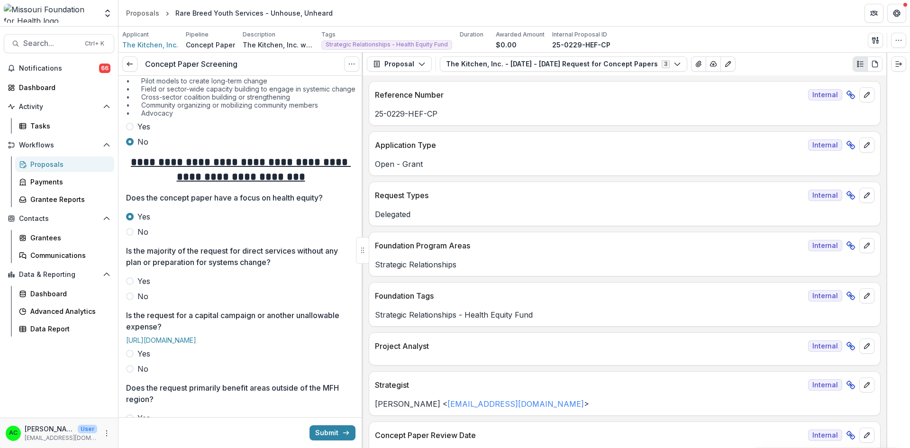
click at [133, 302] on label "No" at bounding box center [240, 296] width 229 height 11
click at [131, 285] on span at bounding box center [130, 281] width 8 height 8
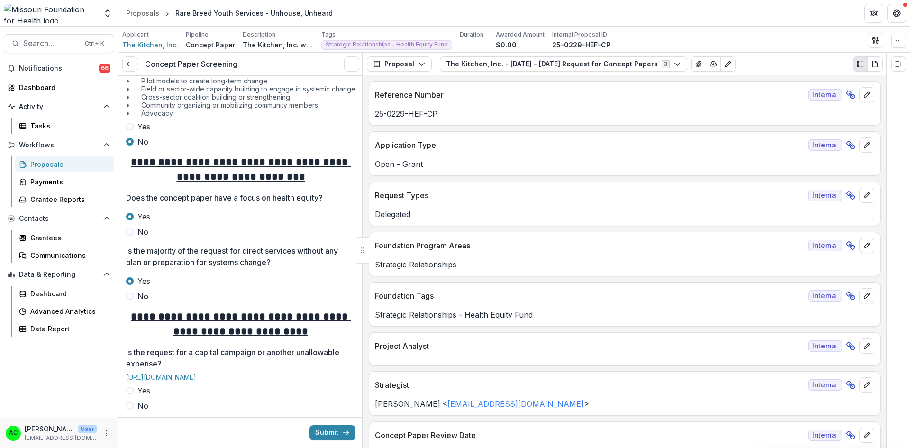
click at [133, 300] on span at bounding box center [130, 297] width 8 height 8
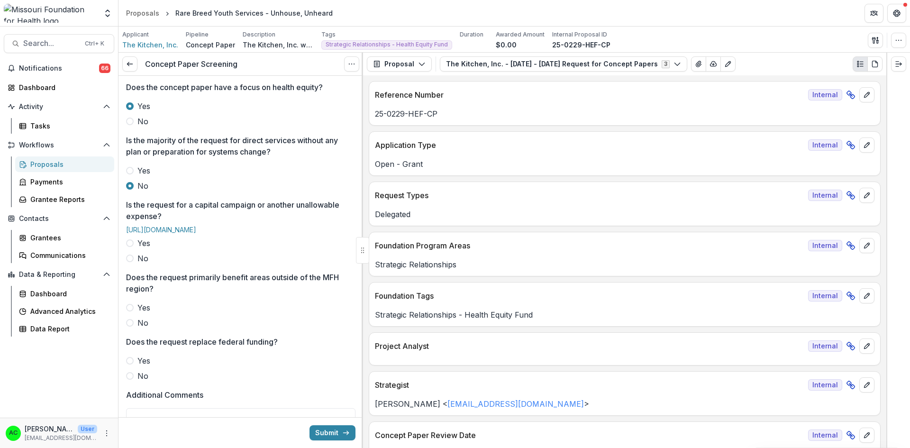
scroll to position [258, 0]
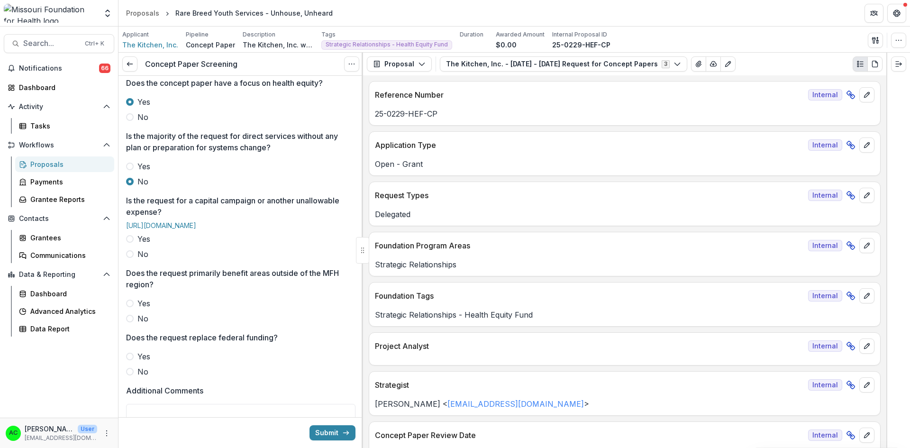
click at [128, 258] on span at bounding box center [130, 254] width 8 height 8
click at [129, 243] on span at bounding box center [130, 239] width 8 height 8
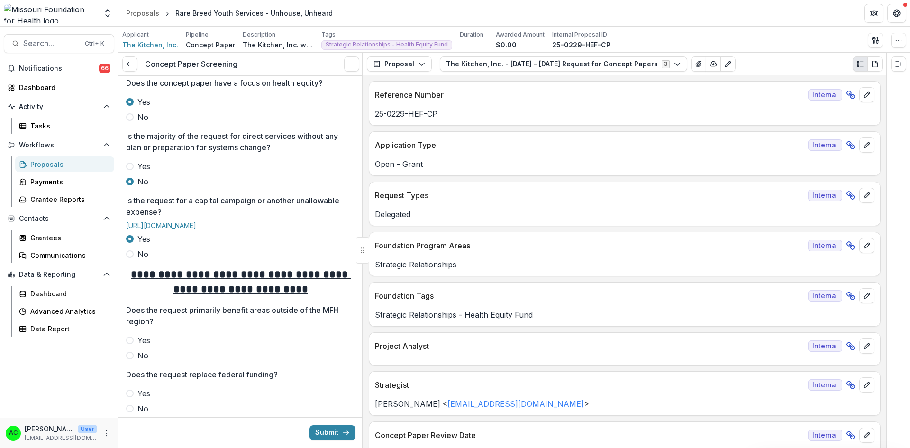
click at [130, 258] on span at bounding box center [130, 254] width 8 height 8
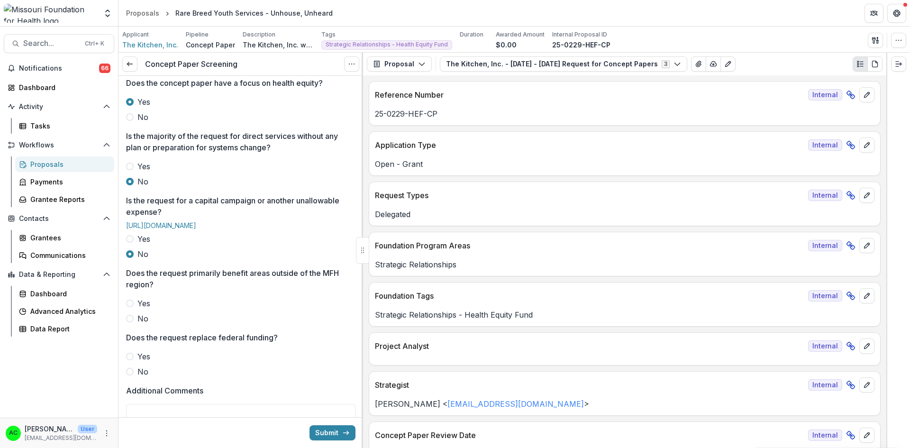
click at [130, 307] on span at bounding box center [130, 304] width 8 height 8
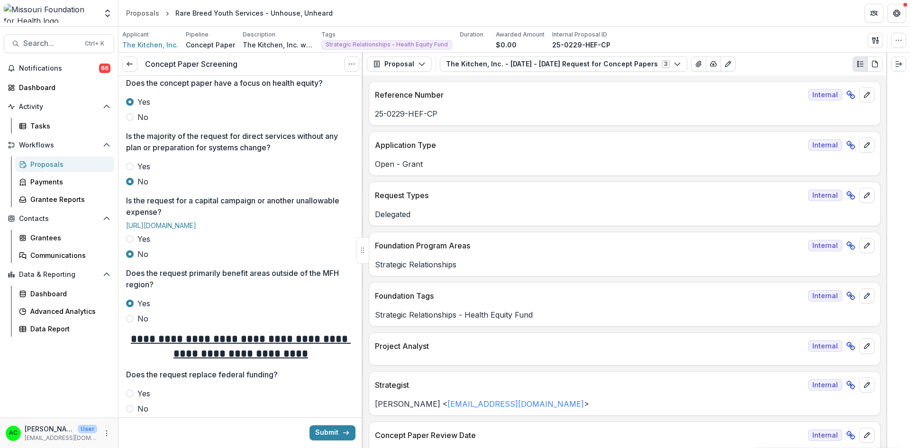
click at [132, 322] on span at bounding box center [130, 319] width 8 height 8
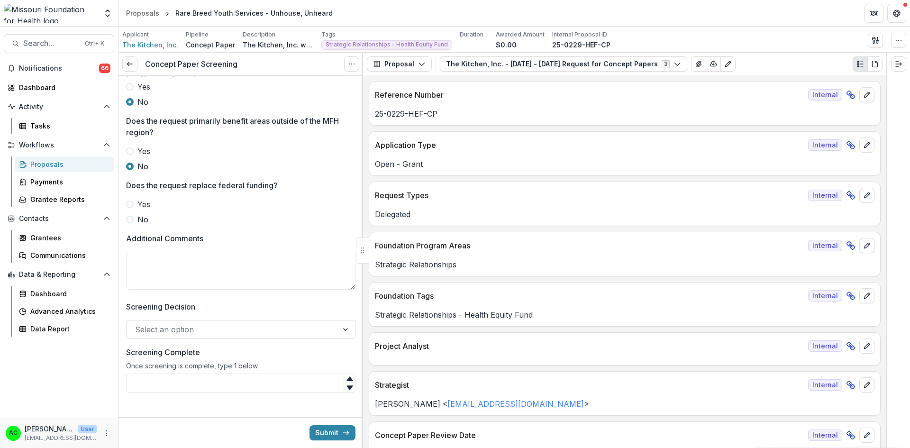
scroll to position [413, 0]
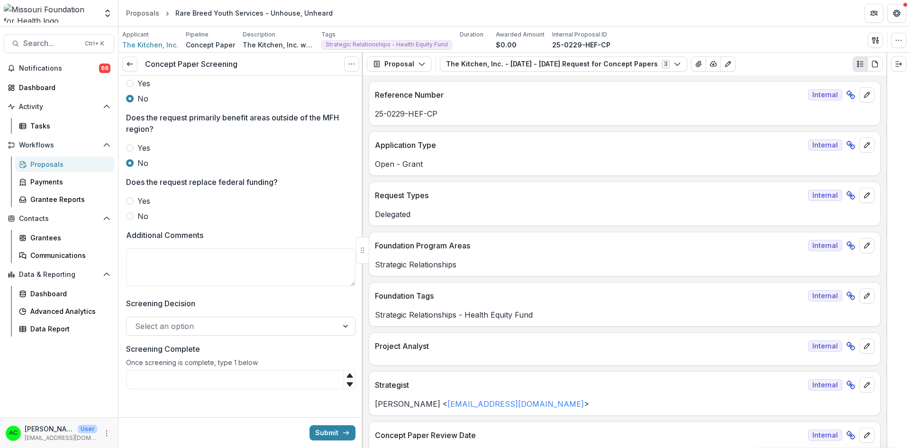
click at [126, 205] on span at bounding box center [130, 201] width 8 height 8
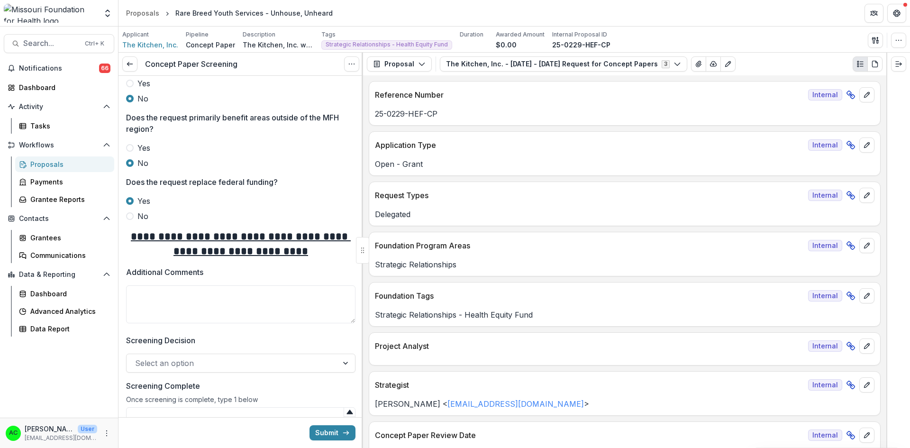
click at [128, 220] on span at bounding box center [130, 216] width 8 height 8
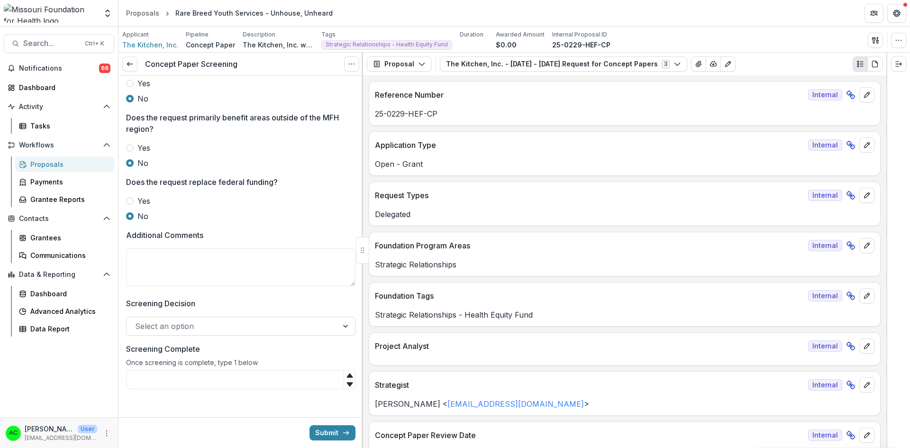
click at [151, 286] on textarea "Additional Comments" at bounding box center [240, 267] width 229 height 38
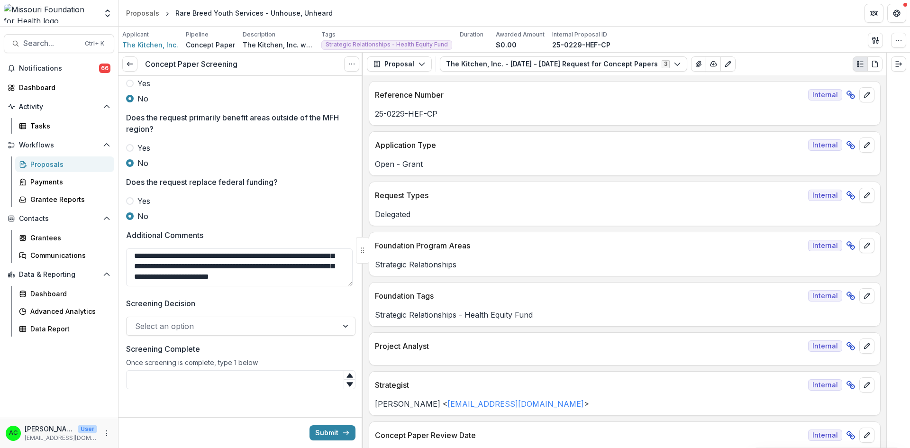
scroll to position [0, 0]
click at [134, 281] on textarea "**********" at bounding box center [239, 267] width 227 height 38
type textarea "**********"
click at [158, 333] on div at bounding box center [232, 326] width 194 height 13
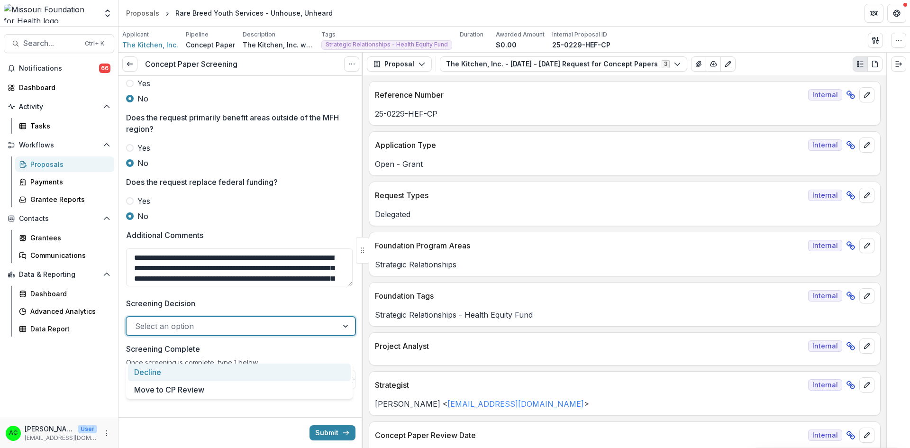
click at [158, 373] on div "Decline" at bounding box center [239, 373] width 223 height 18
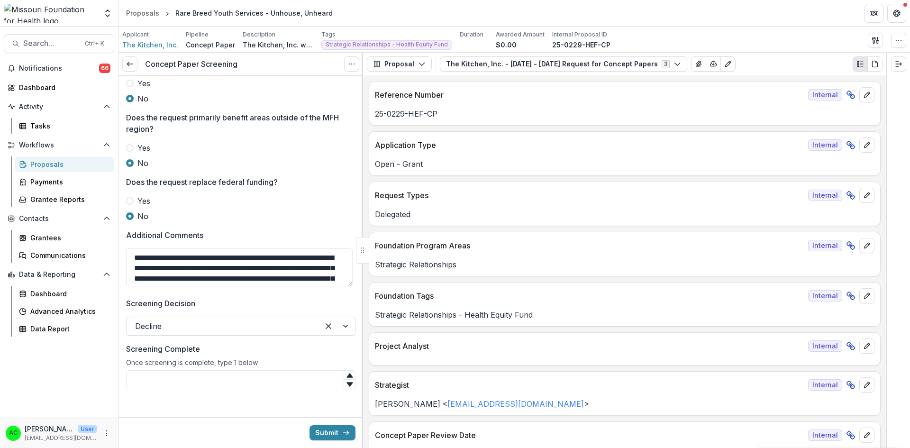
click at [208, 389] on input "Screening Complete" at bounding box center [240, 379] width 229 height 19
type input "*"
click at [317, 435] on button "Submit" at bounding box center [333, 432] width 46 height 15
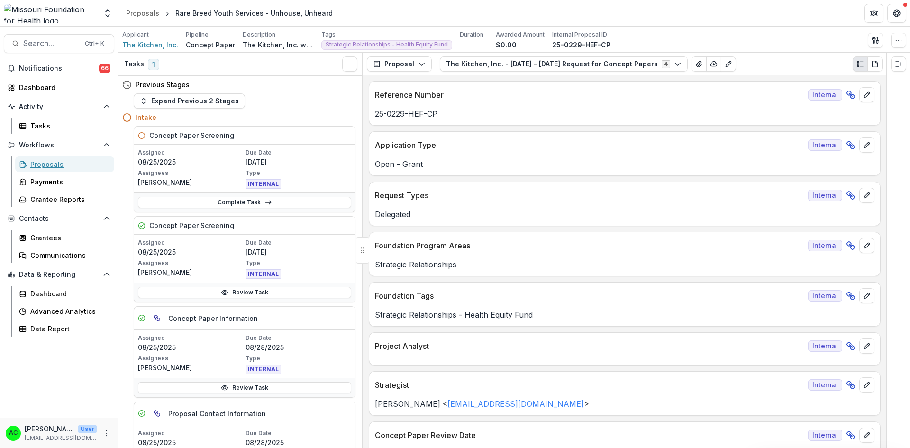
click at [74, 166] on div "Proposals" at bounding box center [68, 164] width 76 height 10
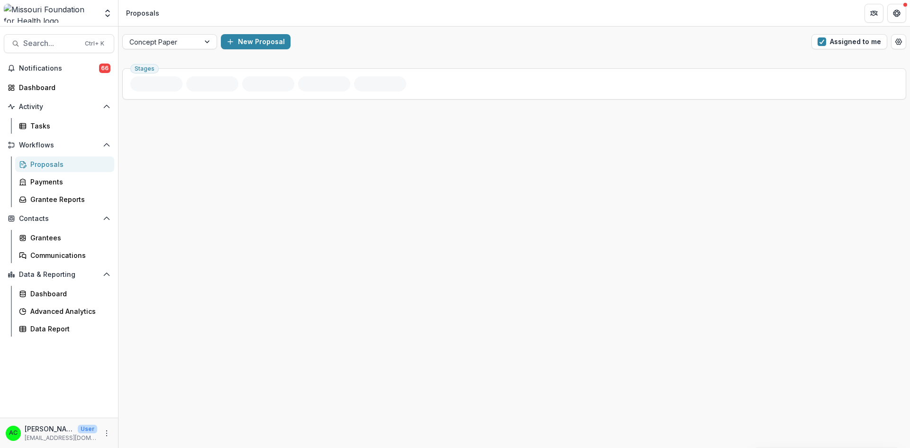
click at [833, 48] on button "Assigned to me" at bounding box center [850, 41] width 76 height 15
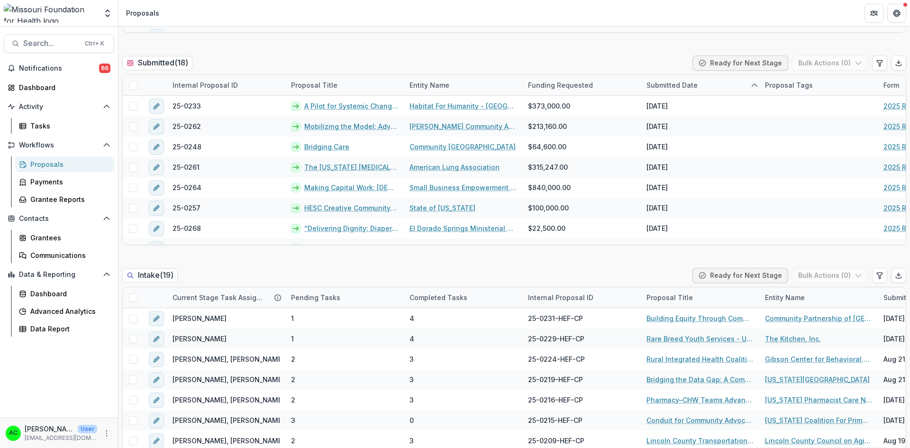
scroll to position [295, 0]
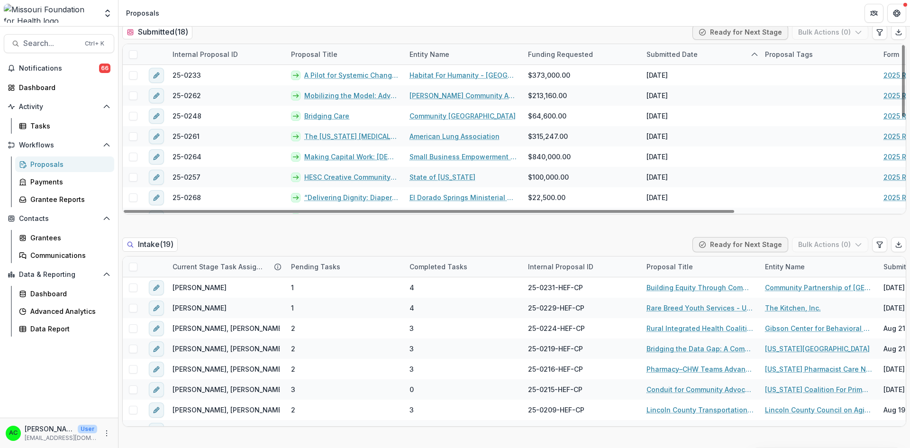
drag, startPoint x: 900, startPoint y: 88, endPoint x: 901, endPoint y: 133, distance: 45.5
click at [902, 117] on div at bounding box center [903, 81] width 3 height 72
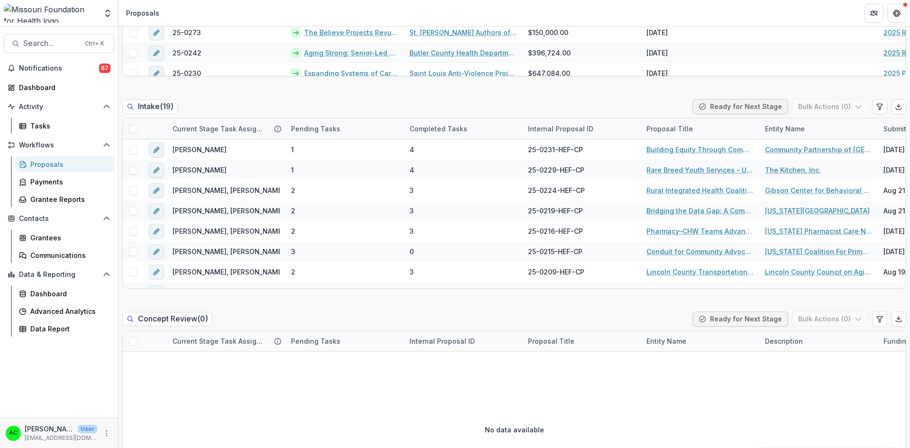
scroll to position [428, 0]
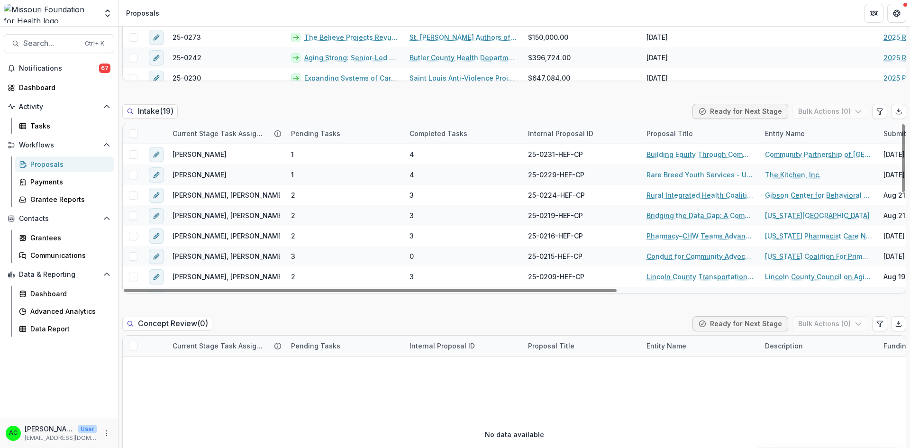
click at [716, 174] on link "Rare Breed Youth Services - Unhouse, Unheard" at bounding box center [700, 175] width 107 height 10
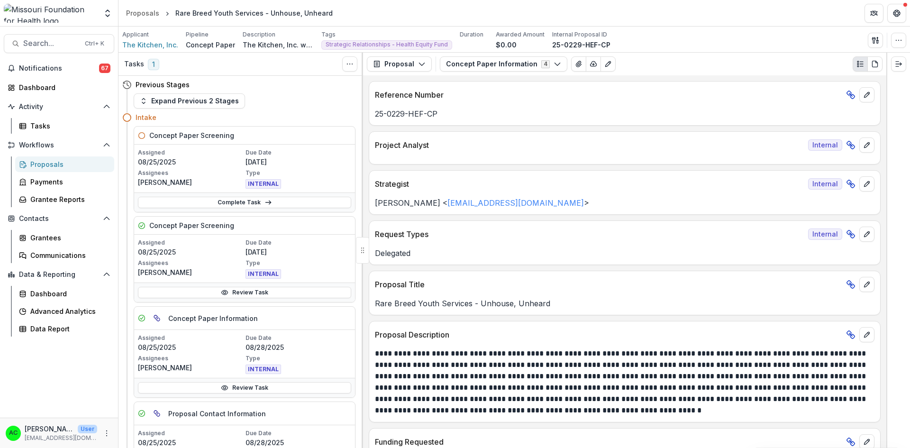
click at [268, 294] on link "Review Task" at bounding box center [244, 292] width 213 height 11
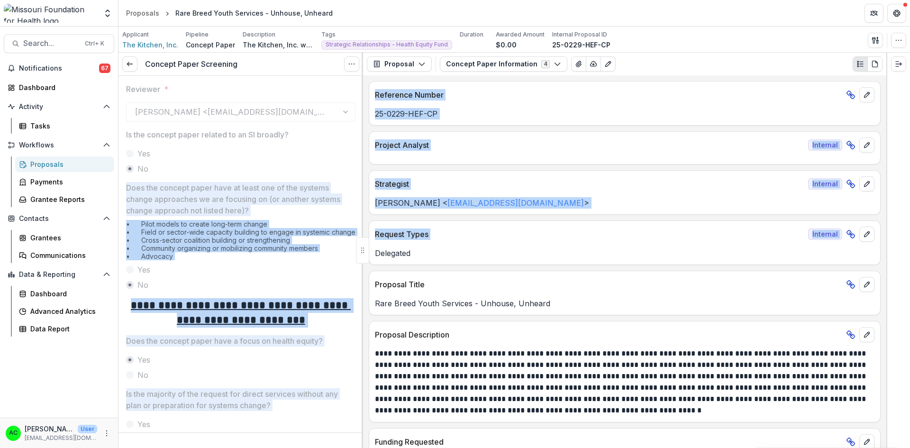
drag, startPoint x: 360, startPoint y: 156, endPoint x: 372, endPoint y: 258, distance: 102.6
click at [372, 258] on div "**********" at bounding box center [515, 250] width 792 height 395
click at [350, 264] on div "• Pilot models to create long-term change • Field or sector-wide capacity build…" at bounding box center [240, 242] width 229 height 44
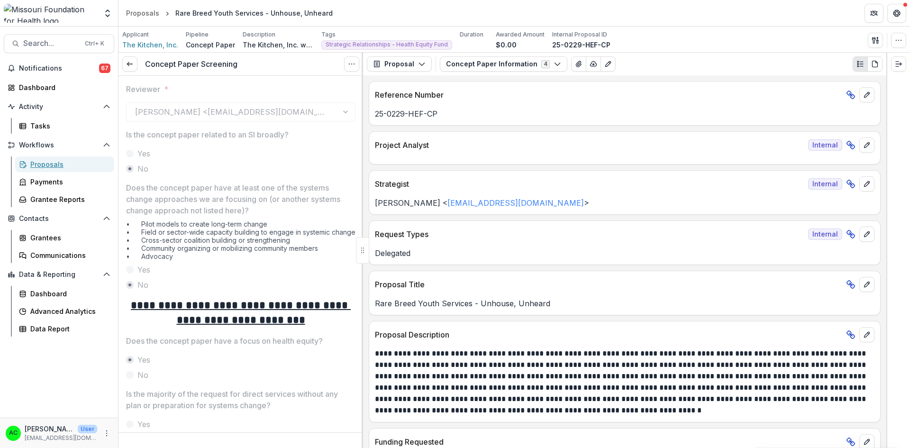
click at [91, 162] on div "Proposals" at bounding box center [68, 164] width 76 height 10
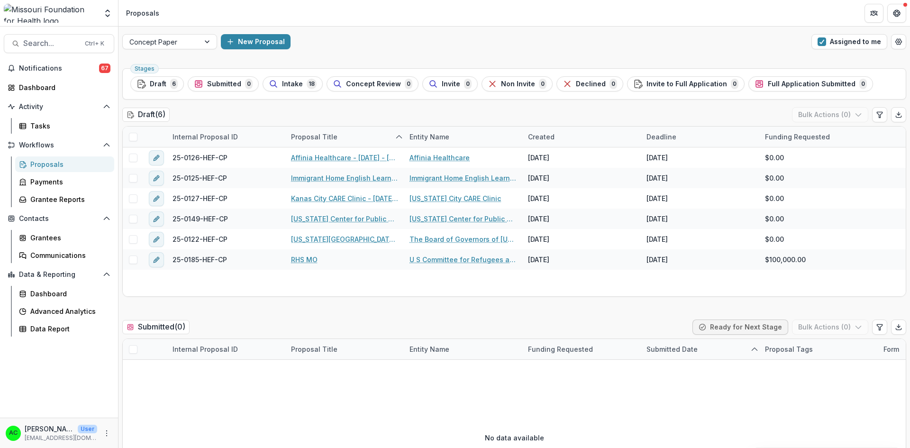
click at [824, 39] on span "button" at bounding box center [822, 41] width 9 height 9
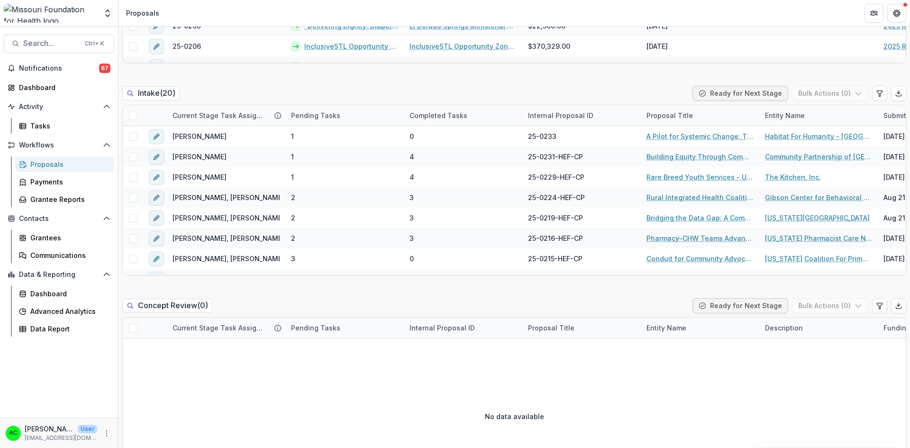
scroll to position [442, 0]
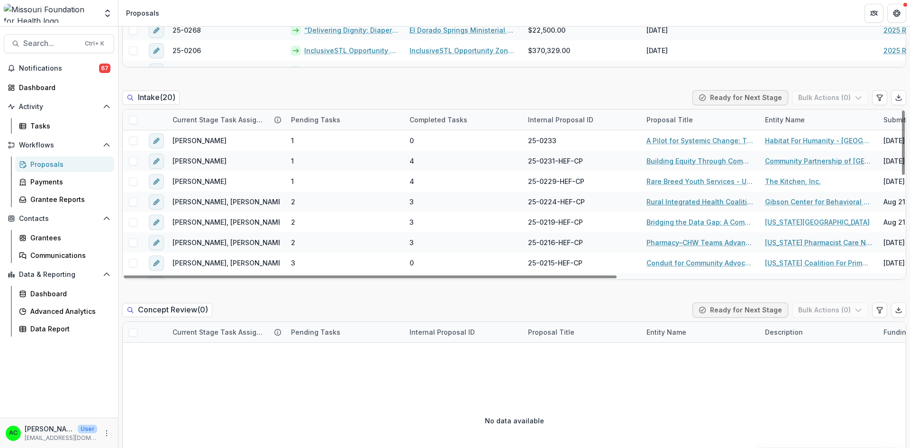
click at [687, 202] on link "Rural Integrated Health Coalition: Advancing Health Equity in [GEOGRAPHIC_DATA]…" at bounding box center [700, 202] width 107 height 10
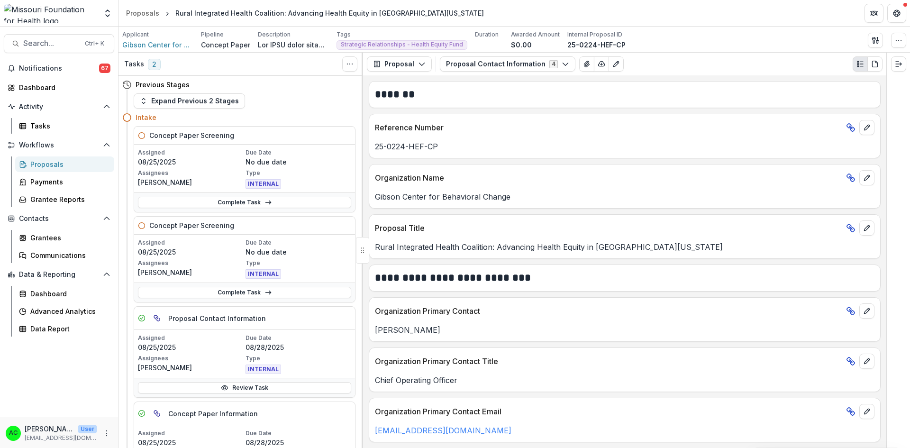
click at [549, 62] on button "Proposal Contact Information 4" at bounding box center [508, 63] width 136 height 15
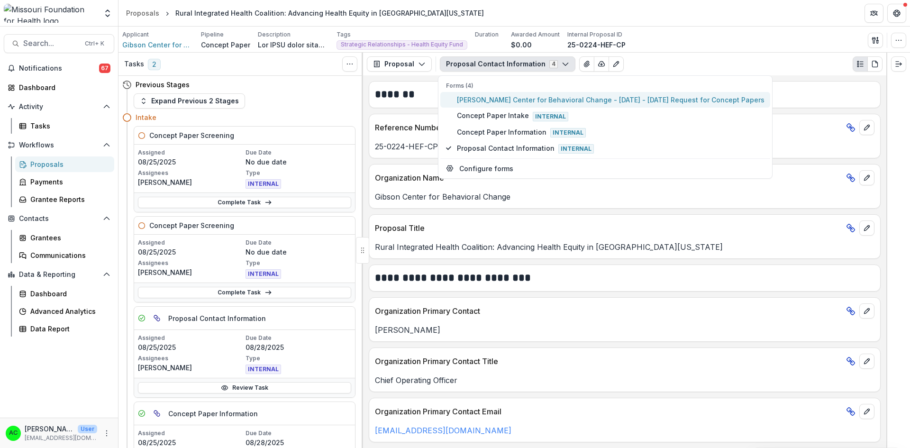
click at [508, 101] on span "Gibson Center for Behavioral Change - 2025 - 2025 Request for Concept Papers" at bounding box center [611, 100] width 308 height 10
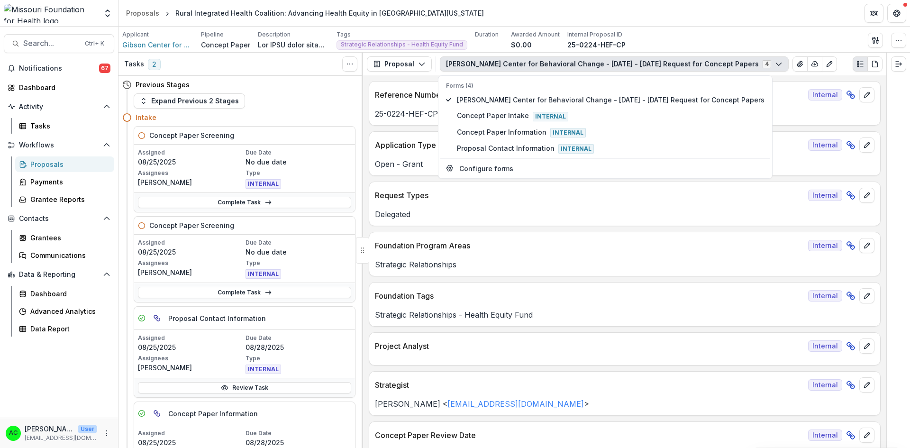
click at [642, 210] on p "Delegated" at bounding box center [625, 214] width 500 height 11
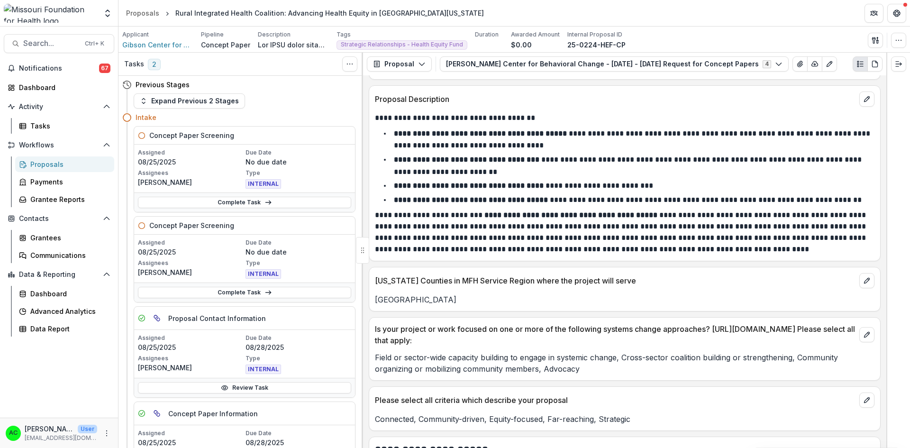
scroll to position [2064, 0]
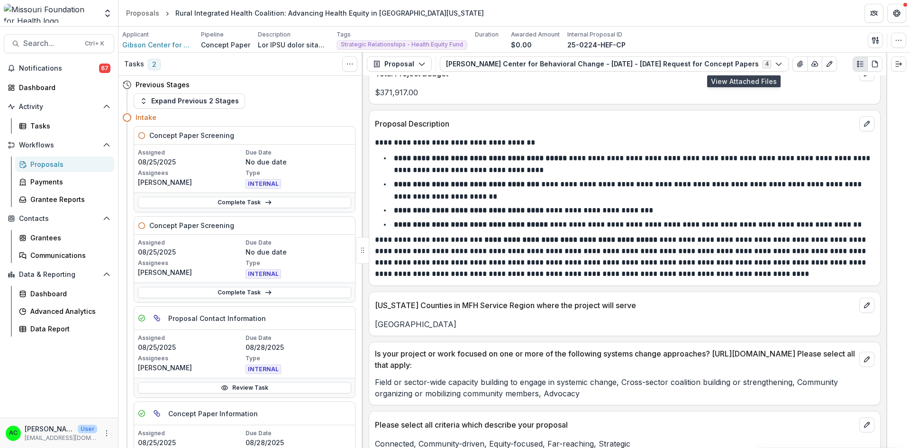
click at [797, 64] on icon "View Attached Files" at bounding box center [801, 64] width 8 height 8
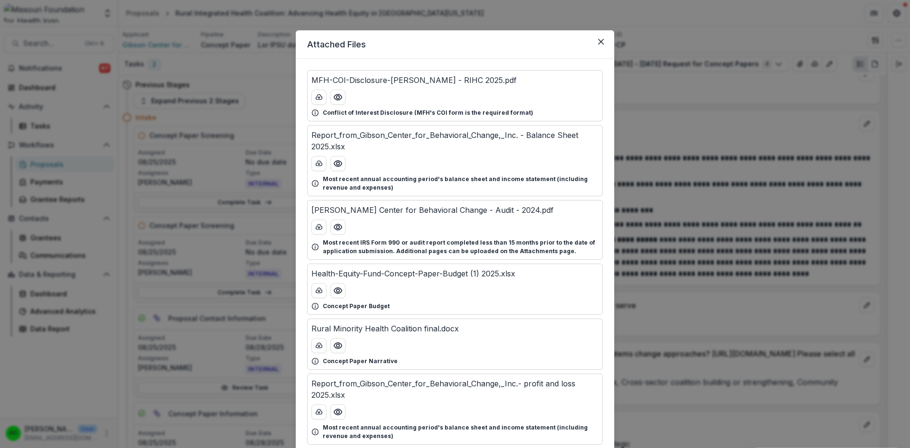
click at [340, 291] on icon "Preview Health-Equity-Fund-Concept-Paper-Budget (1) 2025.xlsx" at bounding box center [338, 291] width 8 height 6
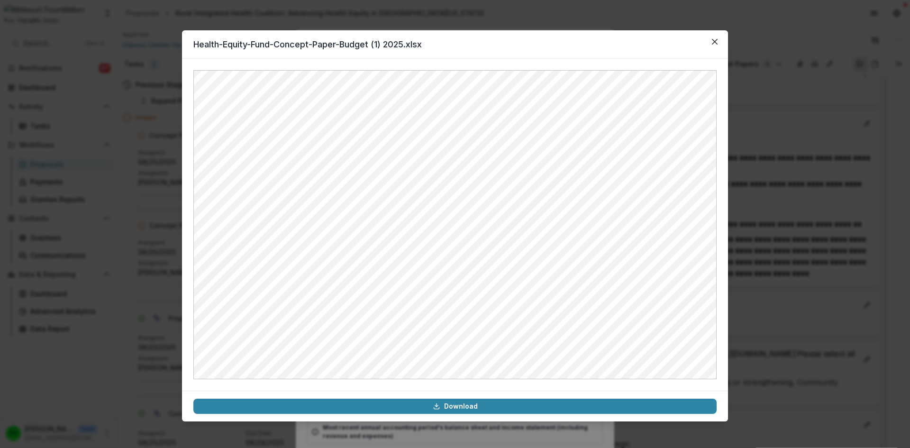
click at [718, 45] on button "Close" at bounding box center [714, 41] width 15 height 15
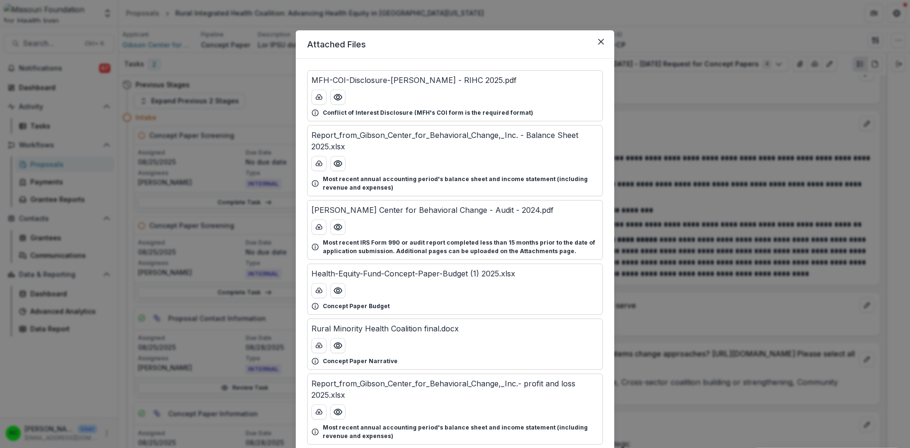
click at [339, 345] on icon "Preview Rural Minority Health Coalition final.docx" at bounding box center [337, 345] width 9 height 9
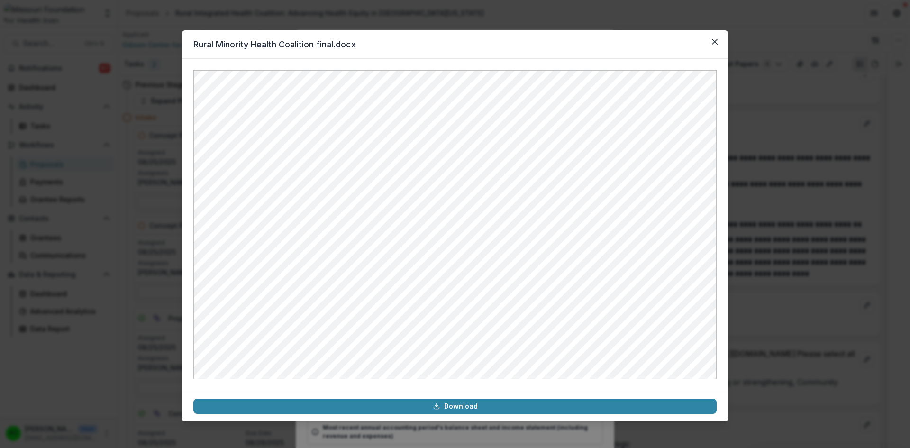
click at [714, 43] on icon "Close" at bounding box center [715, 42] width 6 height 6
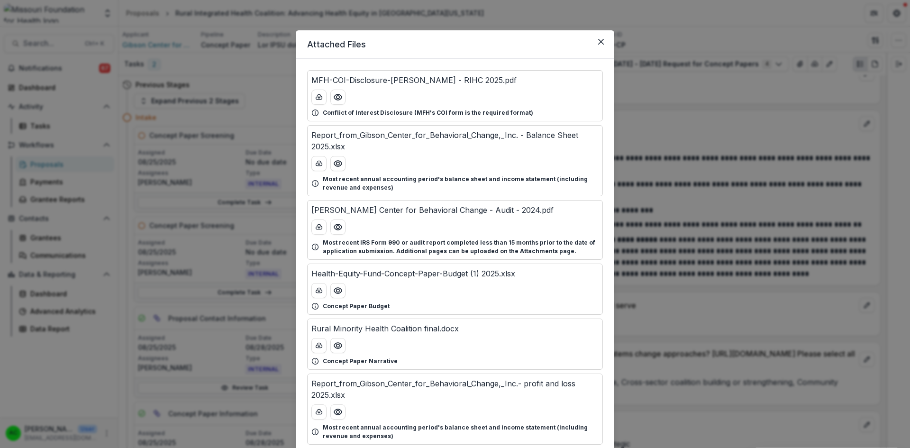
click at [338, 294] on icon "Preview Health-Equity-Fund-Concept-Paper-Budget (1) 2025.xlsx" at bounding box center [337, 290] width 9 height 9
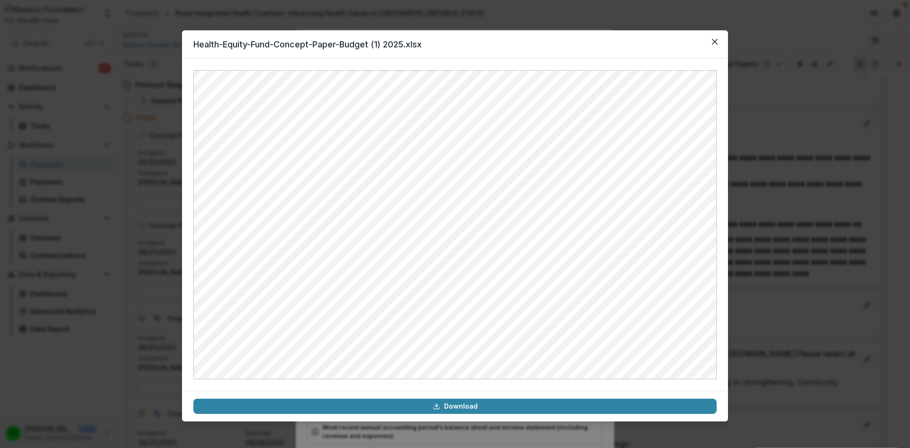
click at [711, 41] on button "Close" at bounding box center [714, 41] width 15 height 15
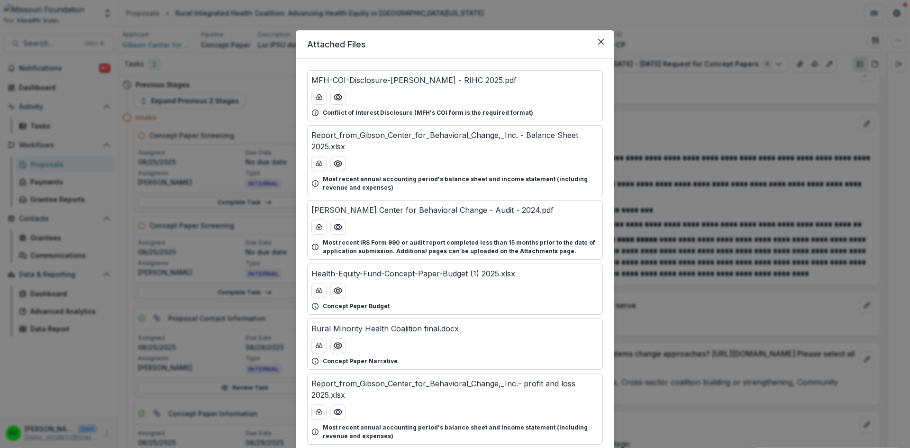
click at [603, 46] on button "Close" at bounding box center [601, 41] width 15 height 15
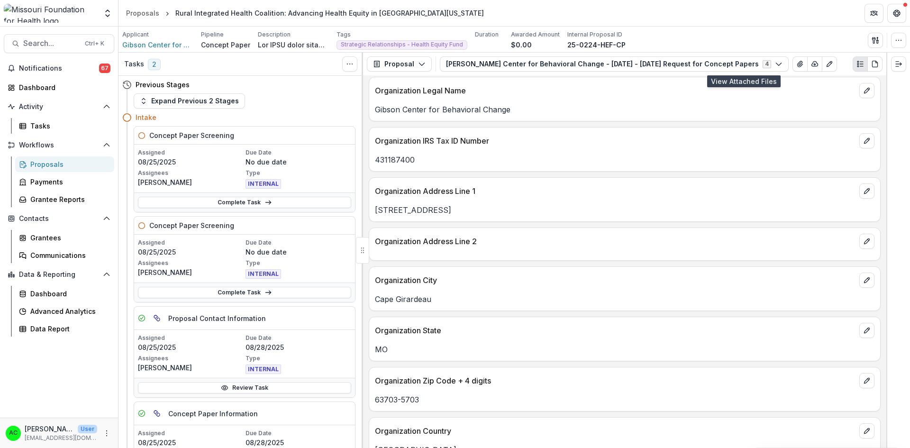
scroll to position [0, 0]
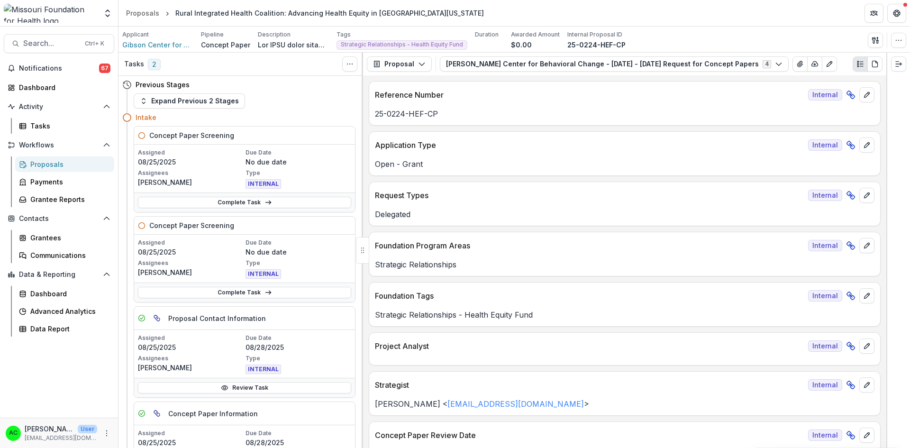
click at [776, 65] on polyline "button" at bounding box center [778, 64] width 5 height 3
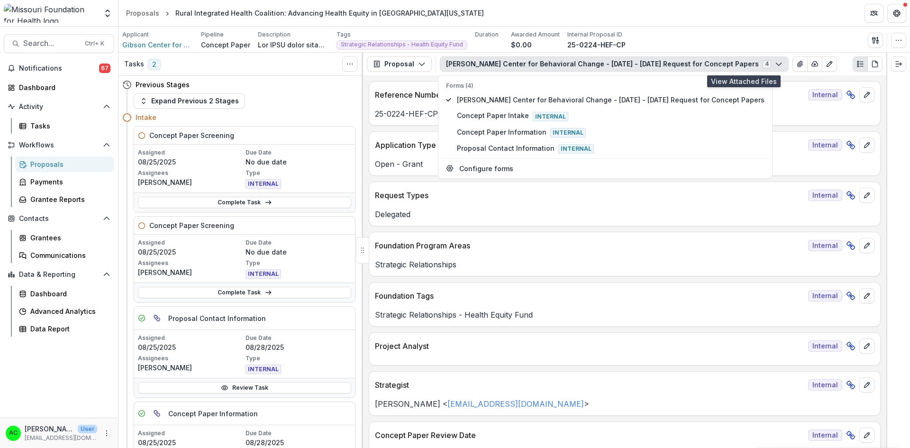
click at [798, 63] on icon "View Attached Files" at bounding box center [800, 64] width 5 height 6
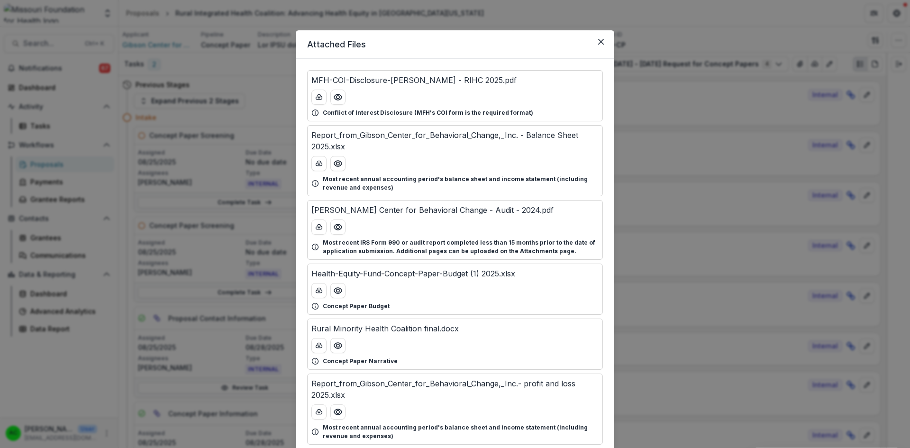
click at [334, 345] on icon "Preview Rural Minority Health Coalition final.docx" at bounding box center [338, 346] width 8 height 6
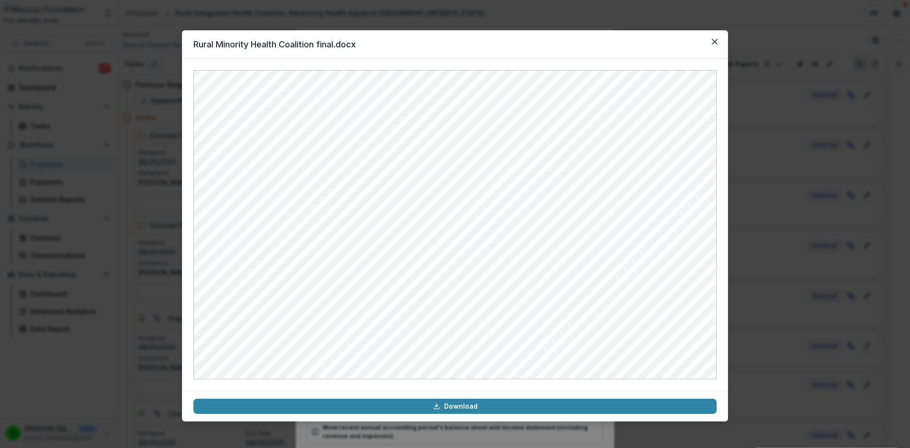
click at [715, 43] on icon "Close" at bounding box center [715, 42] width 6 height 6
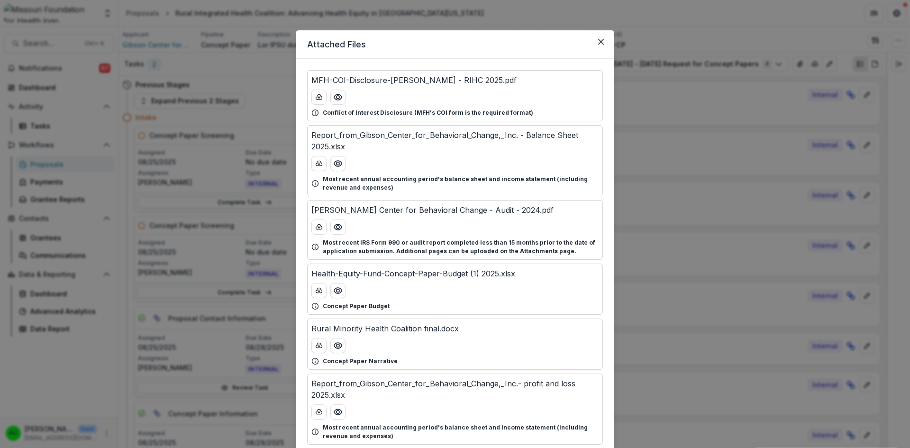
click at [605, 42] on button "Close" at bounding box center [601, 41] width 15 height 15
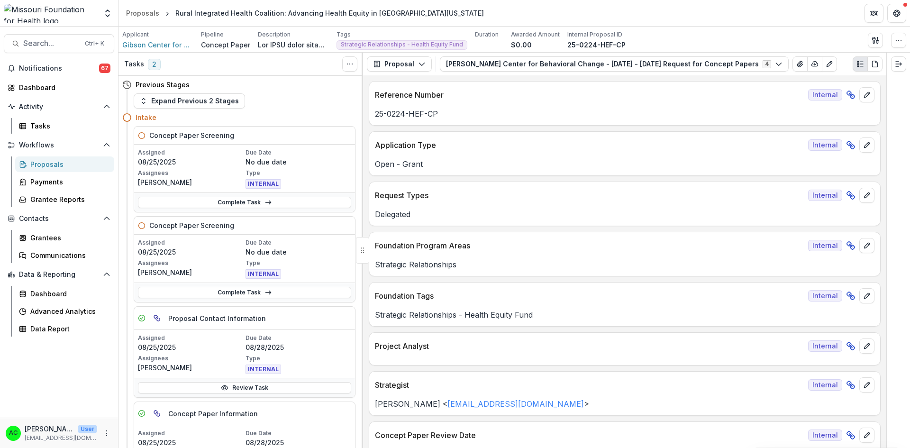
click at [266, 293] on line at bounding box center [268, 293] width 5 height 0
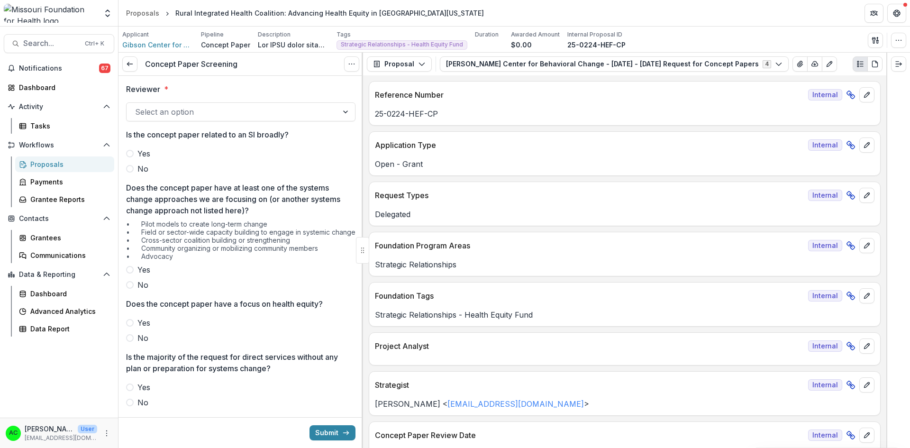
click at [321, 108] on div at bounding box center [232, 111] width 194 height 13
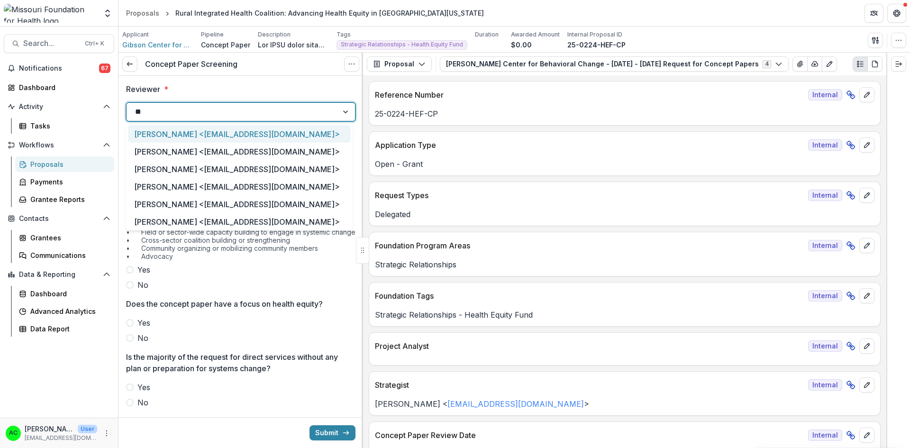
type input "***"
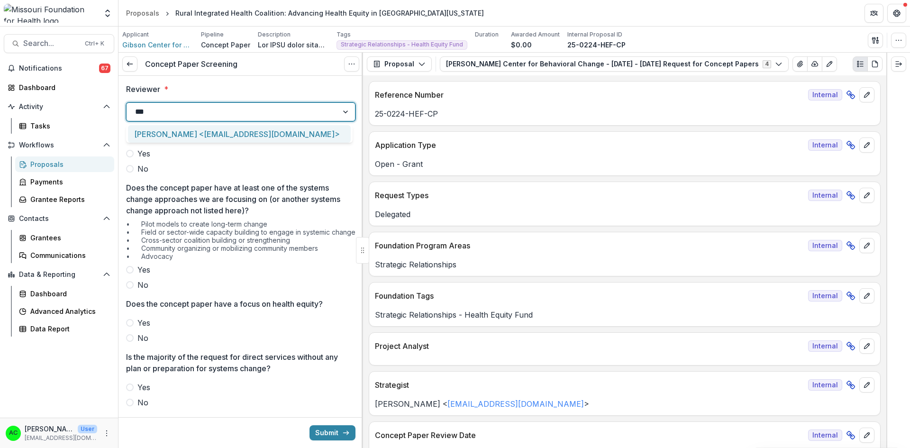
click at [281, 132] on div "Alyssa Curran <acurran@mffh.org>" at bounding box center [239, 134] width 223 height 18
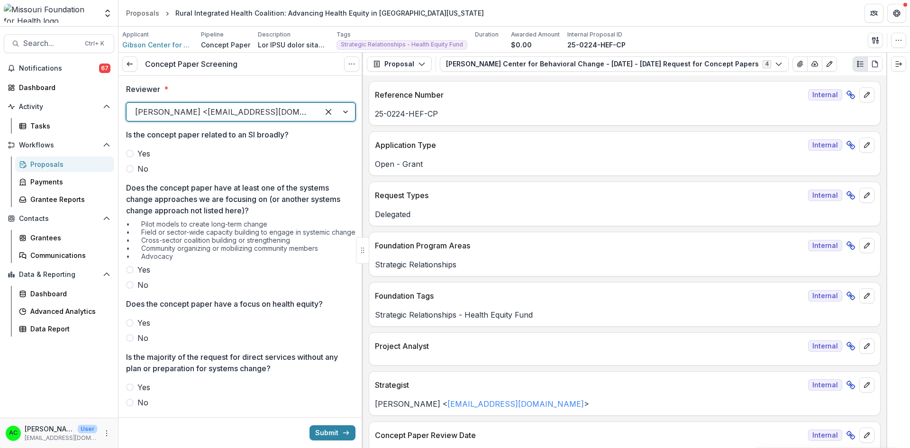
click at [138, 173] on span "No" at bounding box center [143, 168] width 11 height 11
drag, startPoint x: 360, startPoint y: 136, endPoint x: 358, endPoint y: 146, distance: 10.2
click at [358, 146] on div "Reviewer * Alyssa Curran <acurran@mffh.org> Is the concept paper related to an …" at bounding box center [241, 428] width 245 height 705
click at [144, 275] on span "Yes" at bounding box center [144, 269] width 13 height 11
click at [133, 328] on label "Yes" at bounding box center [240, 322] width 229 height 11
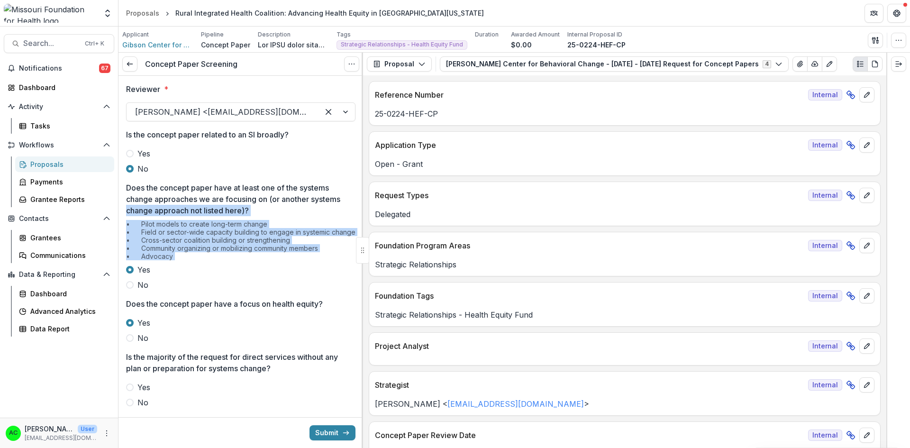
drag, startPoint x: 360, startPoint y: 200, endPoint x: 344, endPoint y: 274, distance: 75.7
click at [344, 274] on div "Reviewer * Alyssa Curran <acurran@mffh.org> Is the concept paper related to an …" at bounding box center [241, 428] width 245 height 705
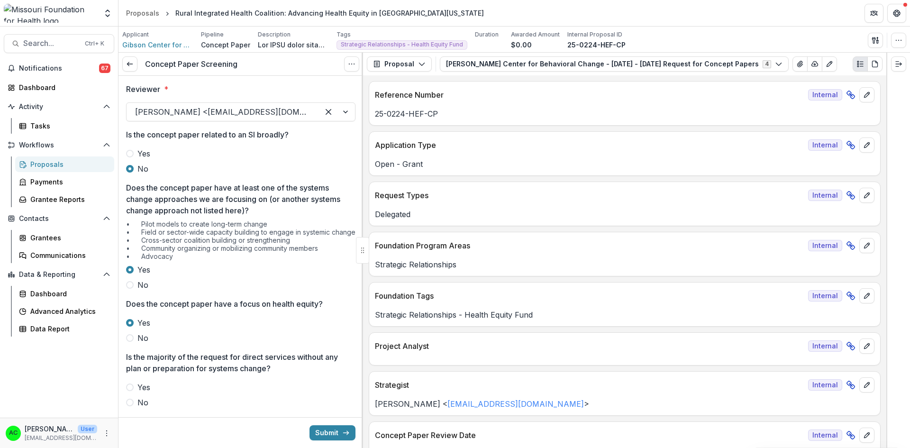
click at [130, 406] on span at bounding box center [130, 403] width 8 height 8
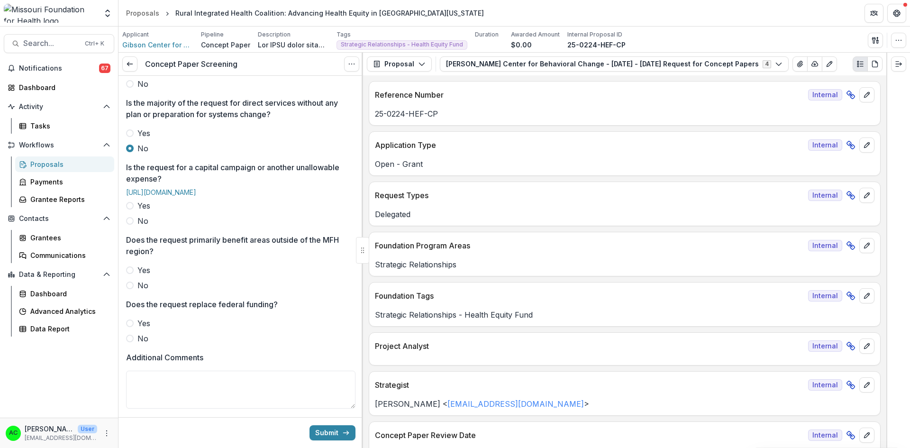
scroll to position [257, 0]
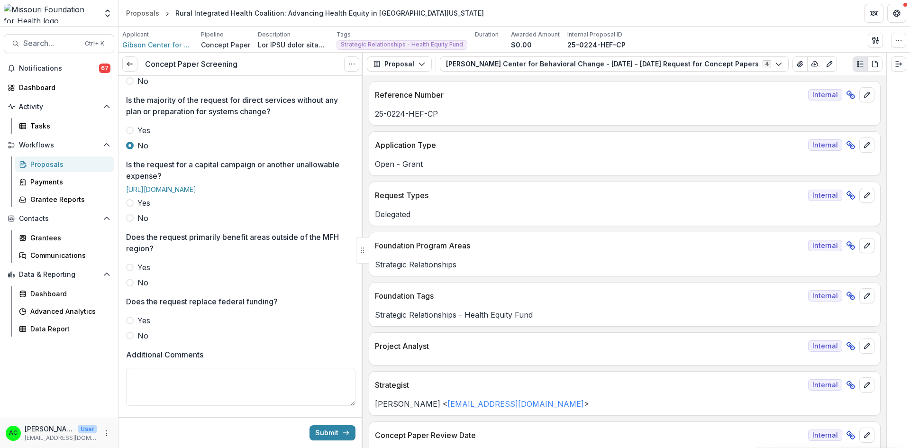
click at [131, 222] on span at bounding box center [130, 218] width 8 height 8
click at [133, 286] on span at bounding box center [130, 283] width 8 height 8
click at [129, 339] on span at bounding box center [130, 336] width 8 height 8
click at [152, 402] on textarea "Additional Comments" at bounding box center [240, 387] width 229 height 38
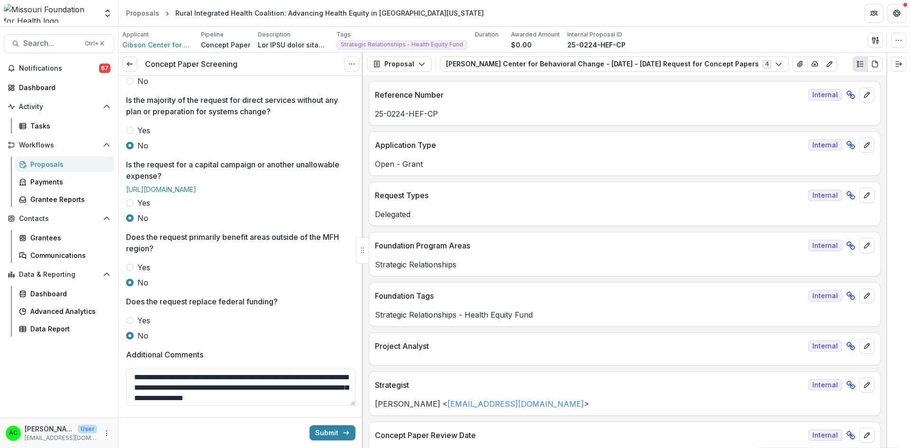
drag, startPoint x: 133, startPoint y: 400, endPoint x: 184, endPoint y: 400, distance: 51.2
click at [184, 400] on textarea "**********" at bounding box center [240, 387] width 229 height 38
click at [305, 403] on textarea "**********" at bounding box center [240, 387] width 229 height 38
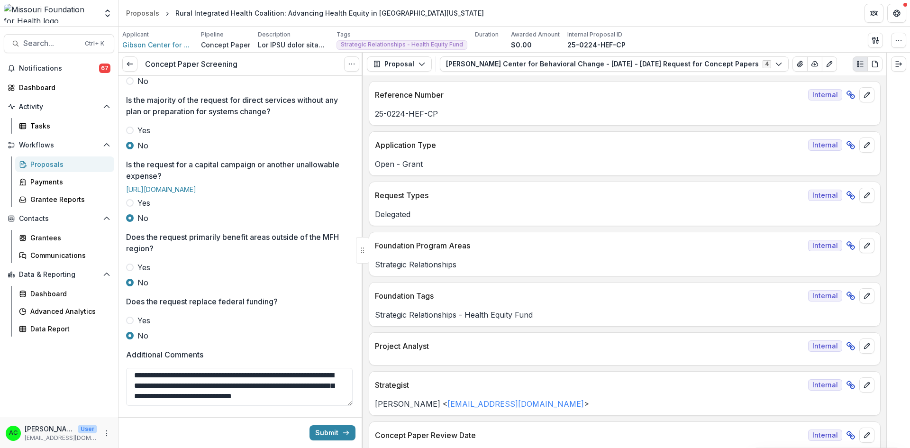
type textarea "**********"
click at [336, 437] on button "Submit" at bounding box center [333, 432] width 46 height 15
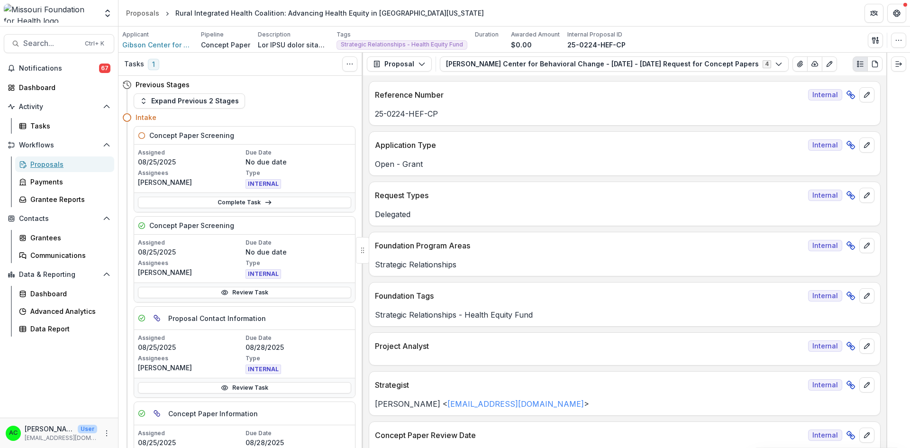
click at [87, 163] on div "Proposals" at bounding box center [68, 164] width 76 height 10
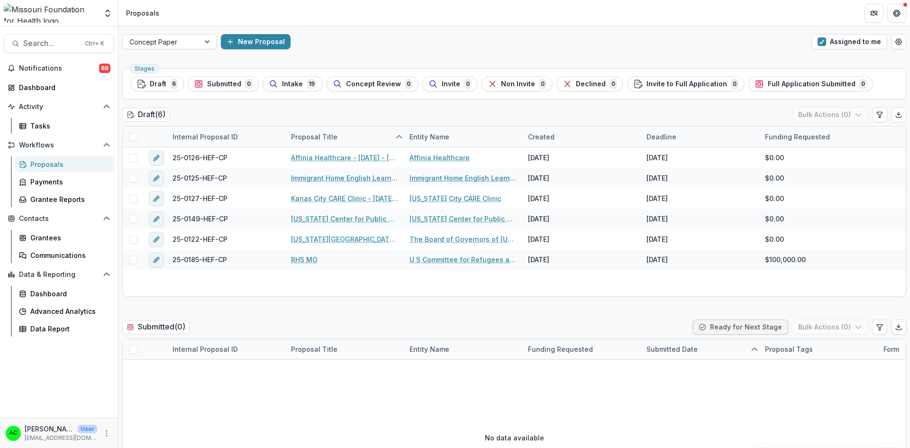
click at [820, 39] on span "button" at bounding box center [822, 41] width 9 height 9
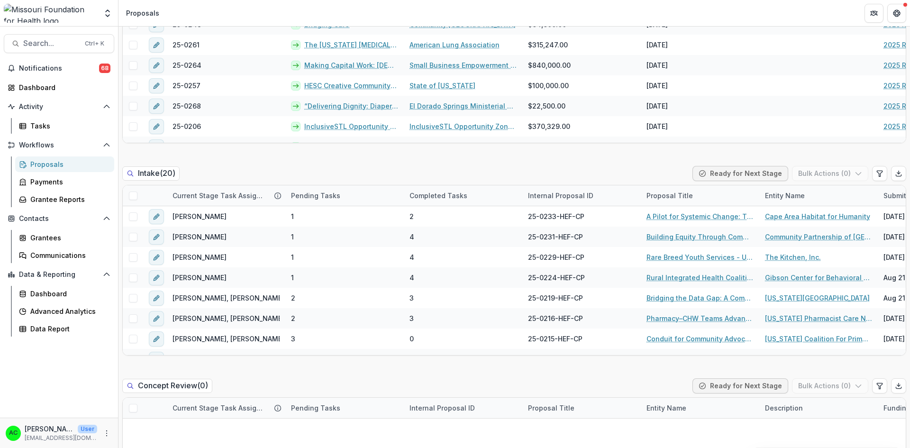
scroll to position [376, 0]
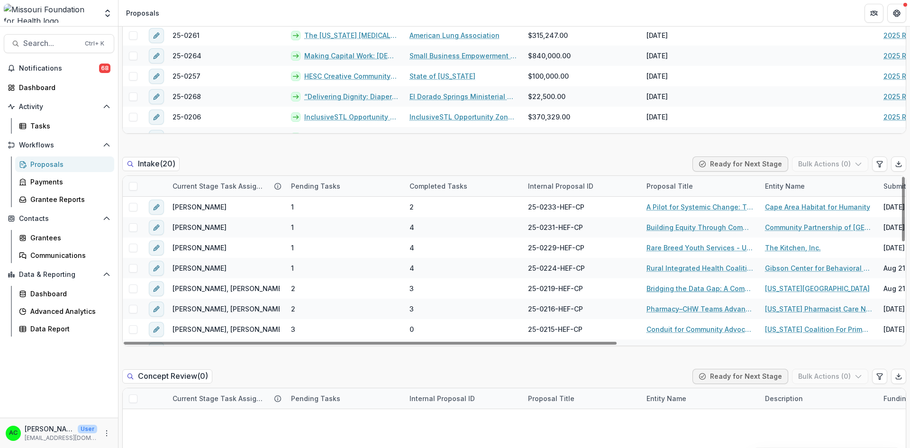
click at [669, 290] on link "Bridging the Data Gap: A Community-Led Toolkit for Immigrant Health Equity" at bounding box center [700, 289] width 107 height 10
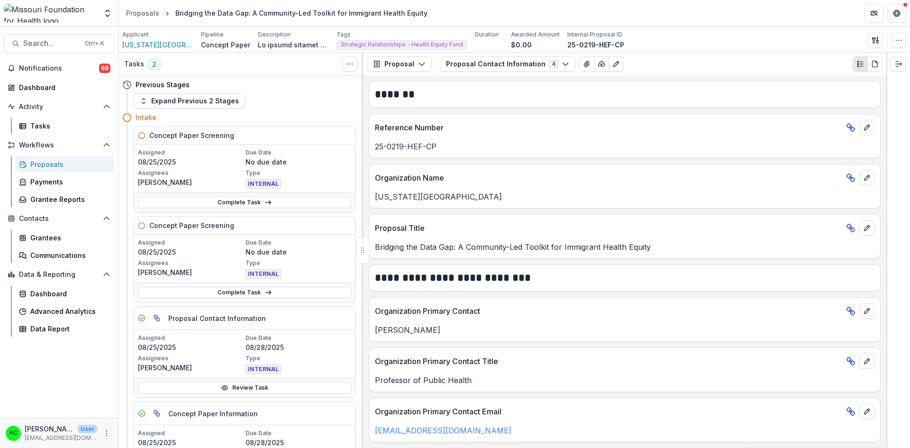
click at [562, 62] on button "Proposal Contact Information 4" at bounding box center [508, 63] width 136 height 15
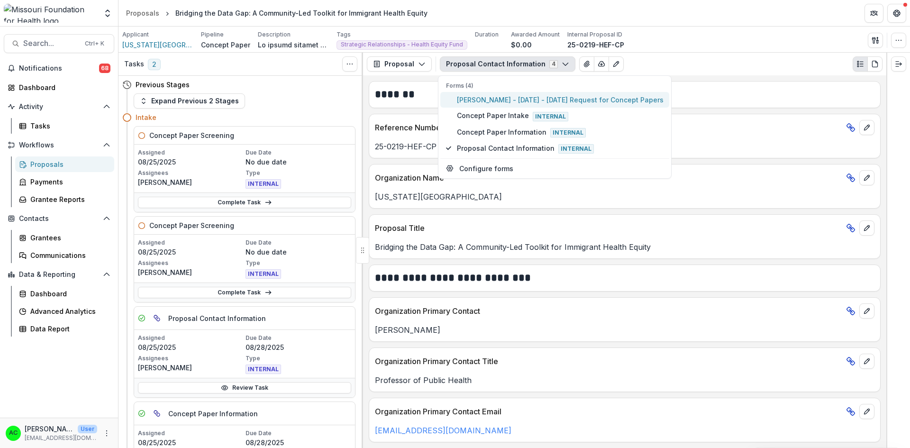
click at [534, 95] on span "Lindsay Stark - 2025 - 2025 Request for Concept Papers" at bounding box center [560, 100] width 207 height 10
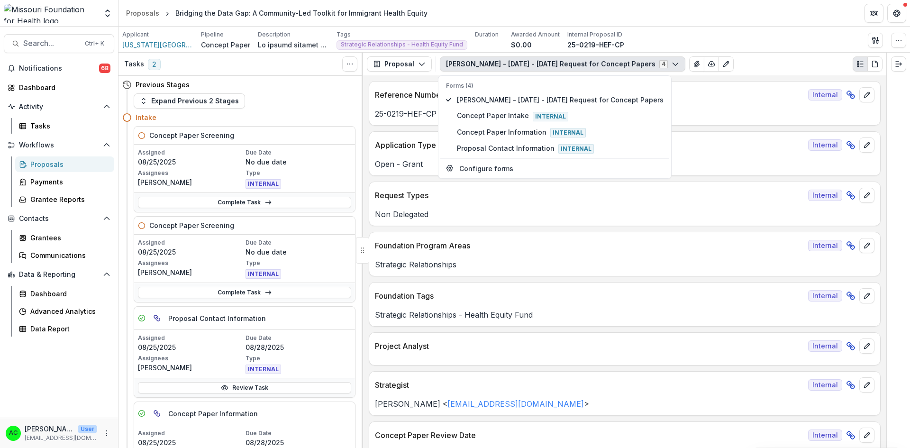
click at [658, 94] on p "Reference Number" at bounding box center [590, 94] width 430 height 11
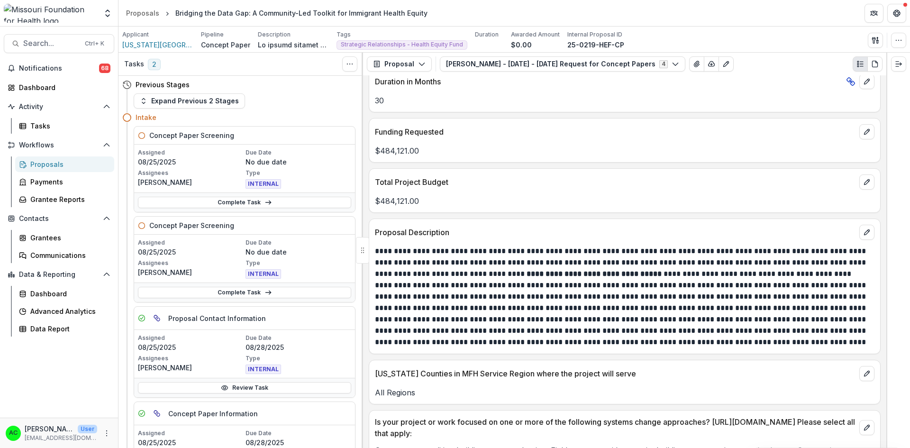
scroll to position [2022, 0]
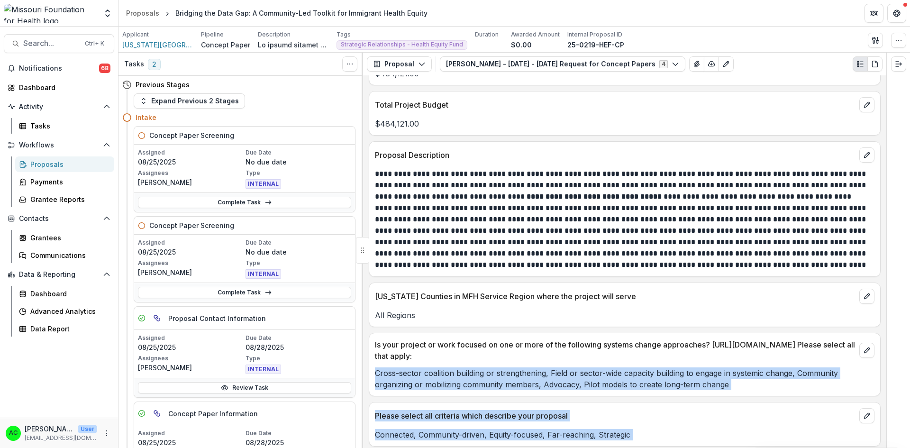
drag, startPoint x: 888, startPoint y: 326, endPoint x: 886, endPoint y: 345, distance: 19.5
click at [886, 345] on div "Tasks 2 Show Cancelled Tasks Previous Stages Expand Previous 2 Stages Intake Co…" at bounding box center [515, 250] width 792 height 395
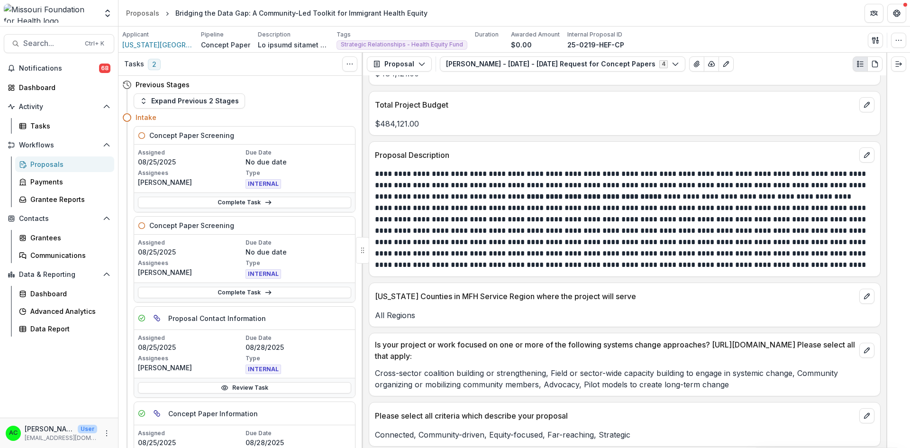
click at [881, 330] on div "**********" at bounding box center [624, 261] width 523 height 373
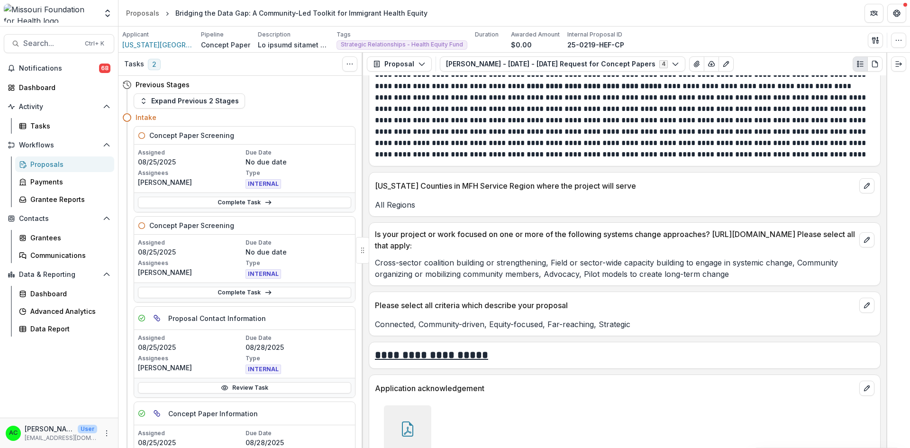
scroll to position [2161, 0]
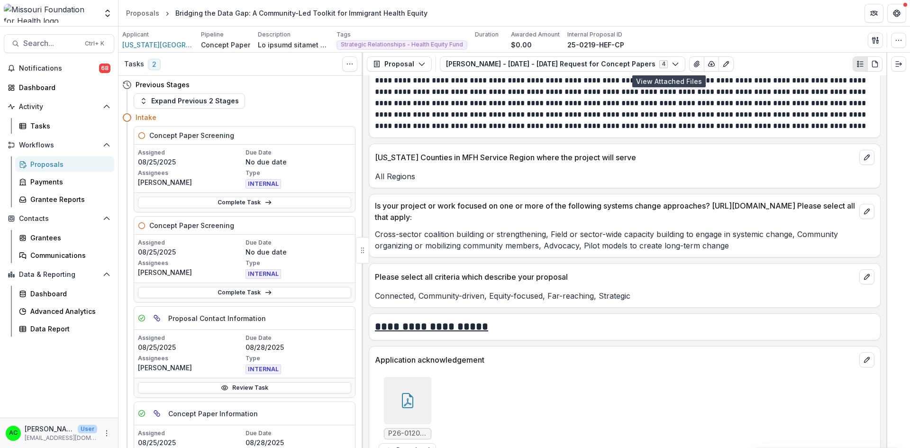
click at [694, 63] on icon "View Attached Files" at bounding box center [696, 64] width 5 height 6
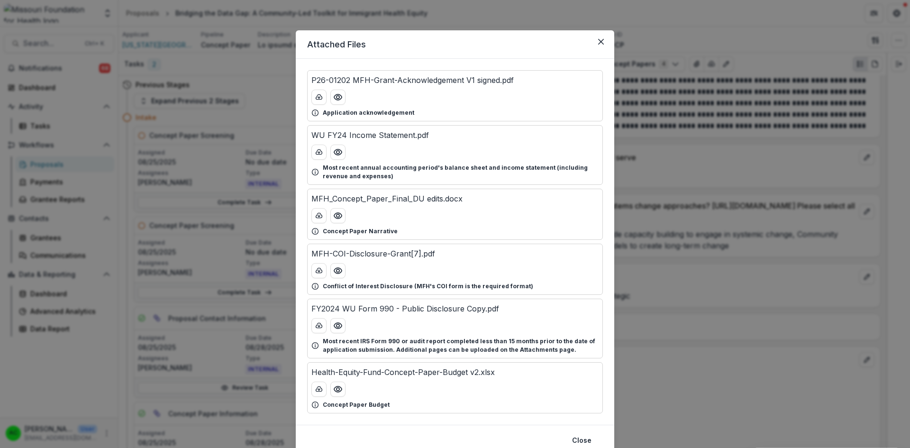
click at [337, 391] on icon "Preview Health-Equity-Fund-Concept-Paper-Budget v2.xlsx" at bounding box center [337, 389] width 9 height 9
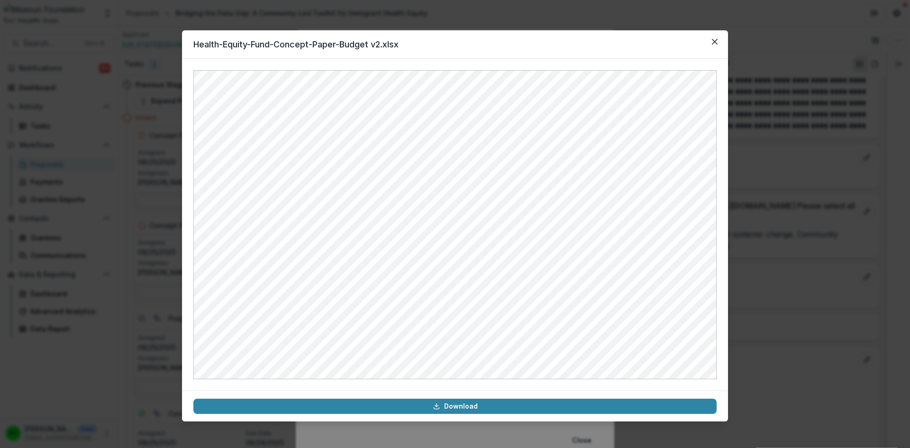
click at [712, 42] on button "Close" at bounding box center [714, 41] width 15 height 15
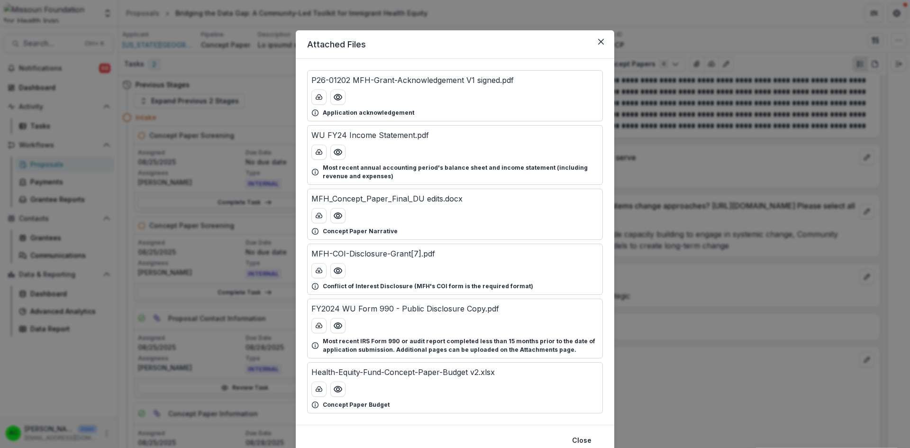
click at [334, 216] on icon "Preview MFH_Concept_Paper_Final_DU edits.docx" at bounding box center [337, 215] width 9 height 9
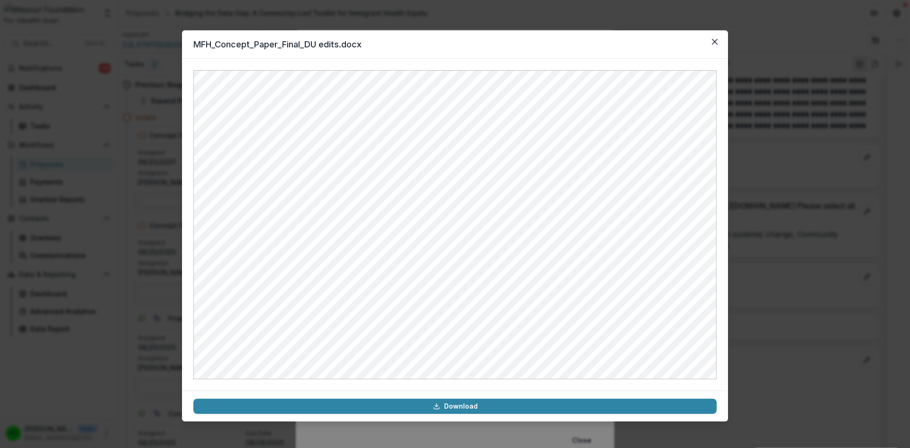
click at [715, 36] on button "Close" at bounding box center [714, 41] width 15 height 15
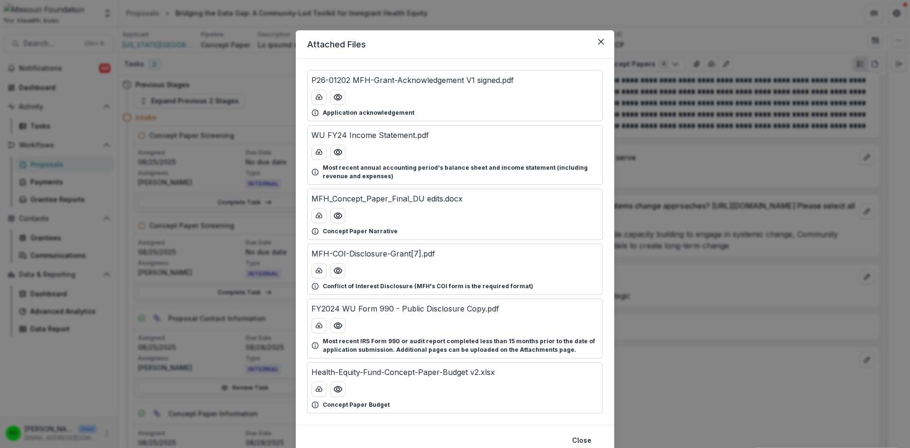
click at [598, 42] on icon "Close" at bounding box center [601, 42] width 6 height 6
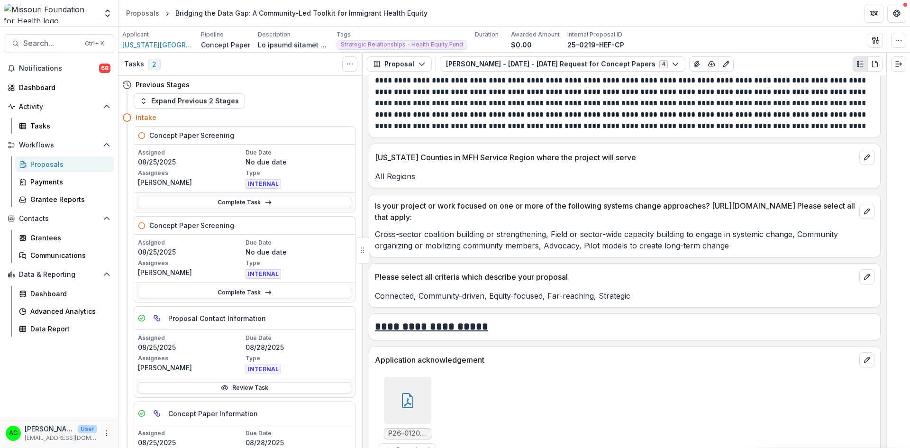
click at [247, 295] on link "Complete Task" at bounding box center [244, 292] width 213 height 11
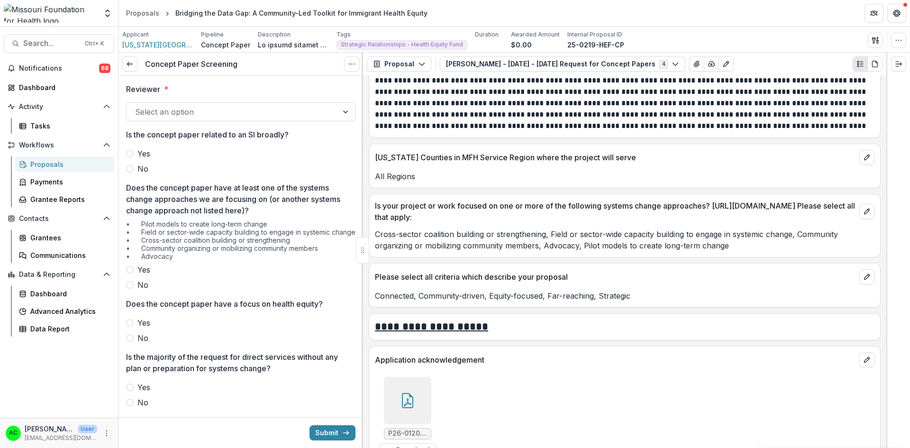
click at [323, 111] on div at bounding box center [232, 111] width 194 height 13
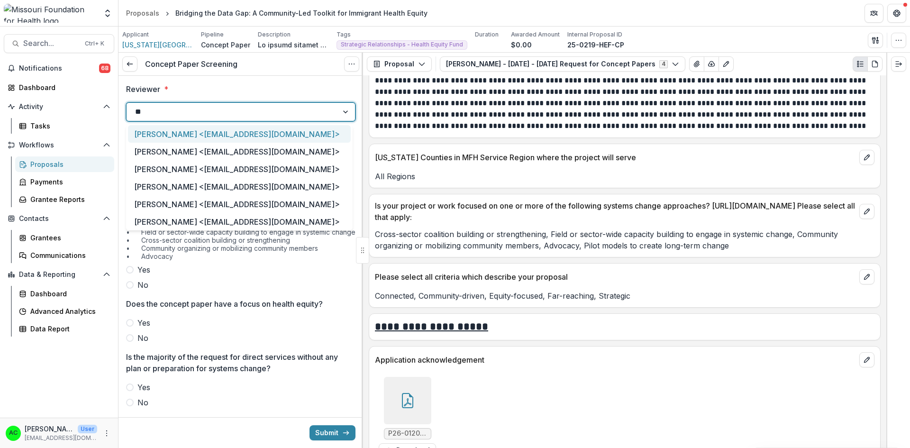
type input "***"
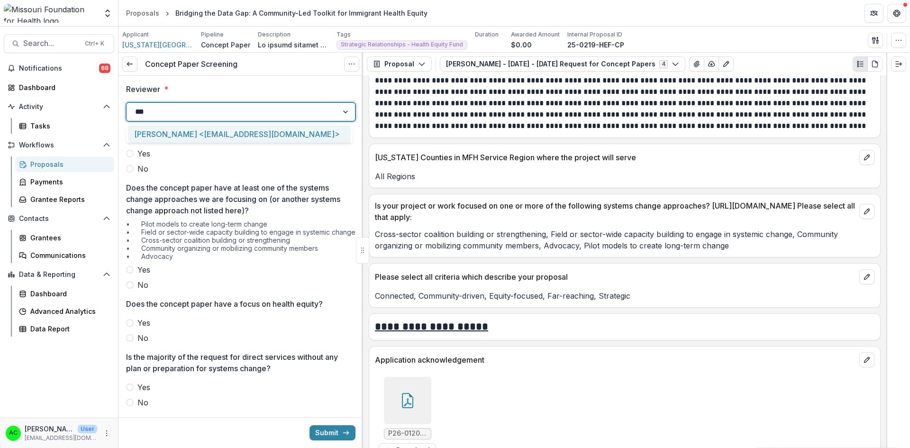
click at [290, 133] on div "Alyssa Curran <acurran@mffh.org>" at bounding box center [239, 134] width 223 height 18
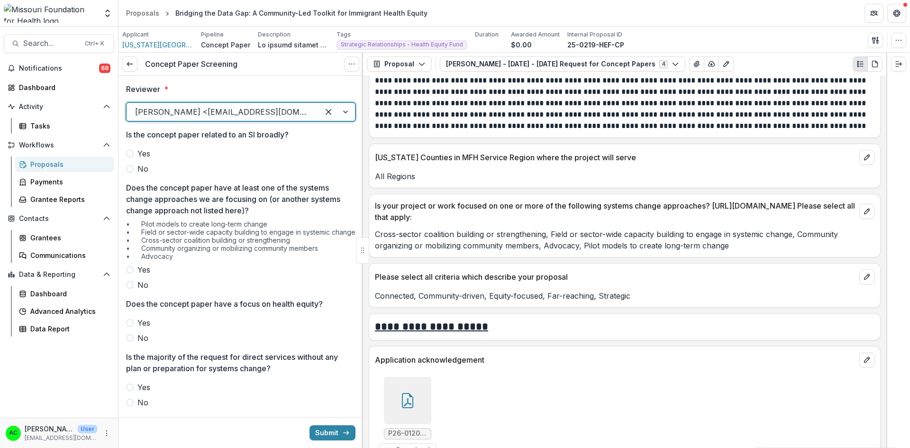
click at [130, 170] on span at bounding box center [130, 169] width 8 height 8
click at [131, 274] on span at bounding box center [130, 270] width 8 height 8
click at [362, 171] on div at bounding box center [362, 250] width 1 height 395
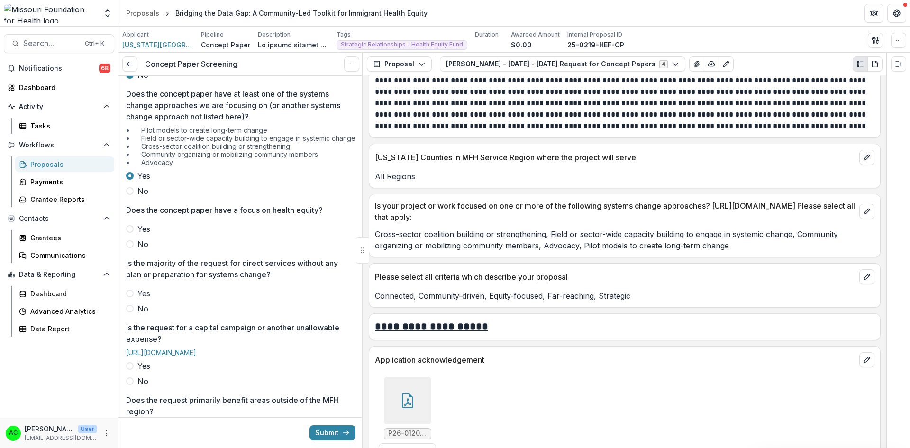
scroll to position [128, 0]
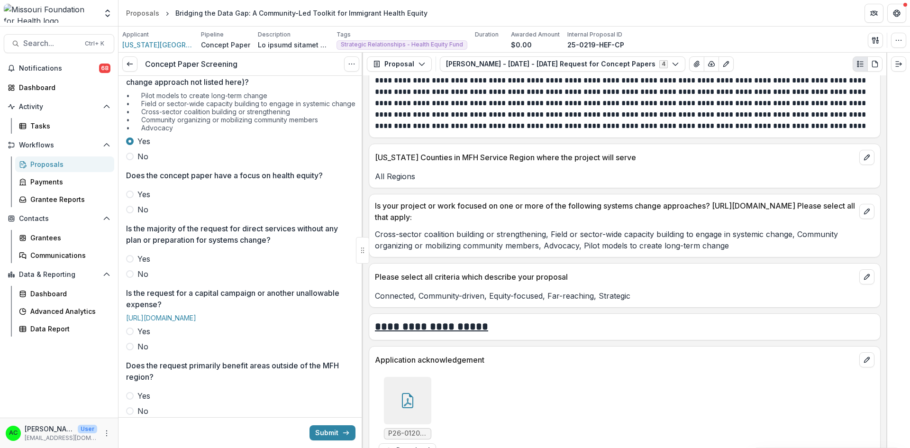
click at [136, 200] on label "Yes" at bounding box center [240, 194] width 229 height 11
click at [131, 280] on label "No" at bounding box center [240, 273] width 229 height 11
click at [130, 350] on span at bounding box center [130, 347] width 8 height 8
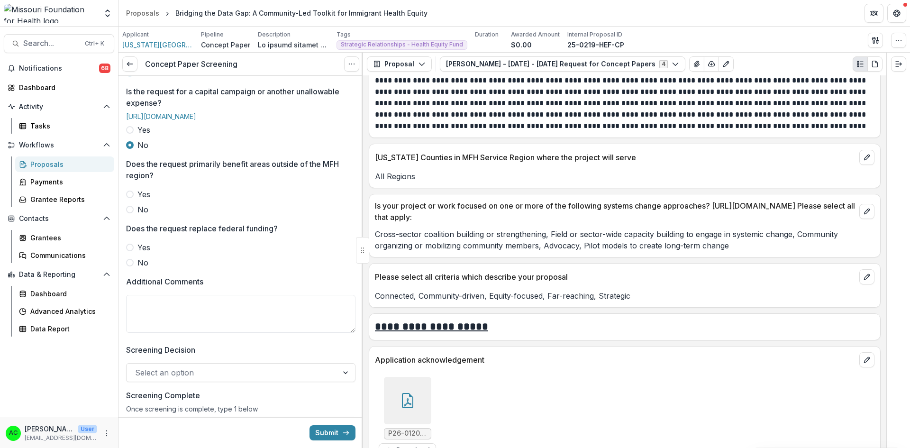
scroll to position [331, 0]
click at [131, 212] on span at bounding box center [130, 209] width 8 height 8
click at [130, 250] on span at bounding box center [130, 247] width 8 height 8
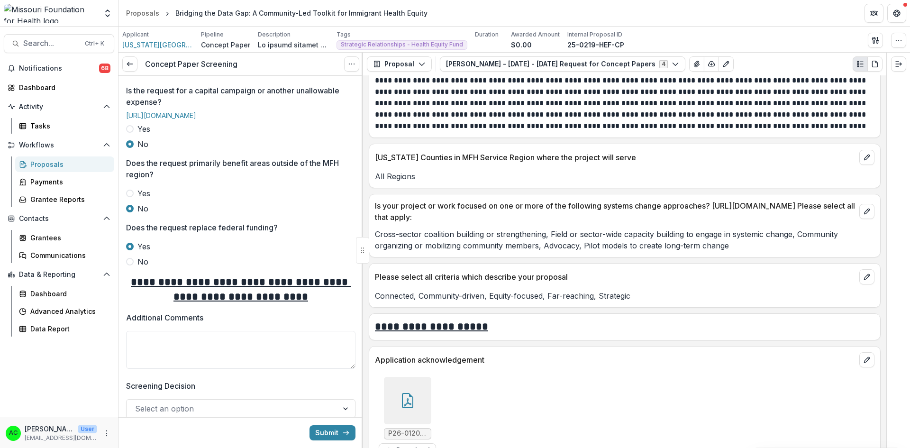
click at [130, 266] on span at bounding box center [130, 262] width 8 height 8
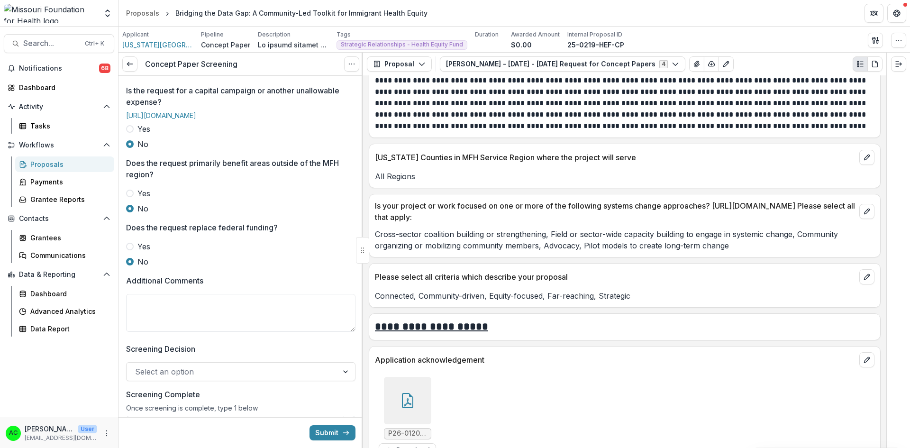
click at [150, 332] on textarea "Additional Comments" at bounding box center [240, 313] width 229 height 38
click at [192, 332] on textarea "**********" at bounding box center [240, 313] width 229 height 38
click at [343, 332] on textarea "**********" at bounding box center [240, 313] width 229 height 38
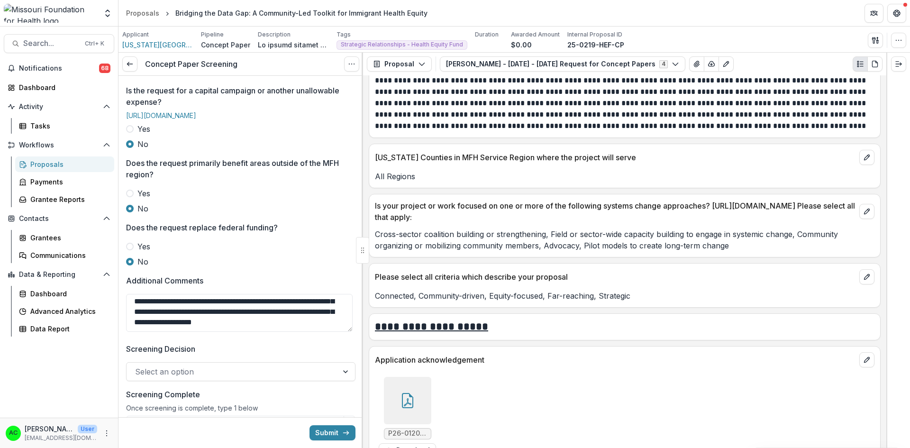
scroll to position [61, 0]
type textarea "**********"
click at [302, 378] on div at bounding box center [232, 371] width 194 height 13
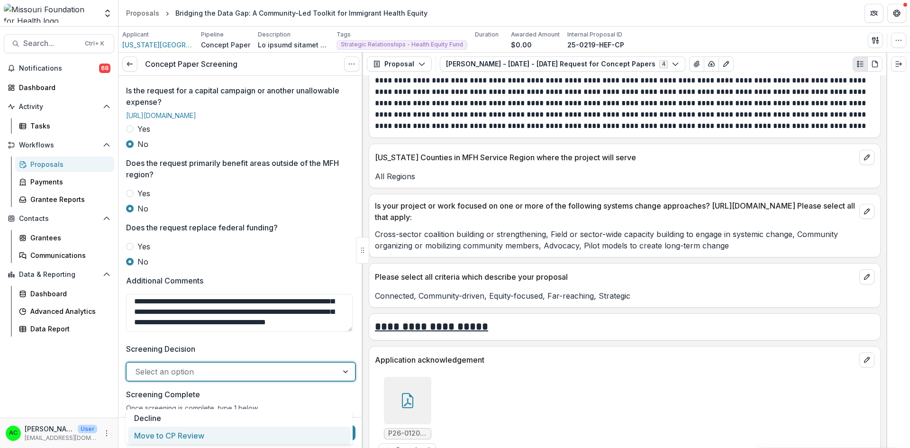
click at [239, 439] on div "Move to CP Review" at bounding box center [239, 436] width 223 height 18
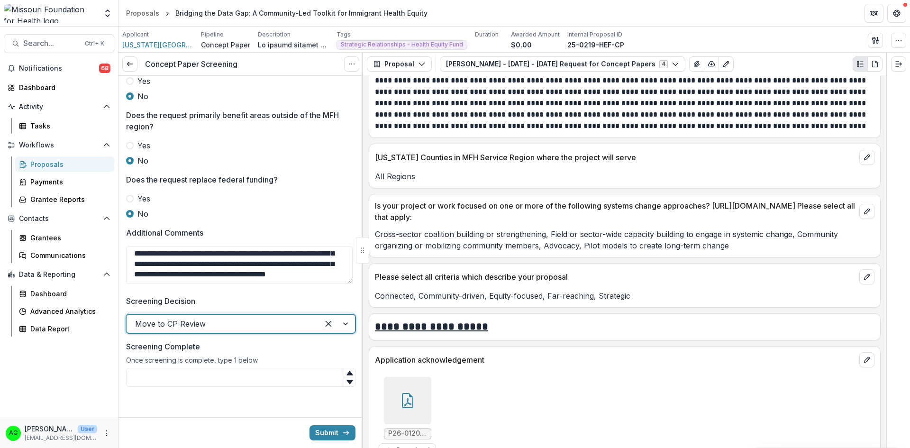
scroll to position [403, 0]
click at [278, 376] on input "Screening Complete" at bounding box center [240, 377] width 229 height 19
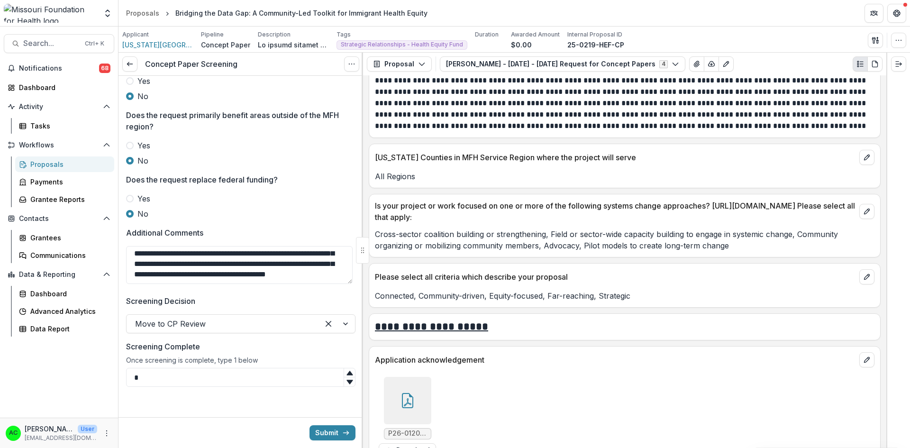
type input "*"
click at [342, 431] on icon "submit" at bounding box center [346, 433] width 8 height 8
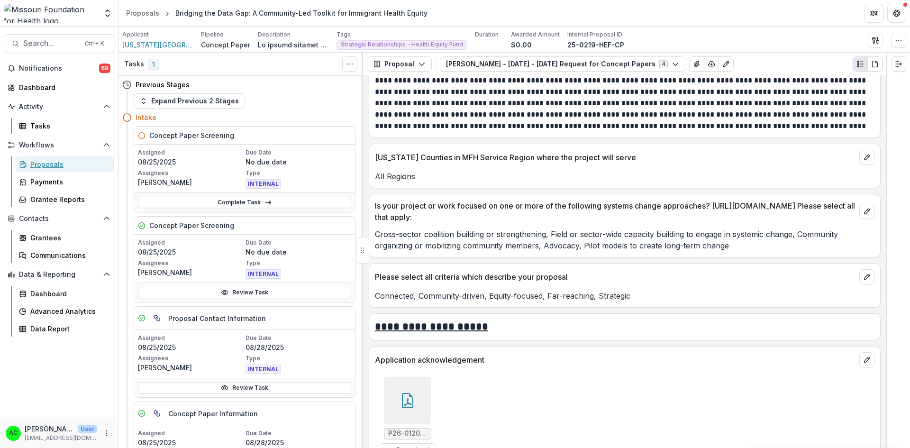
click at [66, 169] on link "Proposals" at bounding box center [64, 164] width 99 height 16
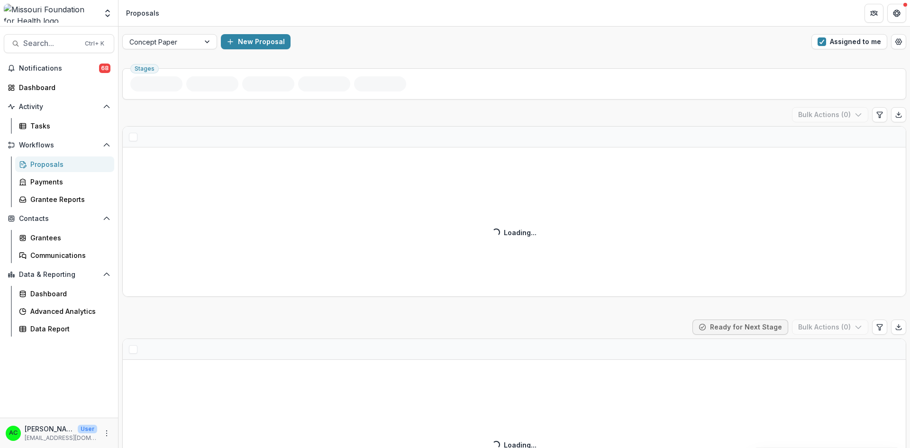
click at [843, 43] on button "Assigned to me" at bounding box center [850, 41] width 76 height 15
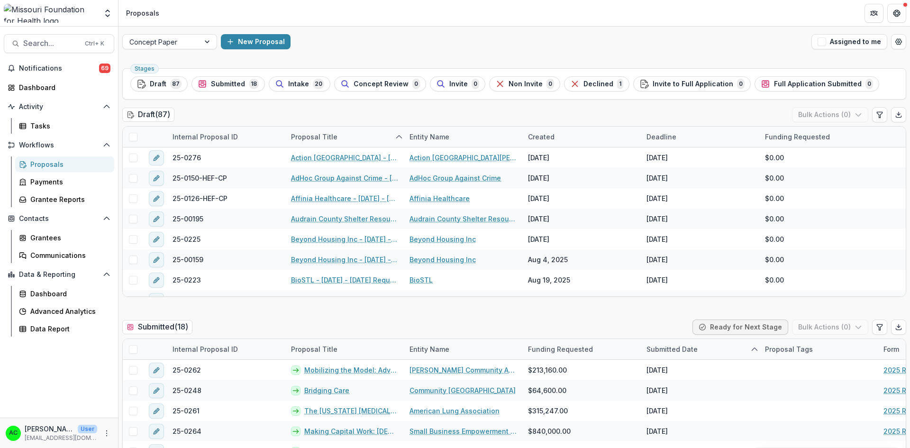
click at [54, 44] on span "Search..." at bounding box center [51, 43] width 56 height 9
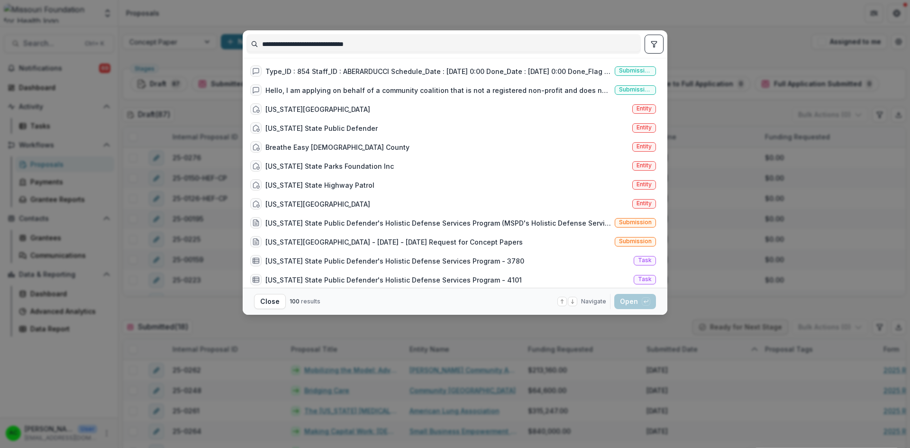
type input "**********"
click at [655, 42] on icon "toggle filters" at bounding box center [653, 44] width 5 height 6
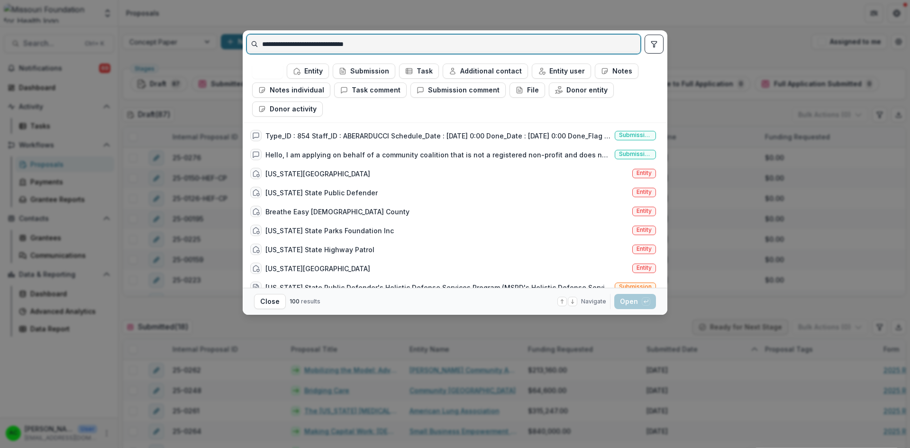
click at [522, 50] on input "**********" at bounding box center [444, 44] width 394 height 15
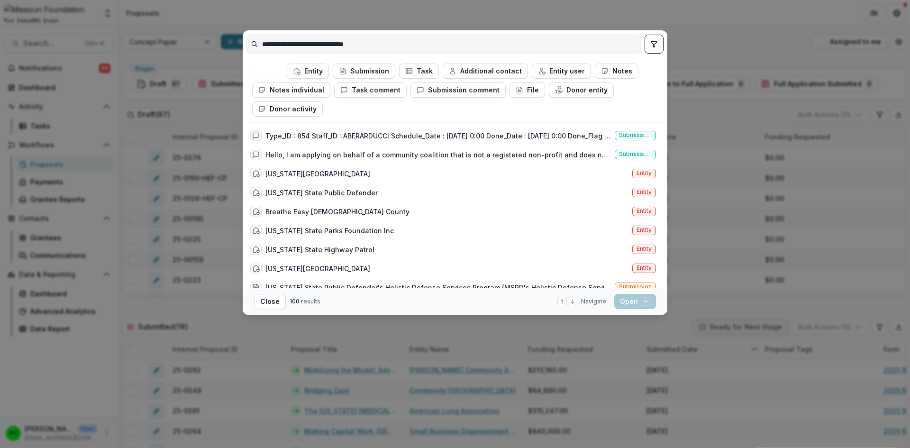
click at [271, 300] on button "Close" at bounding box center [270, 301] width 32 height 15
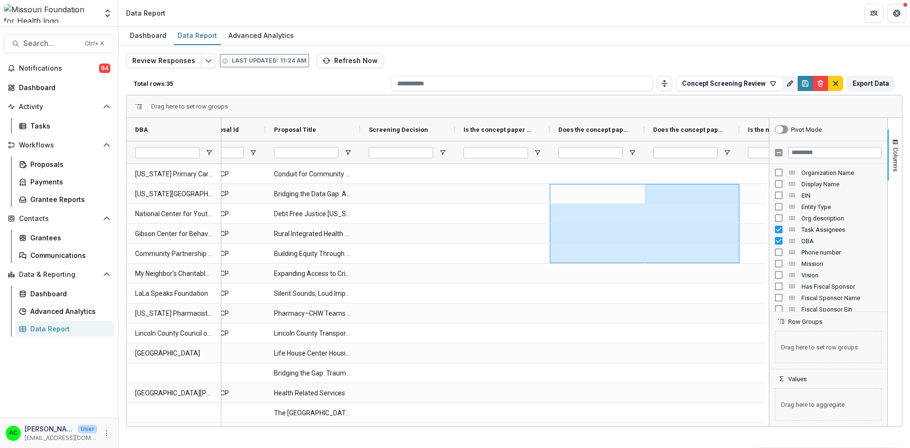
drag, startPoint x: 765, startPoint y: 186, endPoint x: 760, endPoint y: 263, distance: 77.0
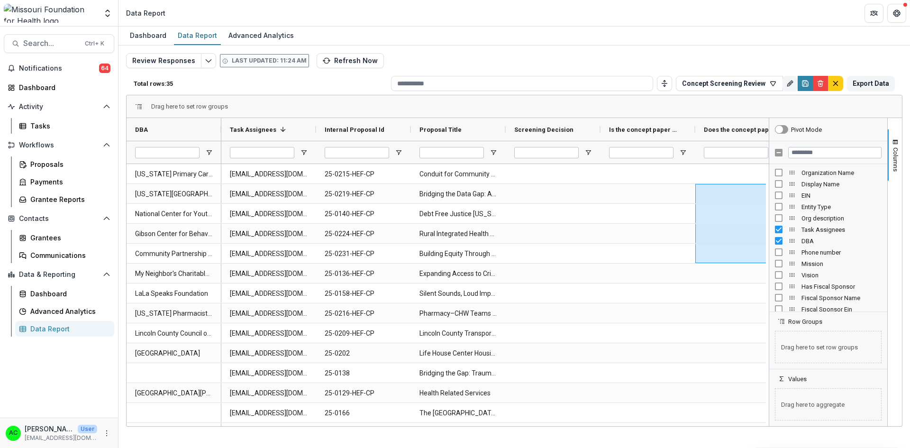
click at [768, 239] on div at bounding box center [769, 272] width 2 height 308
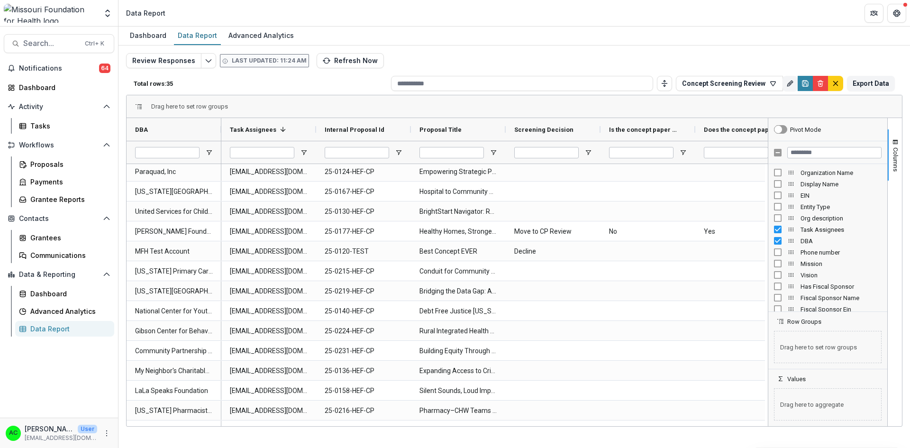
scroll to position [282, 0]
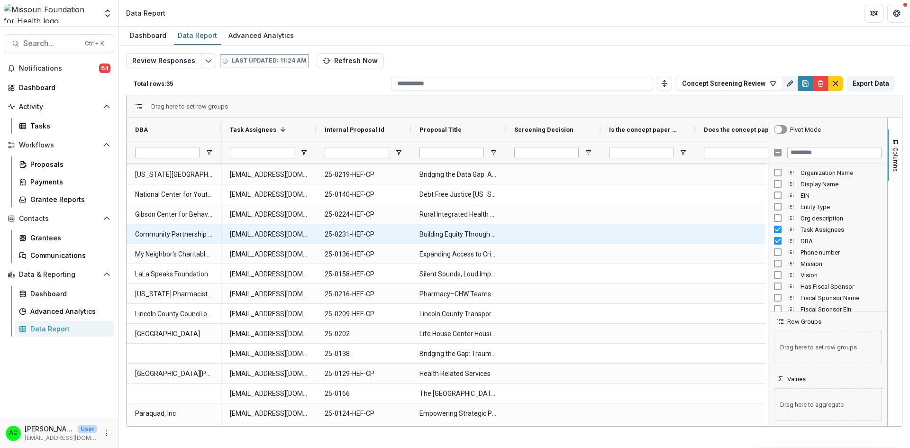
click at [550, 240] on div at bounding box center [553, 233] width 95 height 19
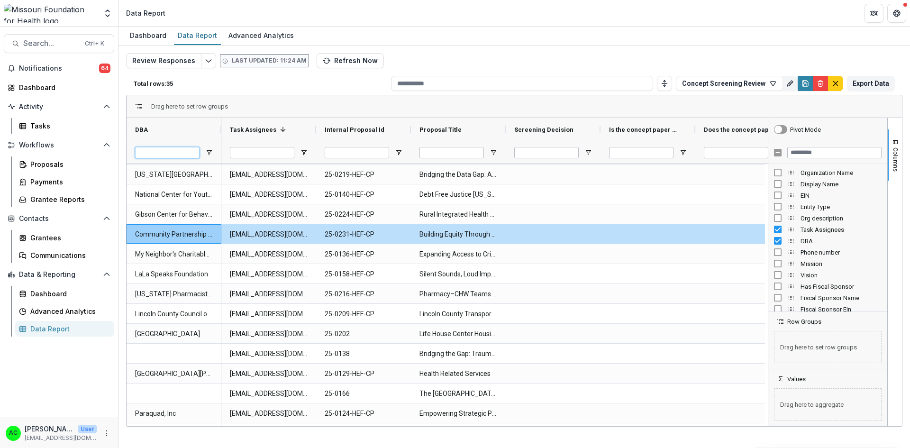
click at [189, 152] on input "DBA Filter Input" at bounding box center [167, 152] width 64 height 11
click at [193, 130] on div "DBA" at bounding box center [170, 129] width 70 height 18
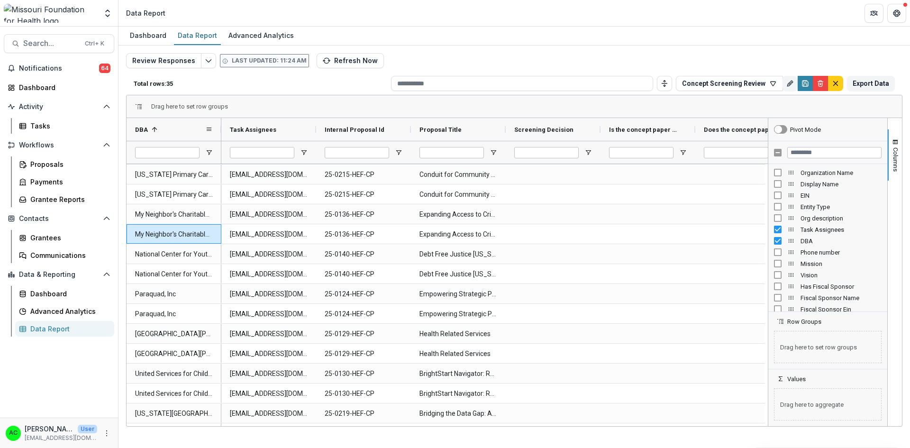
click at [209, 128] on span at bounding box center [209, 130] width 8 height 8
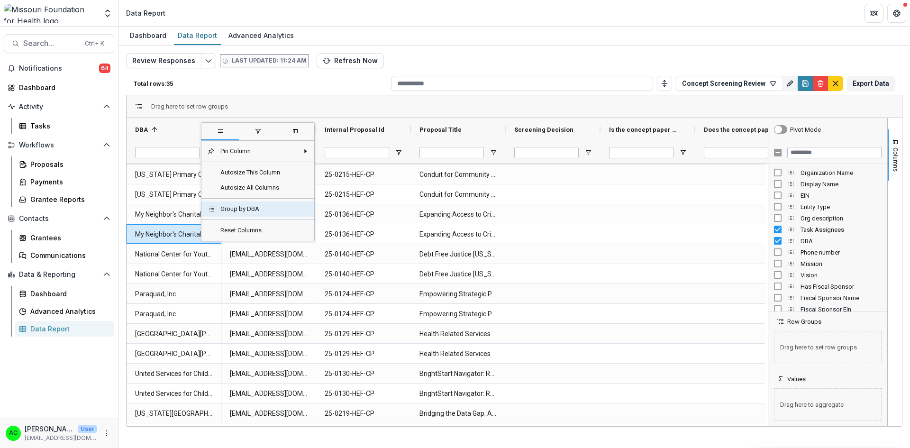
click at [219, 207] on span "Group by DBA" at bounding box center [257, 209] width 84 height 15
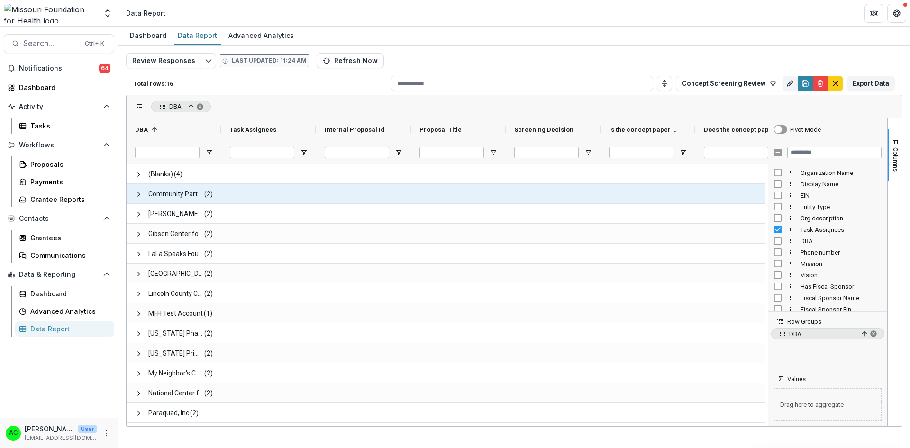
click at [138, 193] on span at bounding box center [139, 195] width 8 height 8
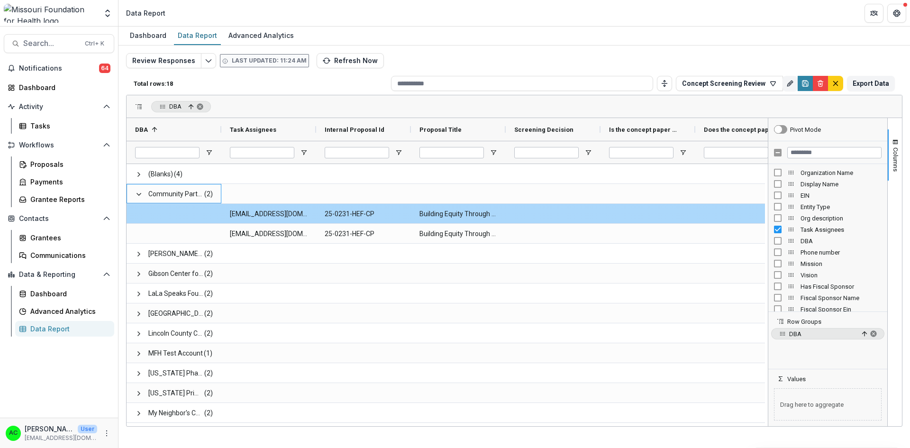
click at [265, 214] on Assignees-2339 "[EMAIL_ADDRESS][DOMAIN_NAME]" at bounding box center [269, 213] width 78 height 19
click at [455, 215] on Title-2319 "Building Equity Through Community Finance - CPSEMO’s Path to CDFI Certification" at bounding box center [459, 213] width 78 height 19
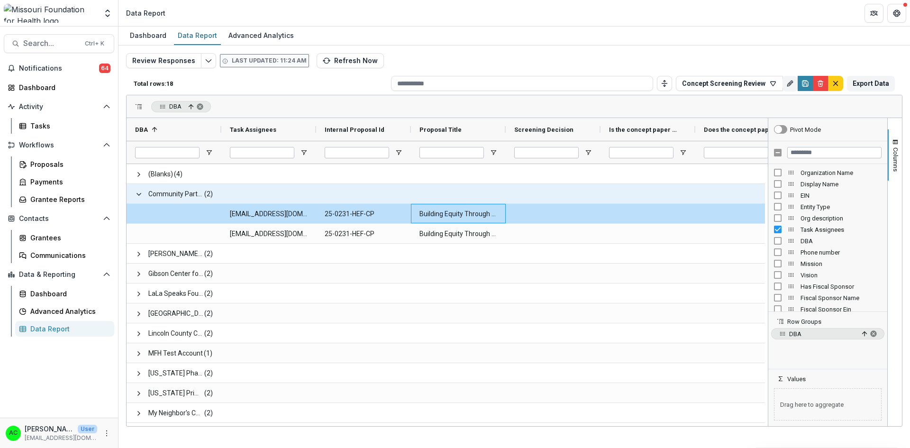
click at [181, 196] on span "Community Partnership of [GEOGRAPHIC_DATA][US_STATE]" at bounding box center [175, 193] width 55 height 19
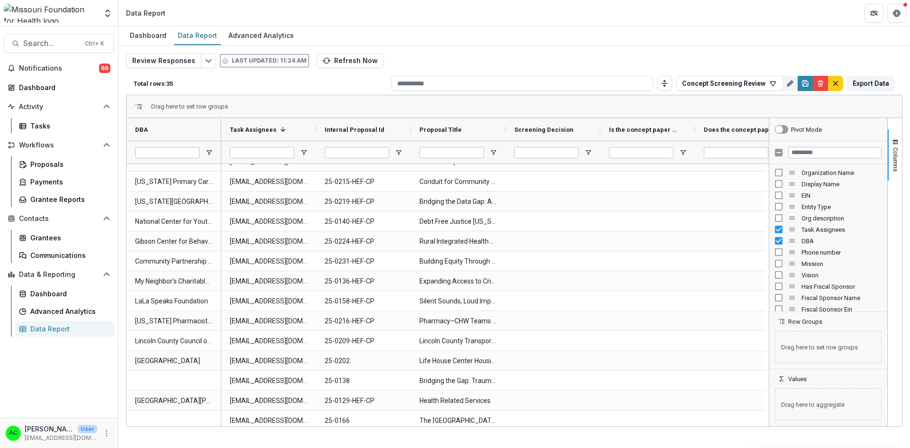
scroll to position [362, 0]
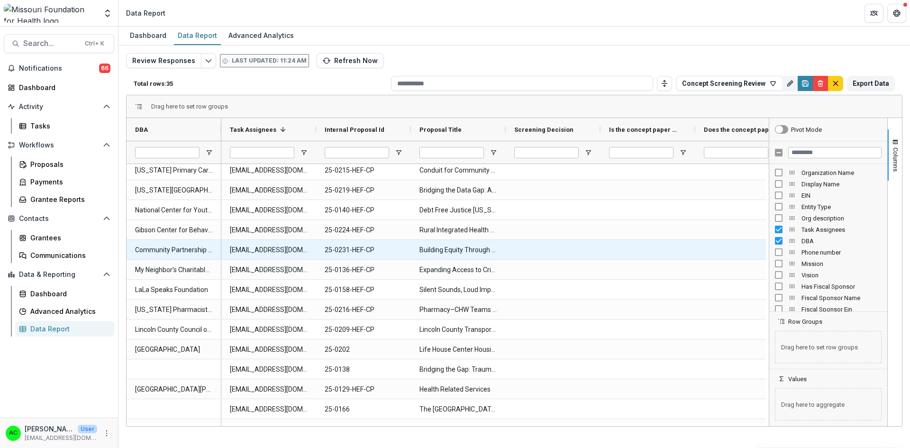
click at [203, 251] on DBA-1110 "Community Partnership of [GEOGRAPHIC_DATA][US_STATE]" at bounding box center [174, 249] width 78 height 19
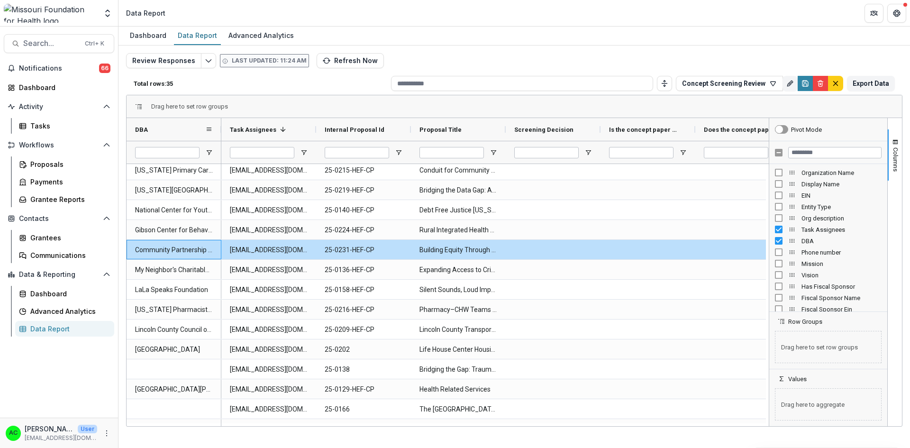
click at [209, 130] on span at bounding box center [209, 130] width 8 height 8
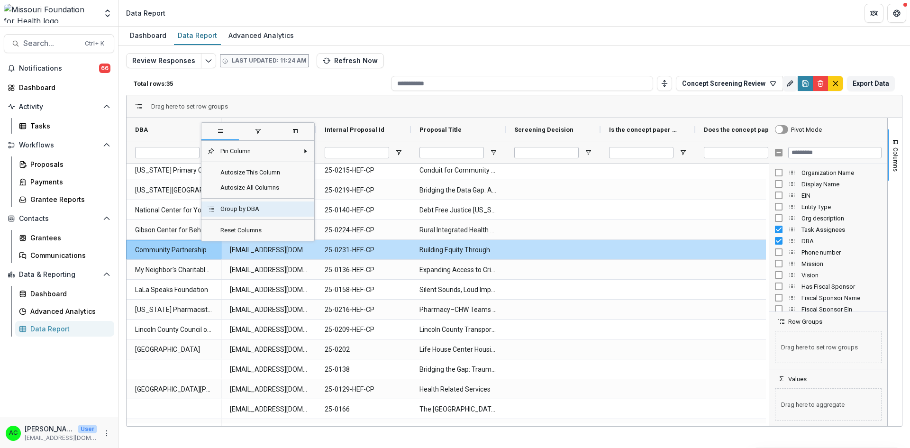
click at [233, 210] on span "Group by DBA" at bounding box center [257, 209] width 84 height 15
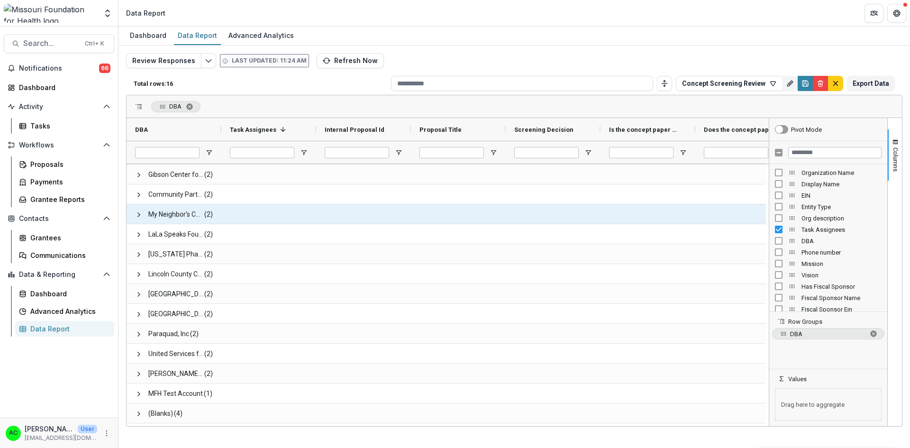
scroll to position [59, 0]
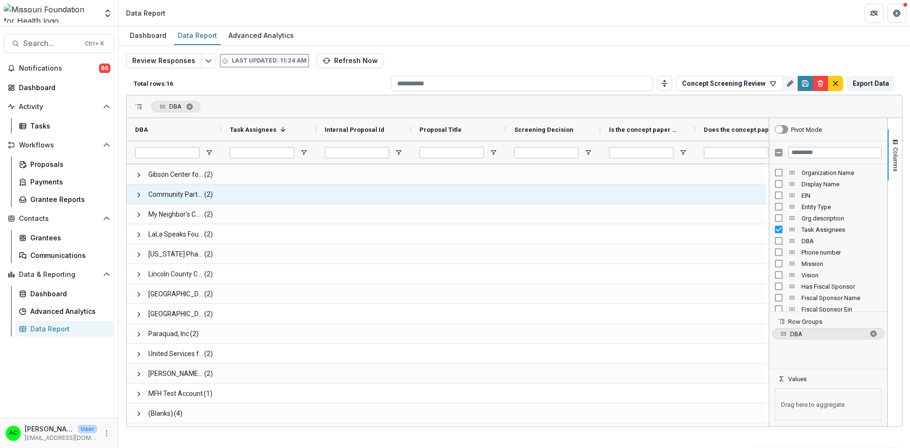
click at [139, 195] on span at bounding box center [139, 195] width 8 height 8
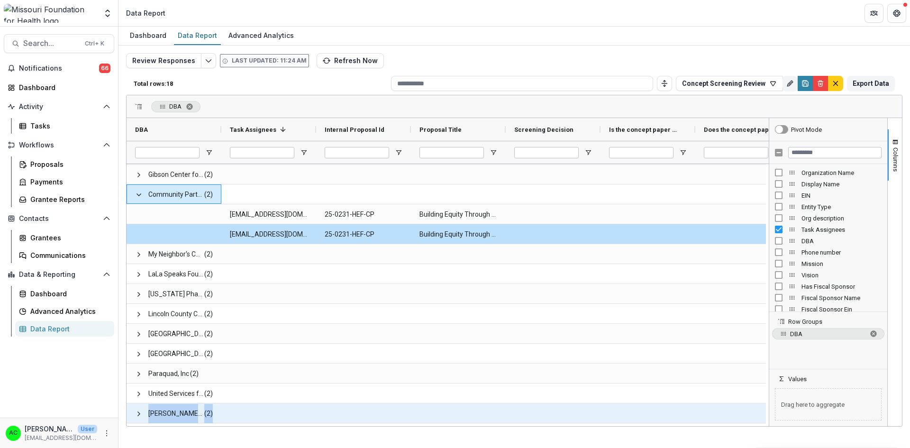
scroll to position [99, 0]
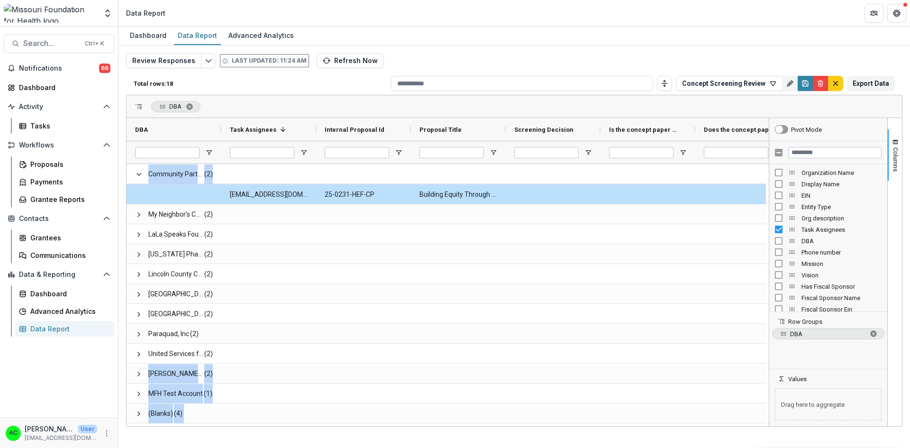
drag, startPoint x: 323, startPoint y: 423, endPoint x: 495, endPoint y: 438, distance: 172.8
click at [495, 438] on div "Dashboard Data Report Advanced Analytics Review Responses Last updated: 11:24 A…" at bounding box center [515, 238] width 792 height 422
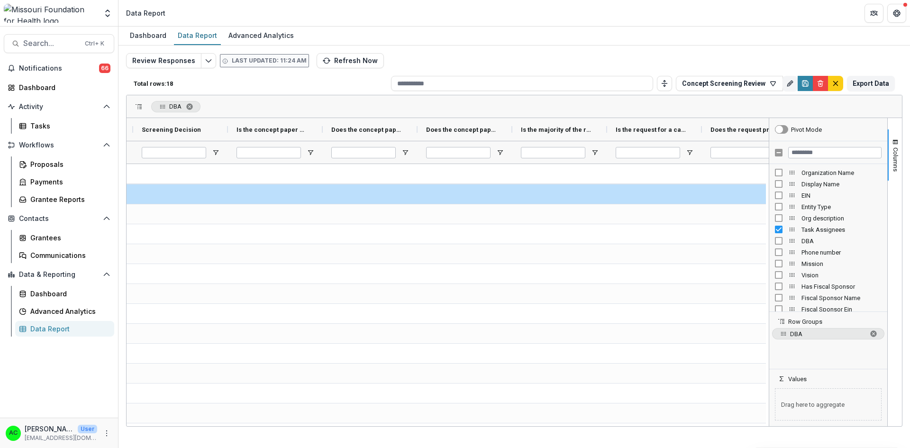
scroll to position [0, 0]
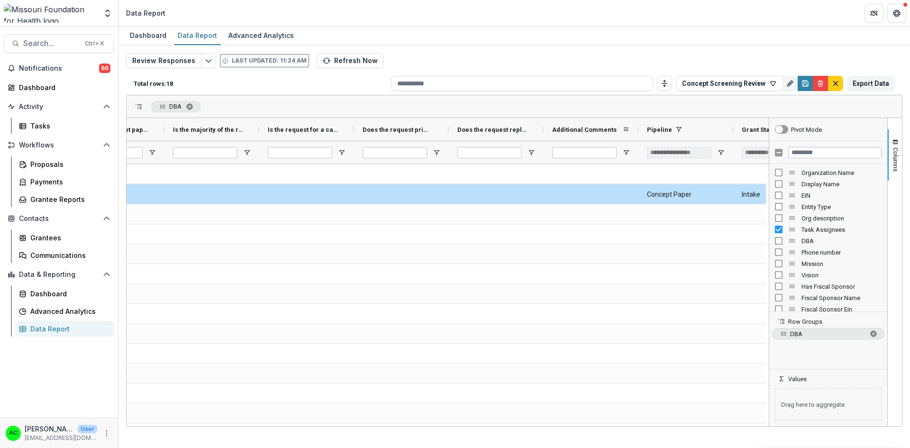
click at [629, 125] on div "Additional Comments" at bounding box center [591, 129] width 78 height 23
click at [627, 128] on span at bounding box center [627, 130] width 8 height 8
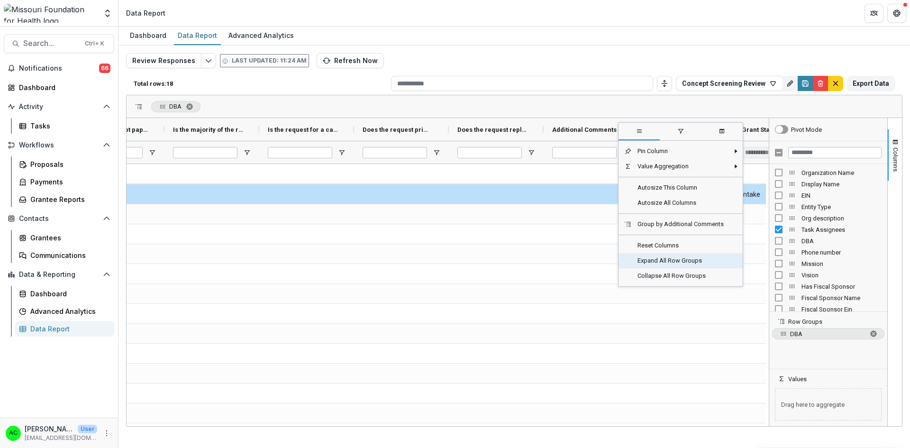
click at [668, 261] on span "Expand All Row Groups" at bounding box center [681, 260] width 98 height 15
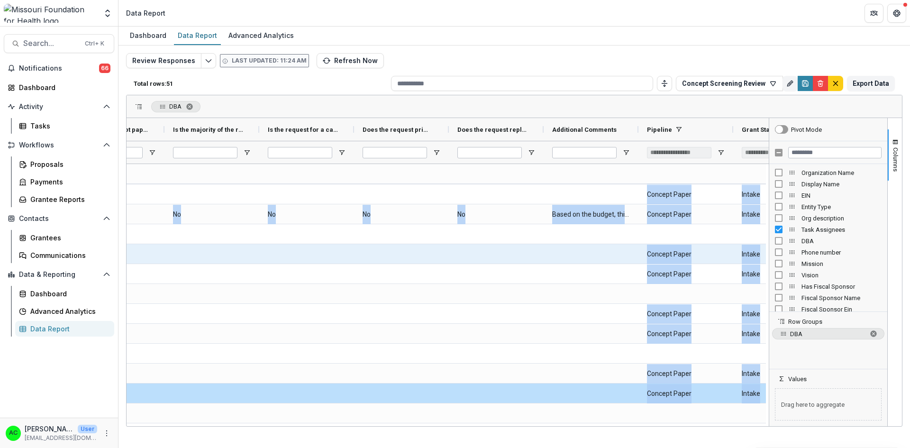
click at [617, 261] on div at bounding box center [591, 253] width 95 height 19
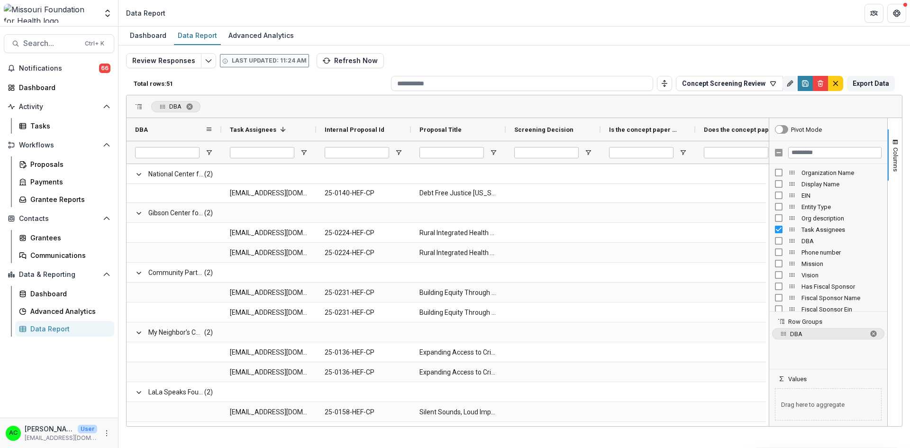
click at [209, 130] on span at bounding box center [209, 130] width 8 height 8
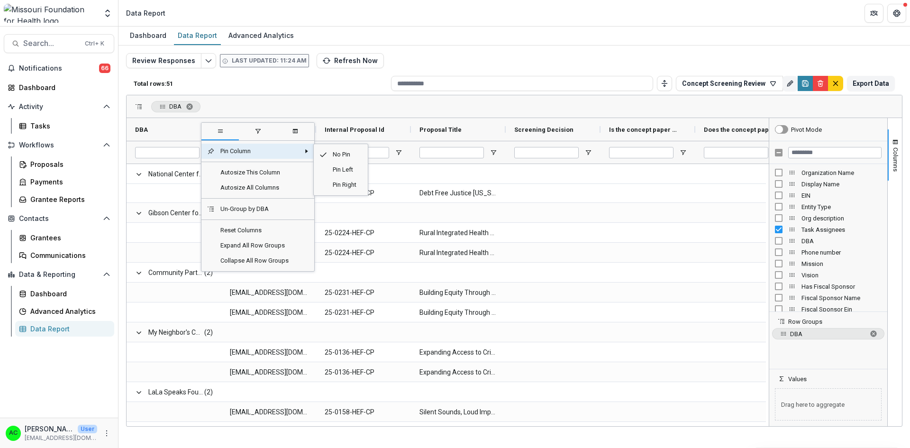
click at [223, 147] on span "Pin Column" at bounding box center [257, 151] width 85 height 15
click at [346, 170] on span "Pin Left" at bounding box center [344, 169] width 35 height 15
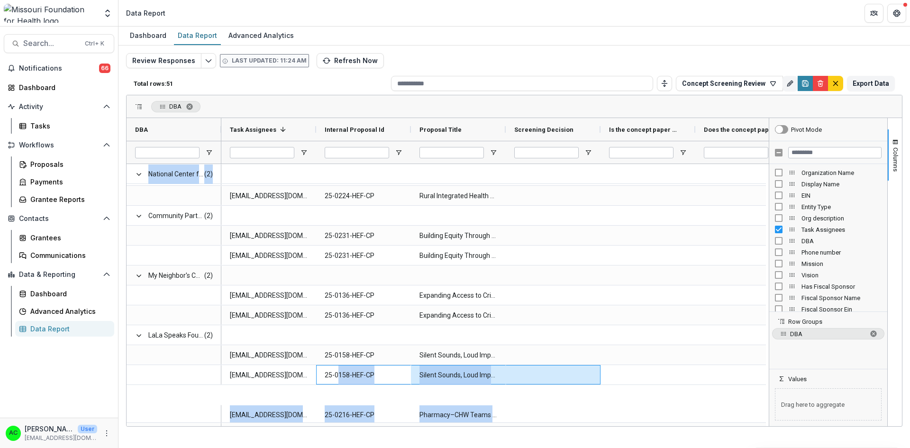
drag, startPoint x: 340, startPoint y: 423, endPoint x: 573, endPoint y: 417, distance: 232.9
click at [573, 417] on div "rthomas@mffh.org 25-0215-HEF-CP Conduit for Community Advocacy acurran@mffh.org…" at bounding box center [885, 435] width 1328 height 1016
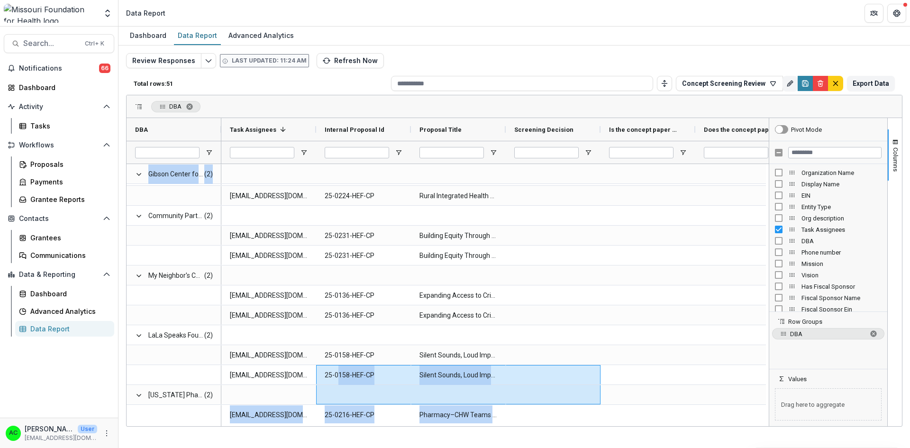
click at [769, 271] on div at bounding box center [769, 272] width 2 height 308
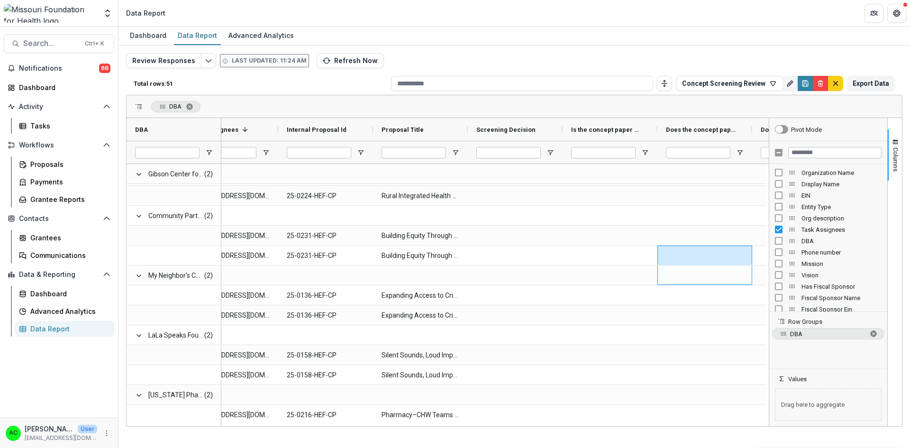
drag, startPoint x: 765, startPoint y: 276, endPoint x: 772, endPoint y: 213, distance: 62.9
click at [772, 213] on div "DBA Task Assignees 1 Internal Proposal Id (4)" at bounding box center [515, 272] width 776 height 308
click at [769, 245] on div at bounding box center [769, 272] width 2 height 308
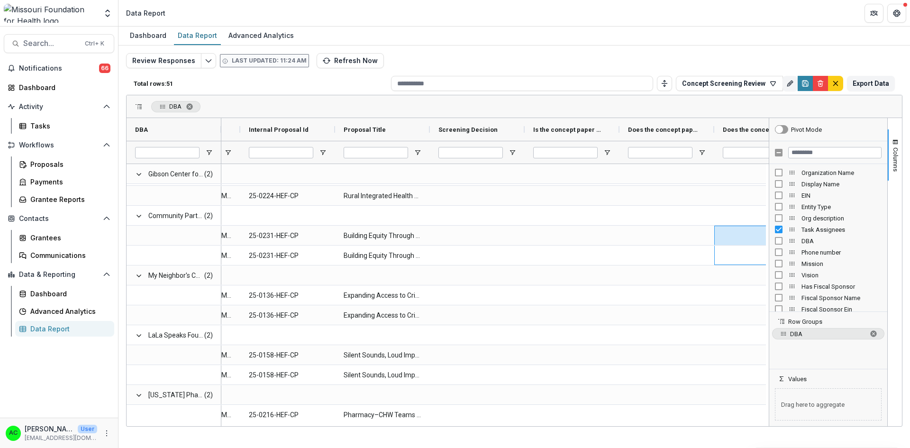
drag, startPoint x: 766, startPoint y: 249, endPoint x: 771, endPoint y: 177, distance: 71.8
click at [771, 177] on div "DBA Task Assignees 1 Internal Proposal Id (4)" at bounding box center [515, 272] width 776 height 308
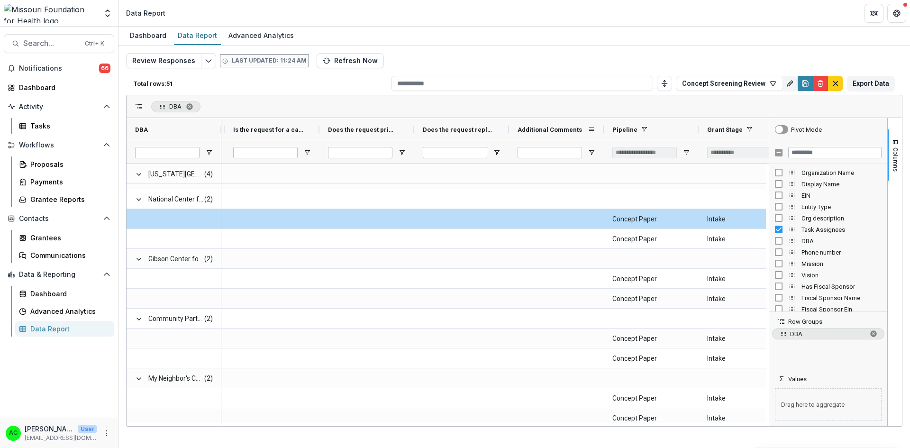
click at [595, 127] on span at bounding box center [592, 130] width 8 height 8
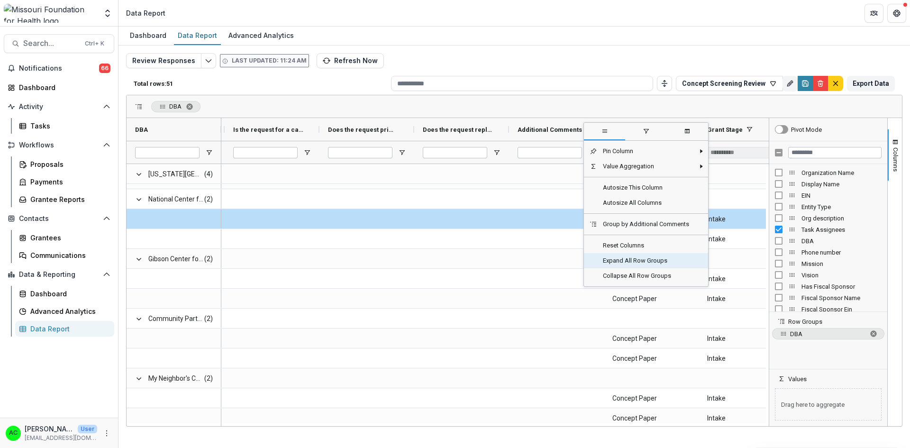
click at [605, 261] on span "Expand All Row Groups" at bounding box center [646, 260] width 98 height 15
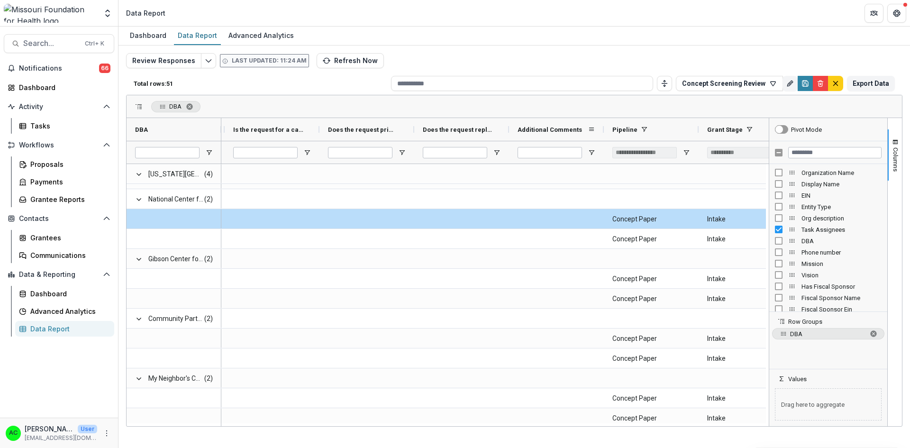
click at [591, 129] on span at bounding box center [592, 130] width 8 height 8
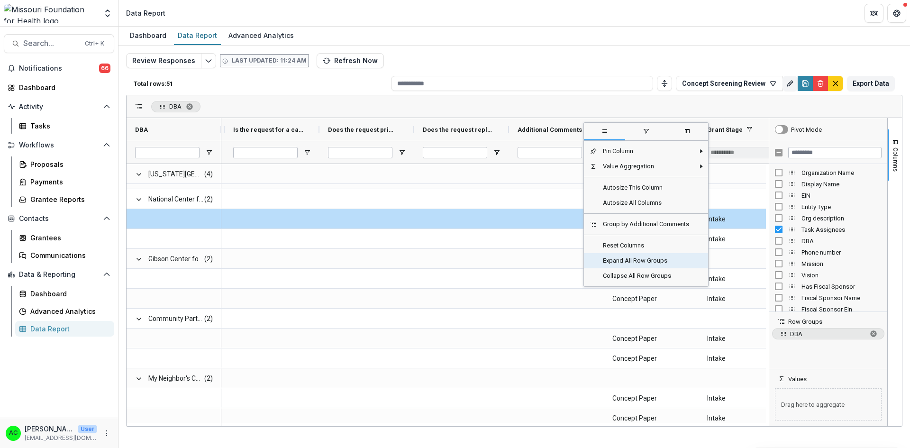
click at [623, 260] on span "Expand All Row Groups" at bounding box center [646, 260] width 98 height 15
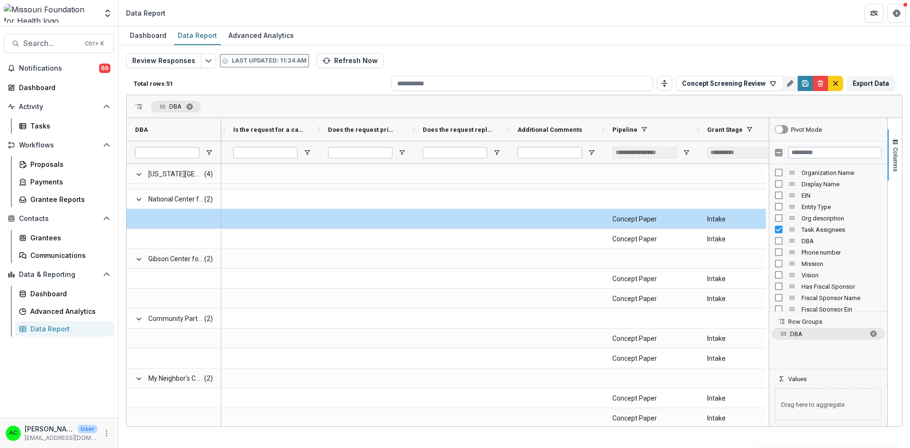
click at [768, 229] on div at bounding box center [769, 272] width 2 height 308
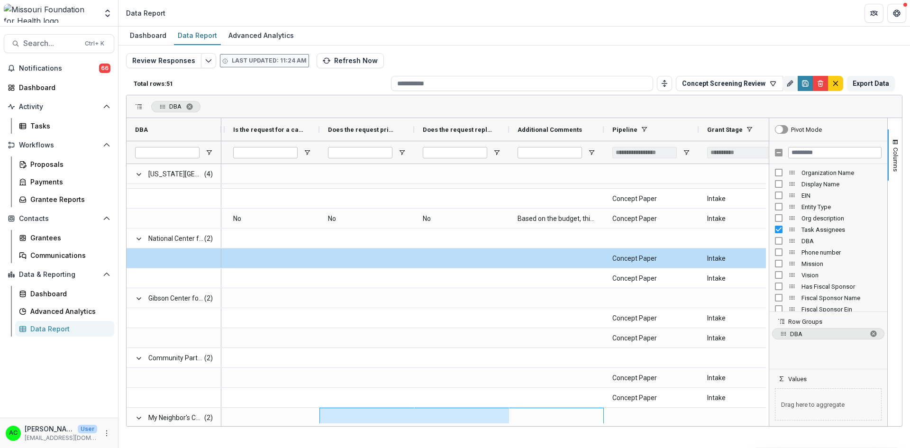
scroll to position [133, 0]
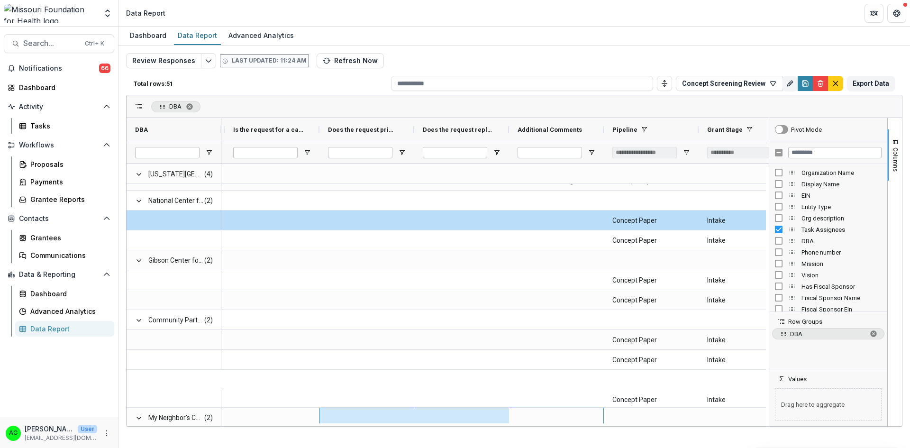
drag, startPoint x: 540, startPoint y: 422, endPoint x: 367, endPoint y: 414, distance: 173.3
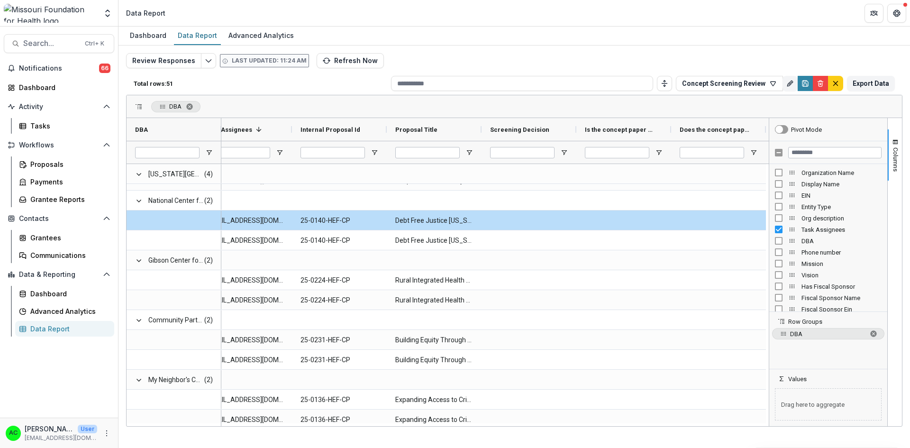
scroll to position [0, 26]
click at [566, 132] on span at bounding box center [563, 130] width 8 height 8
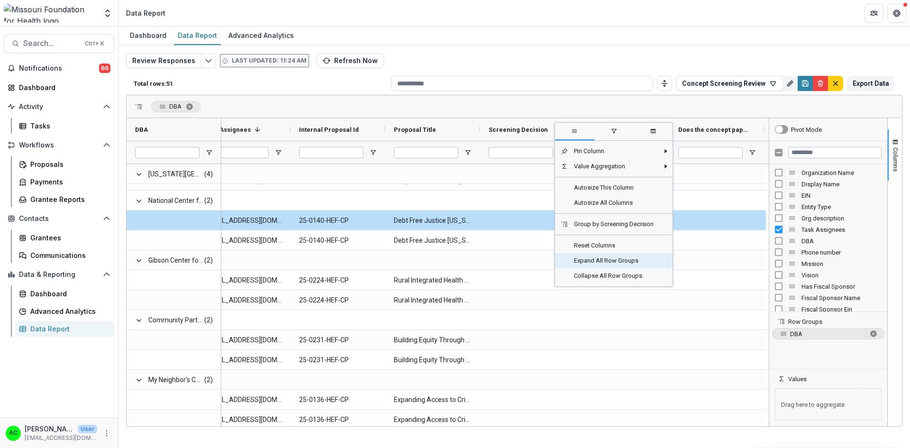
click at [581, 259] on span "Expand All Row Groups" at bounding box center [613, 260] width 91 height 15
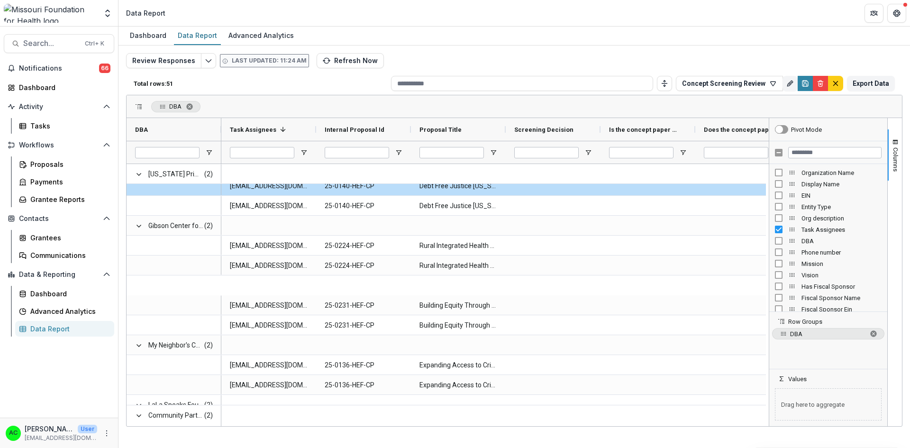
scroll to position [0, 0]
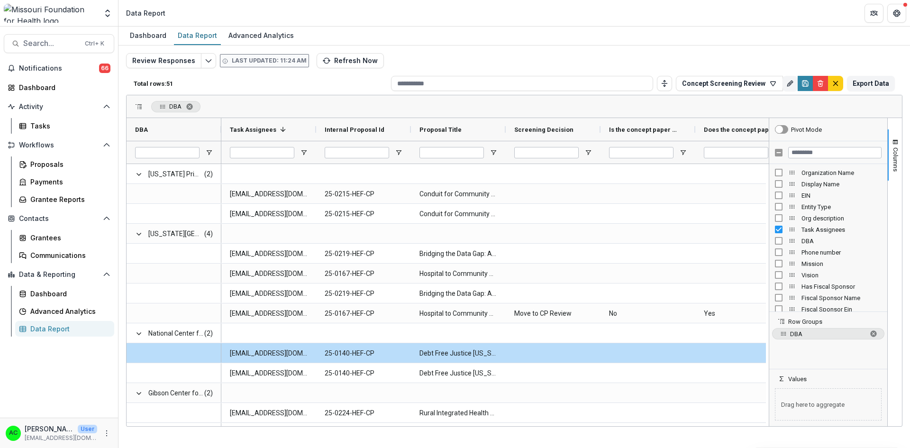
click at [189, 107] on span "DBA. Press ENTER to sort. Press DELETE to remove" at bounding box center [190, 107] width 8 height 8
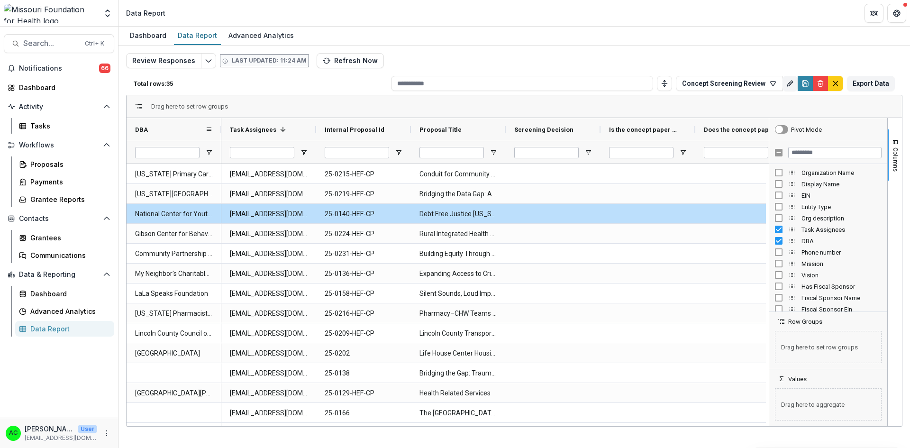
click at [211, 129] on span at bounding box center [209, 130] width 8 height 8
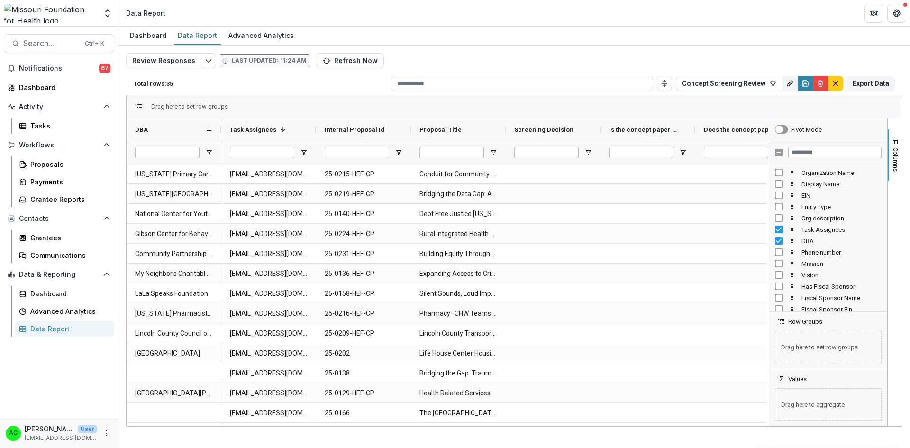
click at [210, 128] on span at bounding box center [209, 130] width 8 height 8
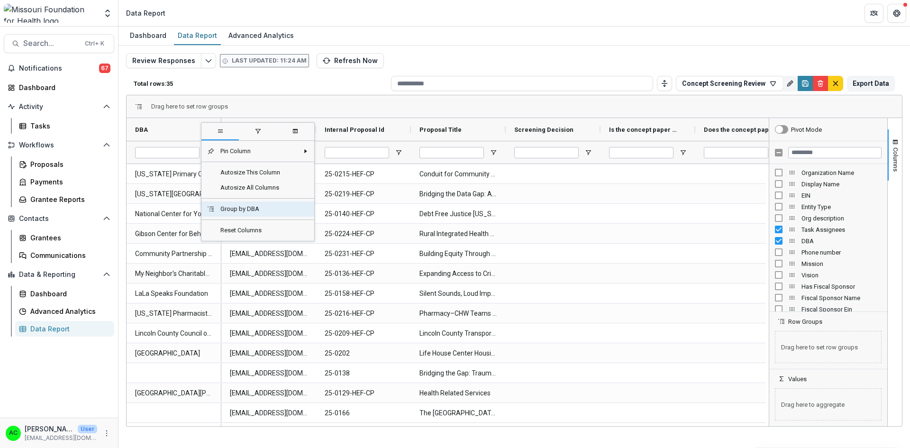
click at [229, 211] on span "Group by DBA" at bounding box center [257, 209] width 84 height 15
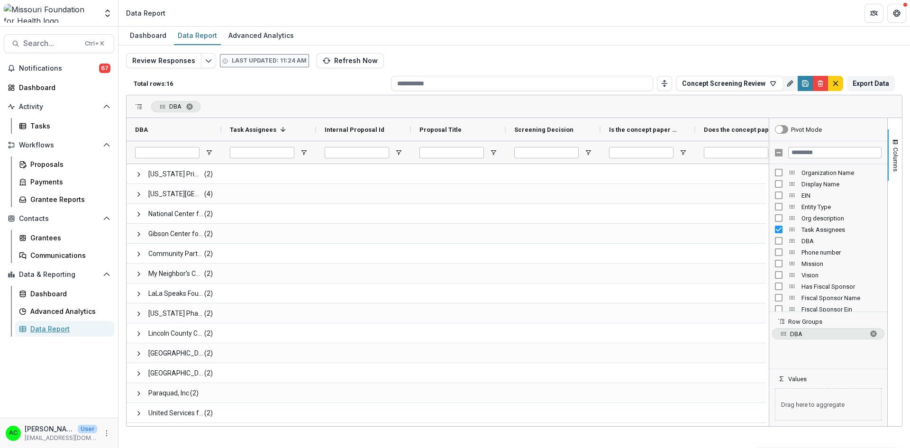
click at [46, 324] on div "Data Report" at bounding box center [68, 329] width 76 height 10
click at [769, 199] on div at bounding box center [769, 272] width 2 height 308
